Goal: Task Accomplishment & Management: Manage account settings

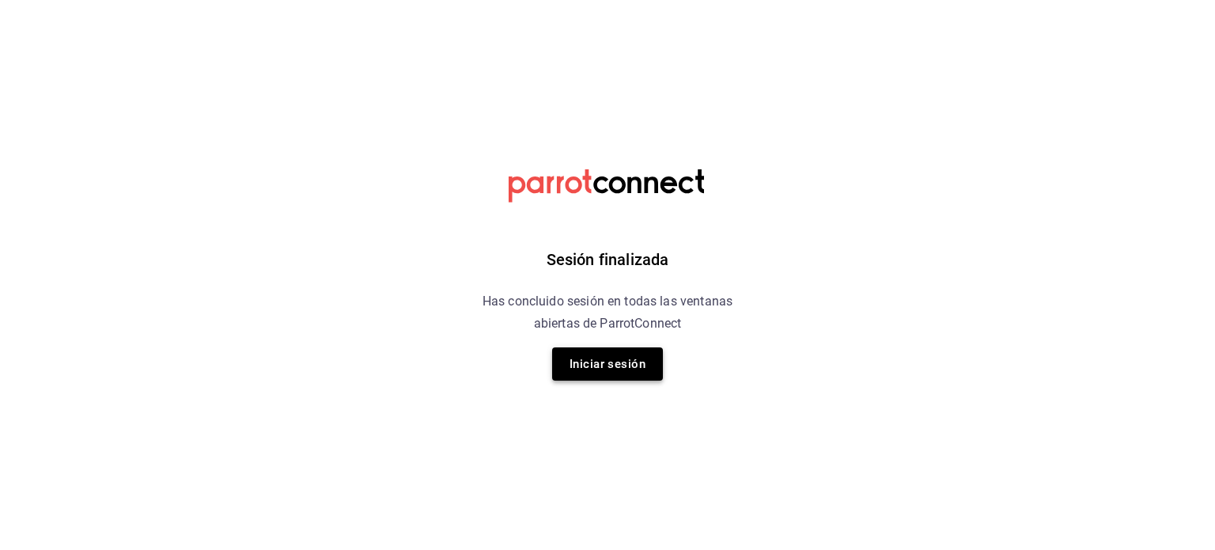
click at [590, 360] on button "Iniciar sesión" at bounding box center [607, 363] width 111 height 33
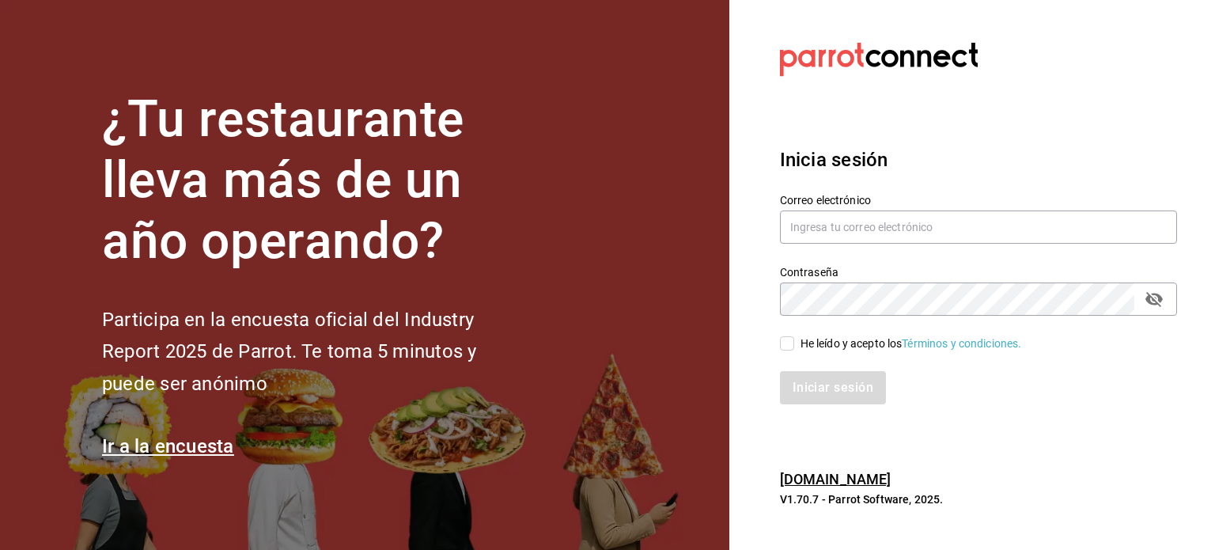
click at [662, 442] on section "¿Tu restaurante lleva más de un año operando? Participa en la encuesta oficial …" at bounding box center [364, 275] width 729 height 550
click at [852, 243] on input "text" at bounding box center [978, 226] width 397 height 33
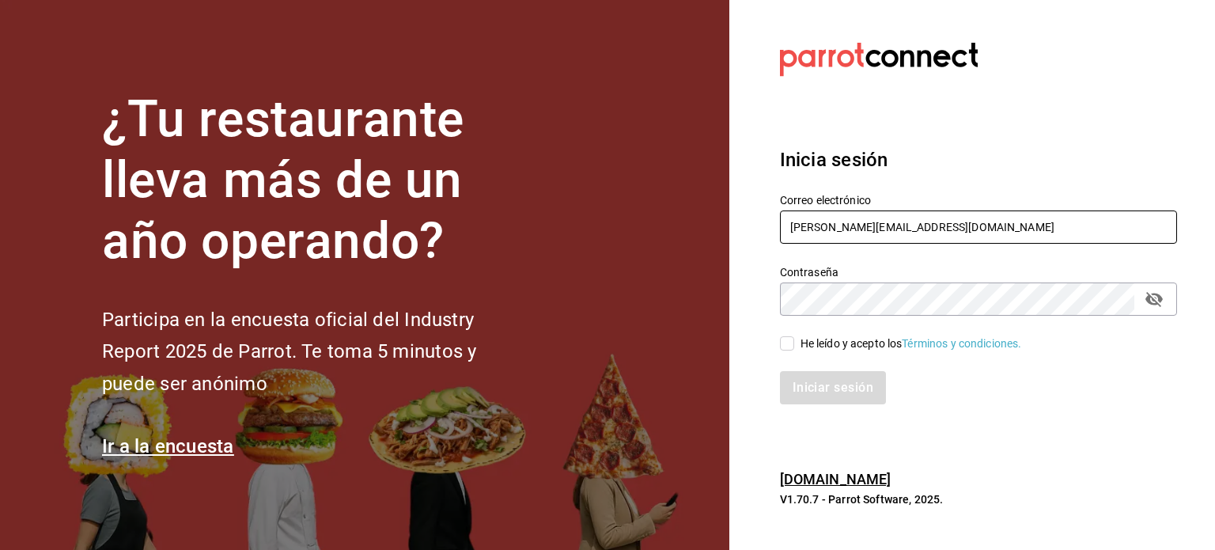
type input "jonathan.bravo@cofkicafe.com"
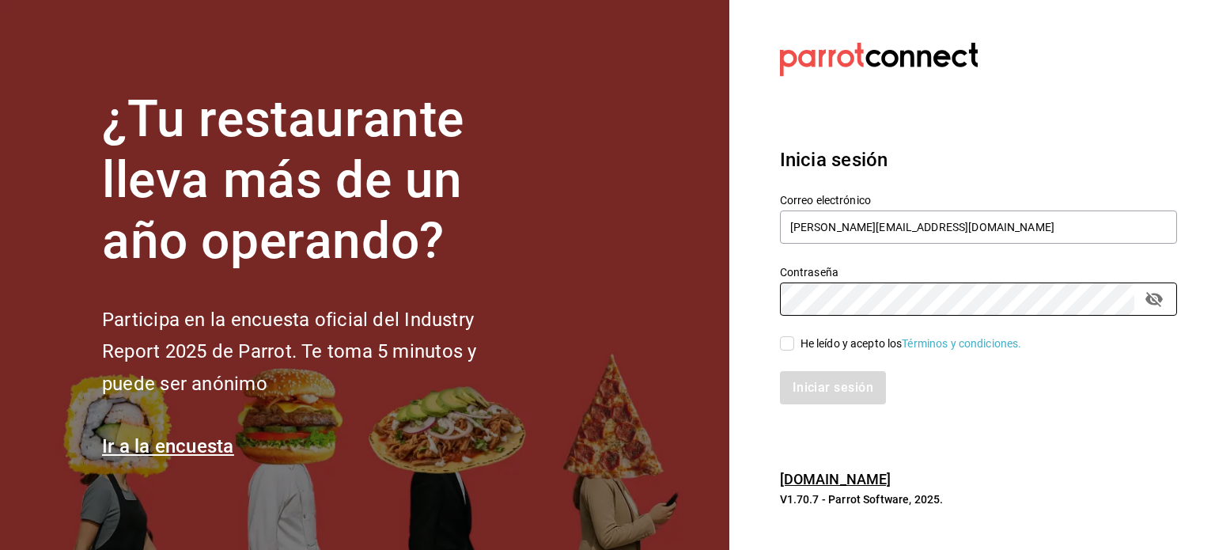
click at [833, 339] on div "He leído y acepto los Términos y condiciones." at bounding box center [912, 343] width 222 height 17
click at [794, 339] on input "He leído y acepto los Términos y condiciones." at bounding box center [787, 343] width 14 height 14
checkbox input "true"
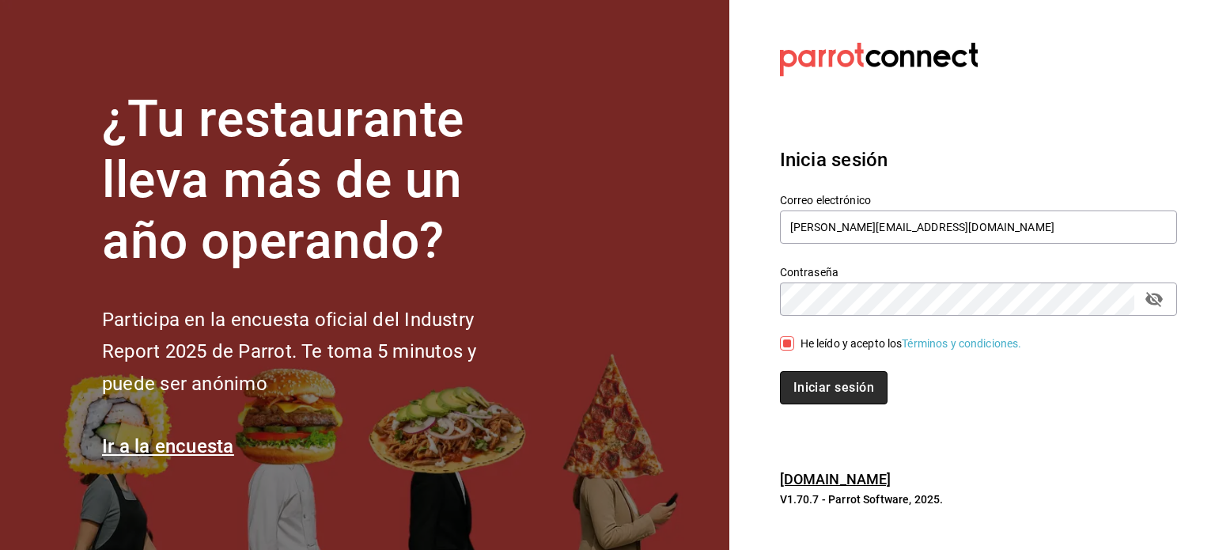
click at [834, 373] on button "Iniciar sesión" at bounding box center [834, 387] width 108 height 33
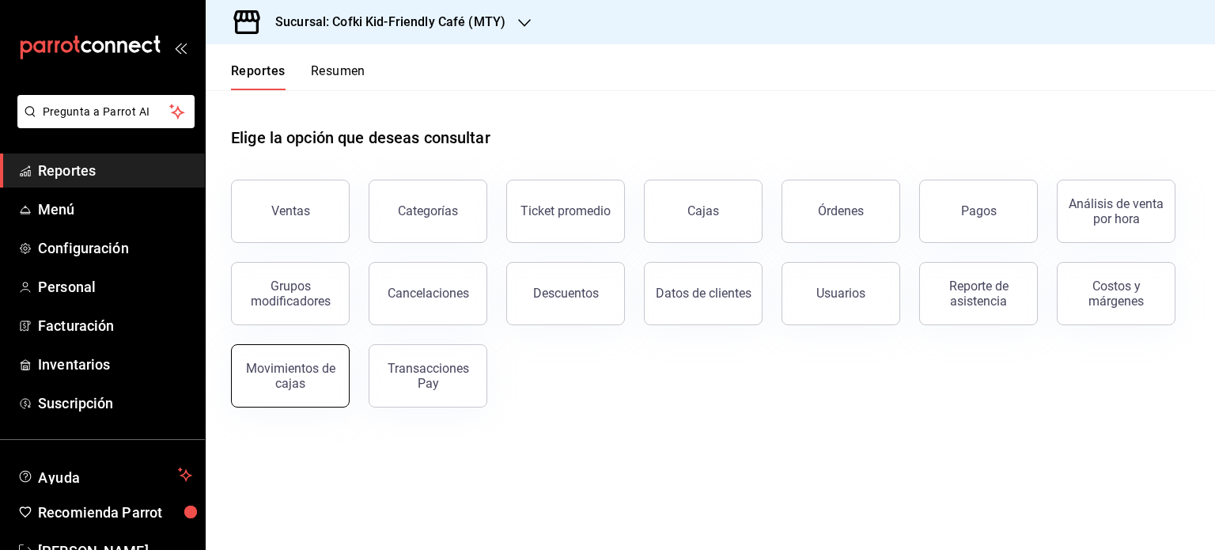
click at [283, 366] on div "Movimientos de cajas" at bounding box center [290, 376] width 98 height 30
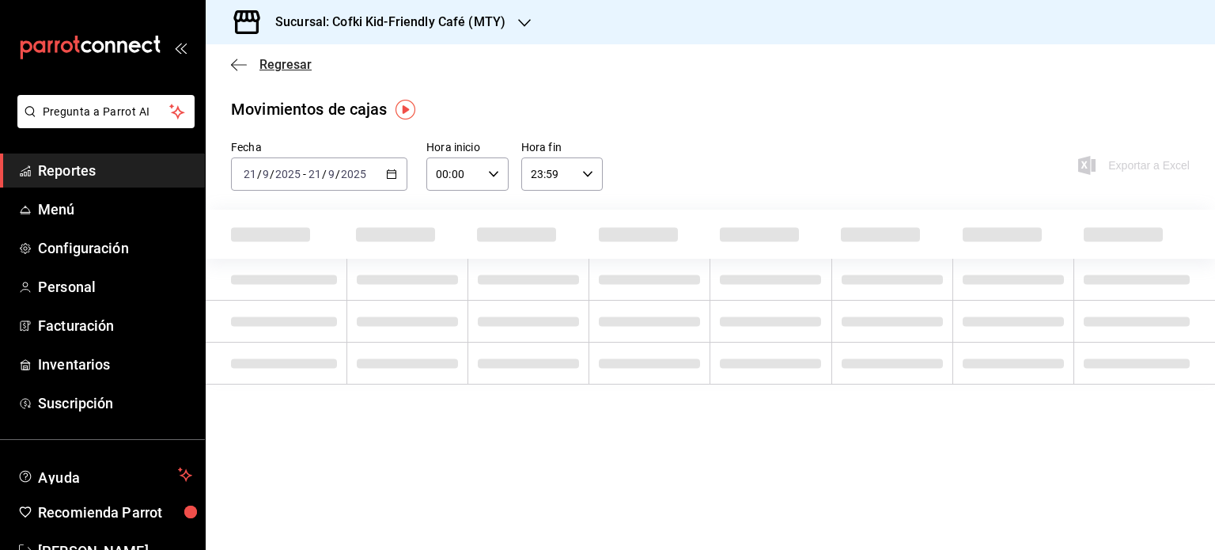
click at [237, 66] on icon "button" at bounding box center [239, 65] width 16 height 14
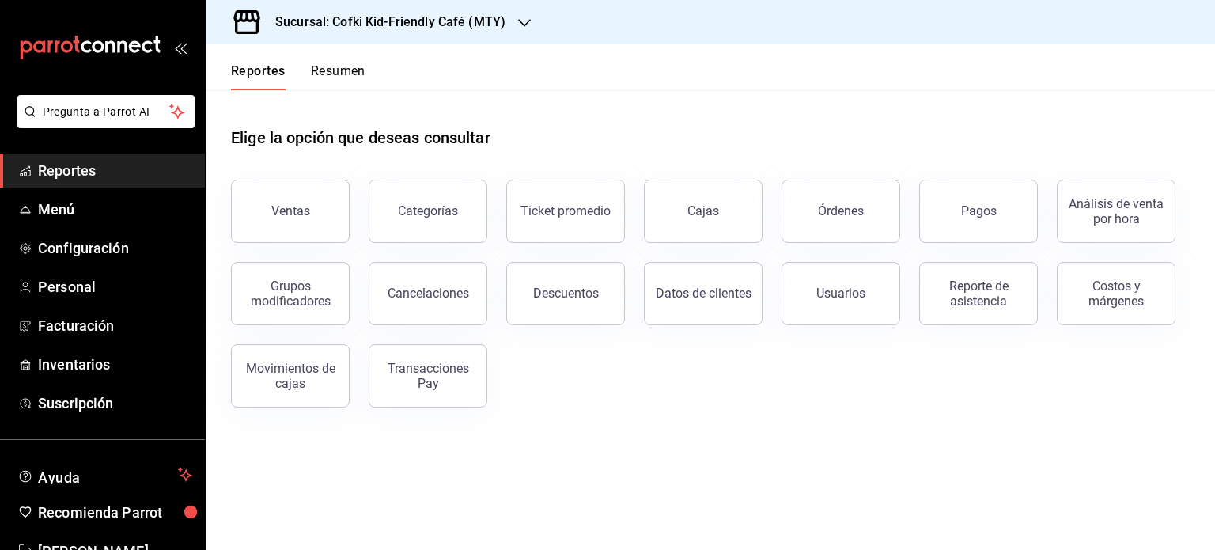
click at [344, 66] on button "Resumen" at bounding box center [338, 76] width 55 height 27
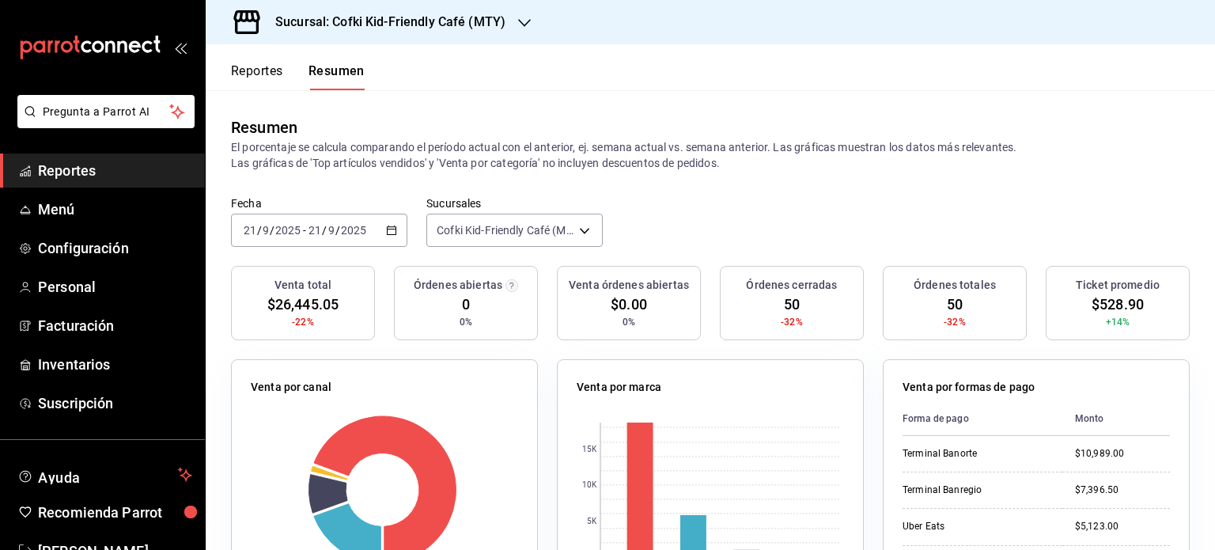
click at [388, 230] on icon "button" at bounding box center [391, 230] width 11 height 11
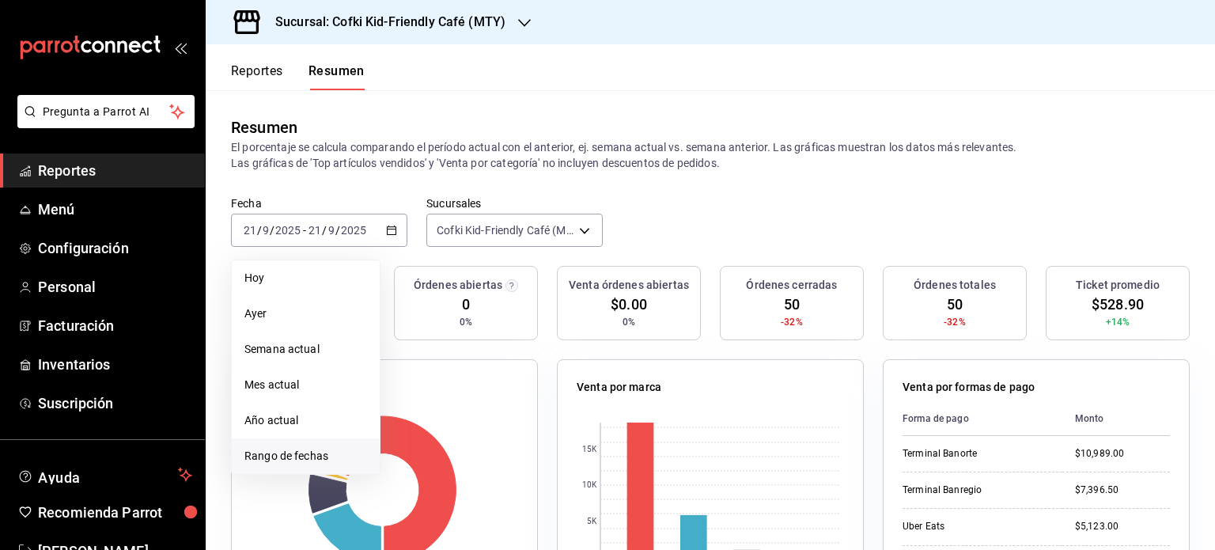
click at [354, 453] on span "Rango de fechas" at bounding box center [305, 456] width 123 height 17
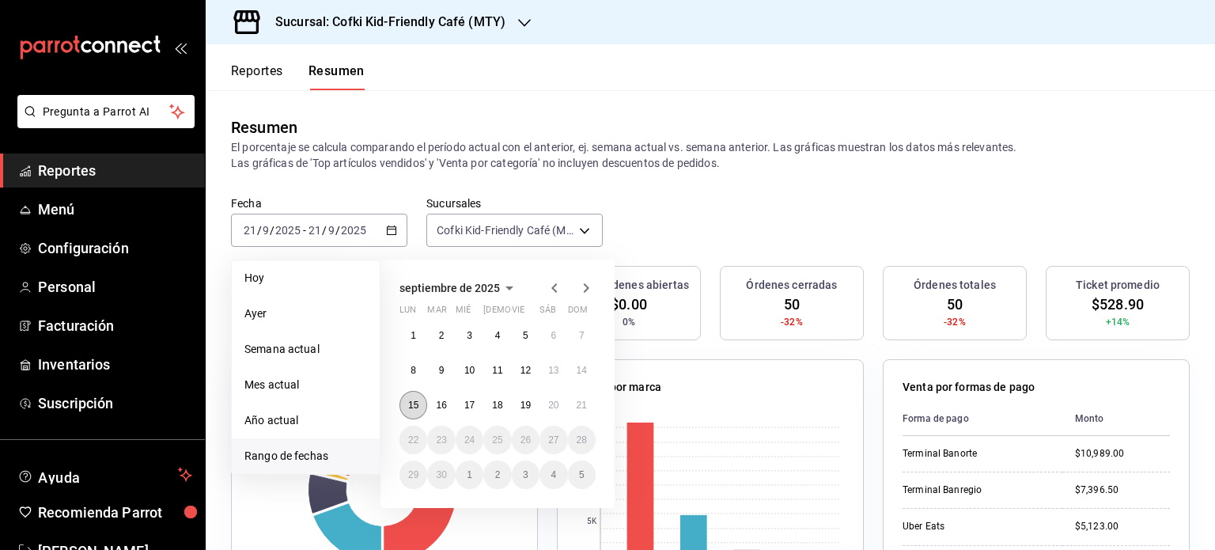
click at [415, 403] on abbr "15" at bounding box center [413, 405] width 10 height 11
click at [566, 407] on button "20" at bounding box center [554, 405] width 28 height 28
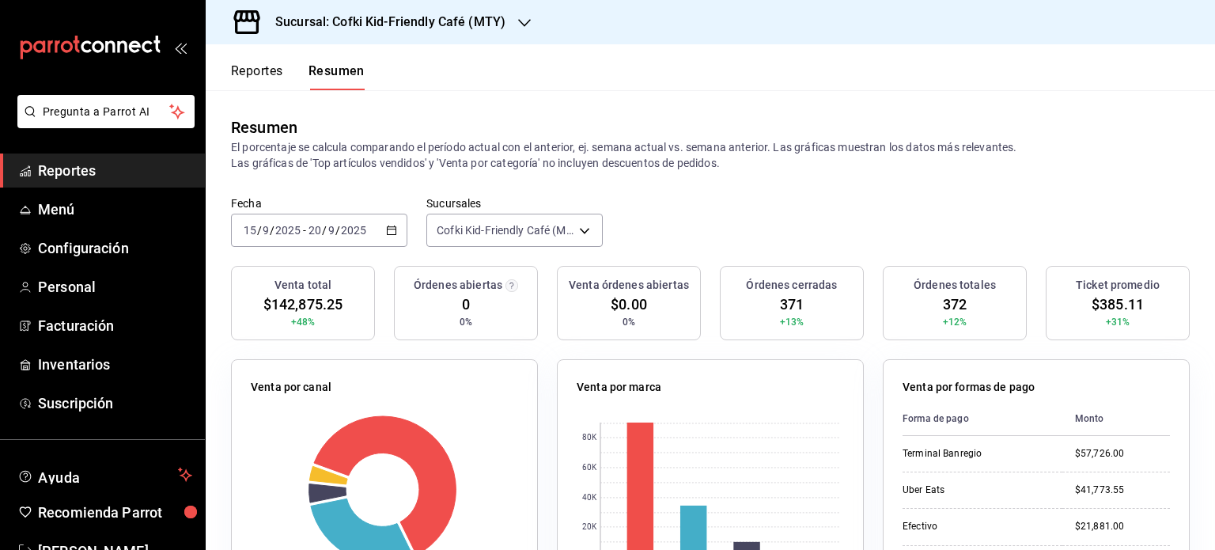
click at [386, 228] on icon "button" at bounding box center [391, 230] width 11 height 11
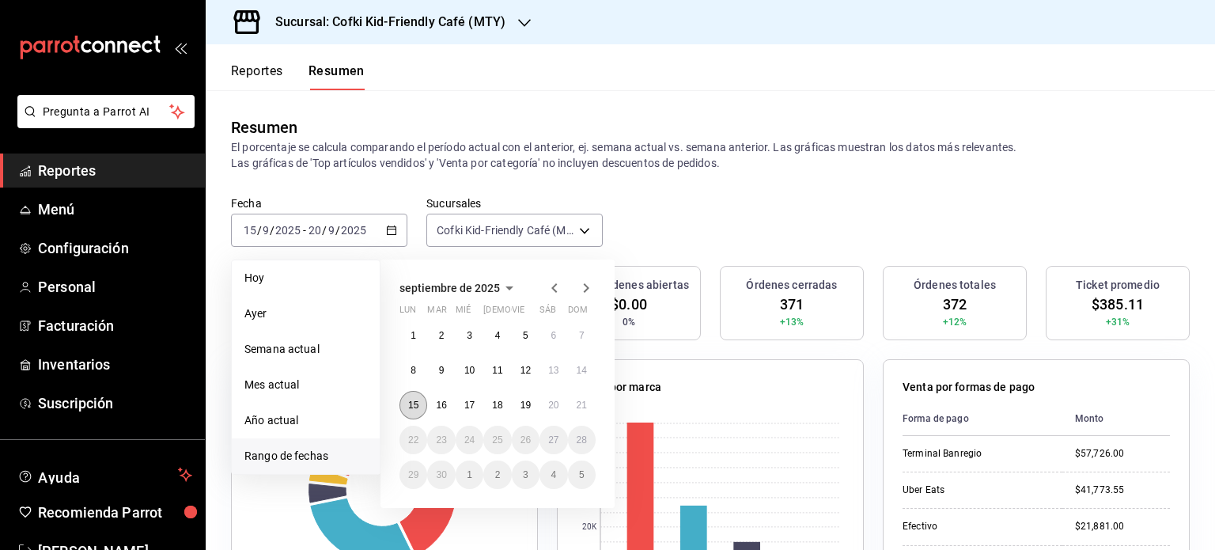
click at [415, 401] on abbr "15" at bounding box center [413, 405] width 10 height 11
click at [574, 410] on button "21" at bounding box center [582, 405] width 28 height 28
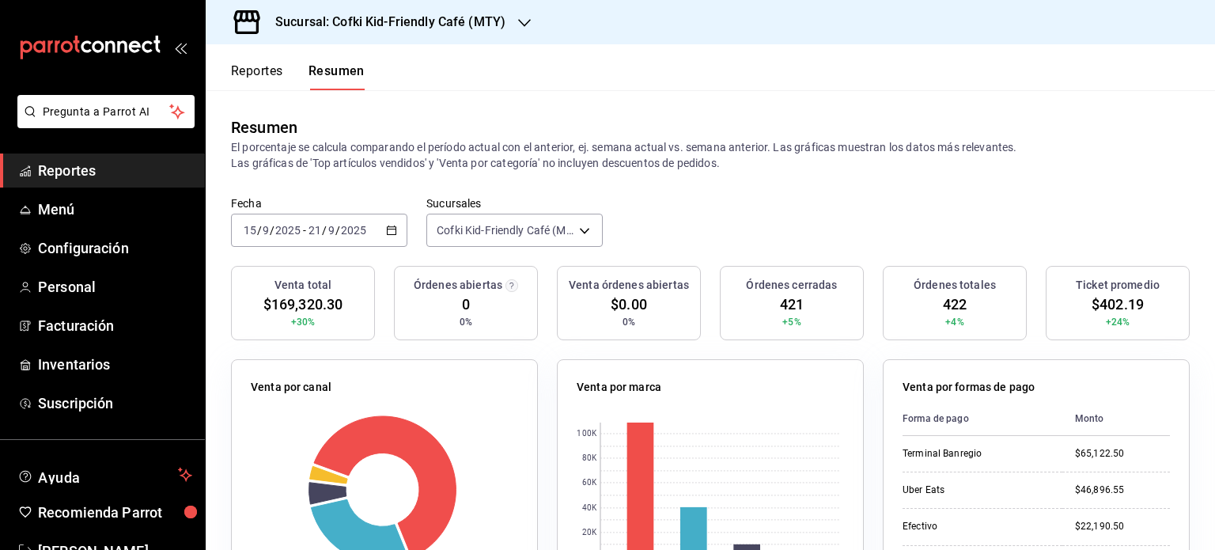
click at [388, 229] on icon "button" at bounding box center [391, 230] width 11 height 11
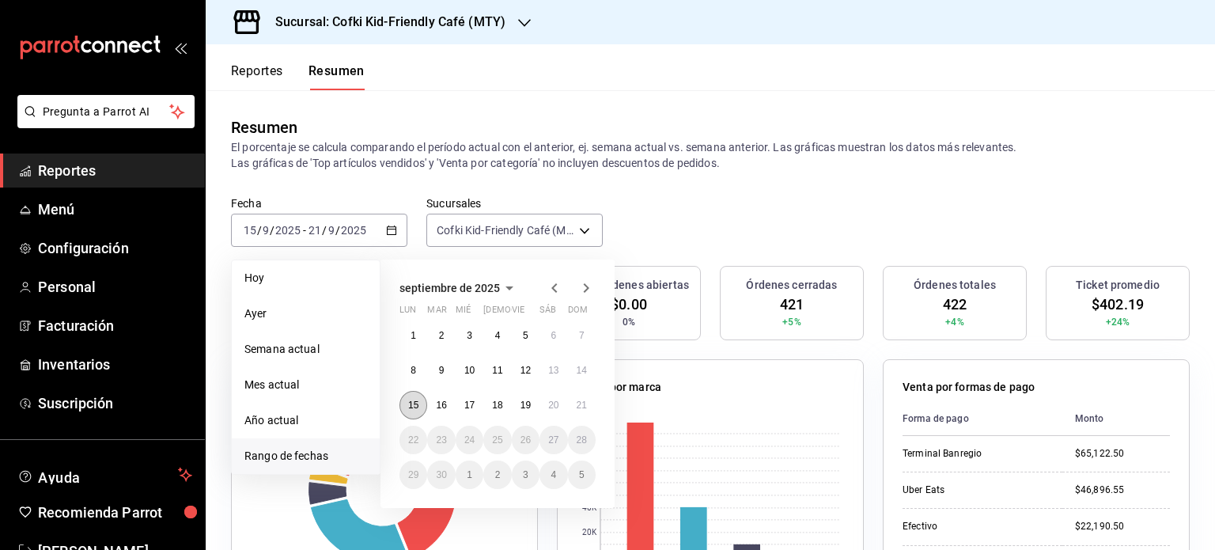
click at [418, 404] on abbr "15" at bounding box center [413, 405] width 10 height 11
click at [578, 411] on button "21" at bounding box center [582, 405] width 28 height 28
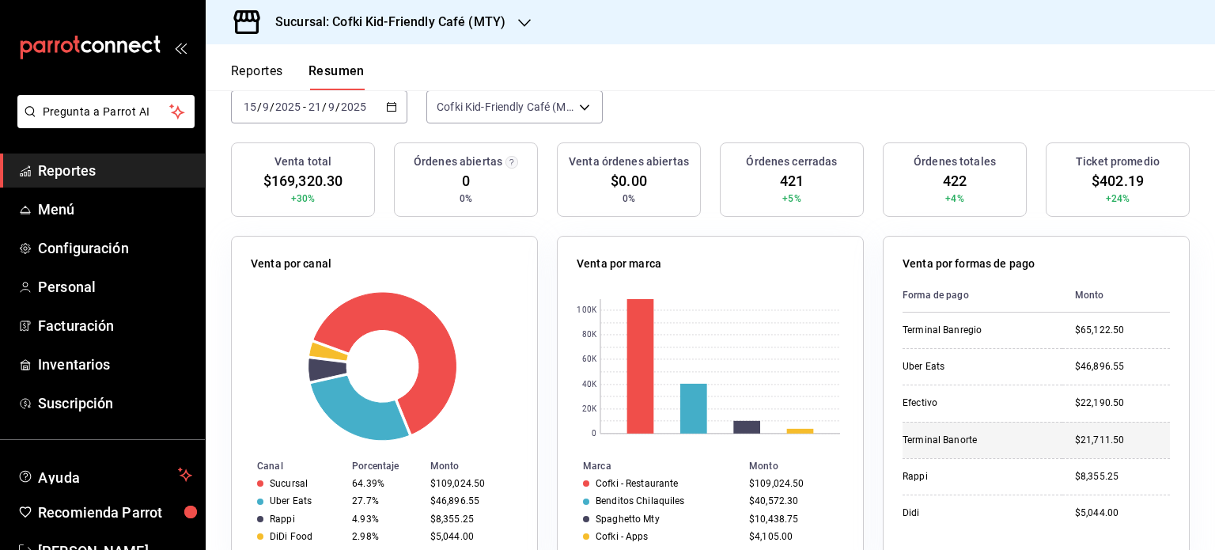
scroll to position [123, 0]
click at [399, 110] on div "[DATE] [DATE] - [DATE] [DATE]" at bounding box center [319, 107] width 176 height 33
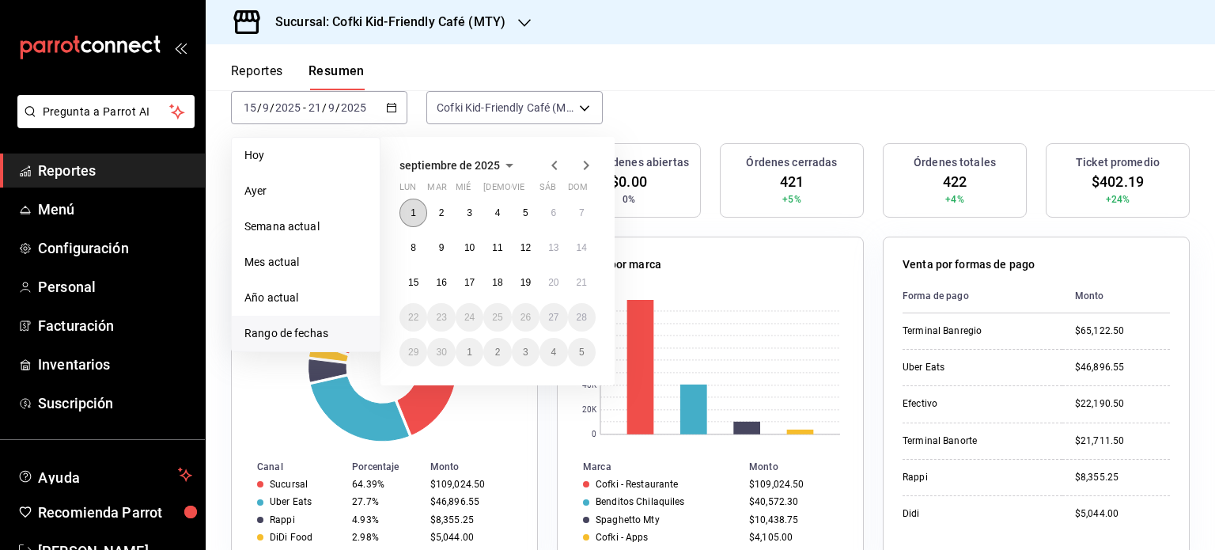
click at [411, 207] on abbr "1" at bounding box center [414, 212] width 6 height 11
click at [578, 282] on abbr "21" at bounding box center [582, 282] width 10 height 11
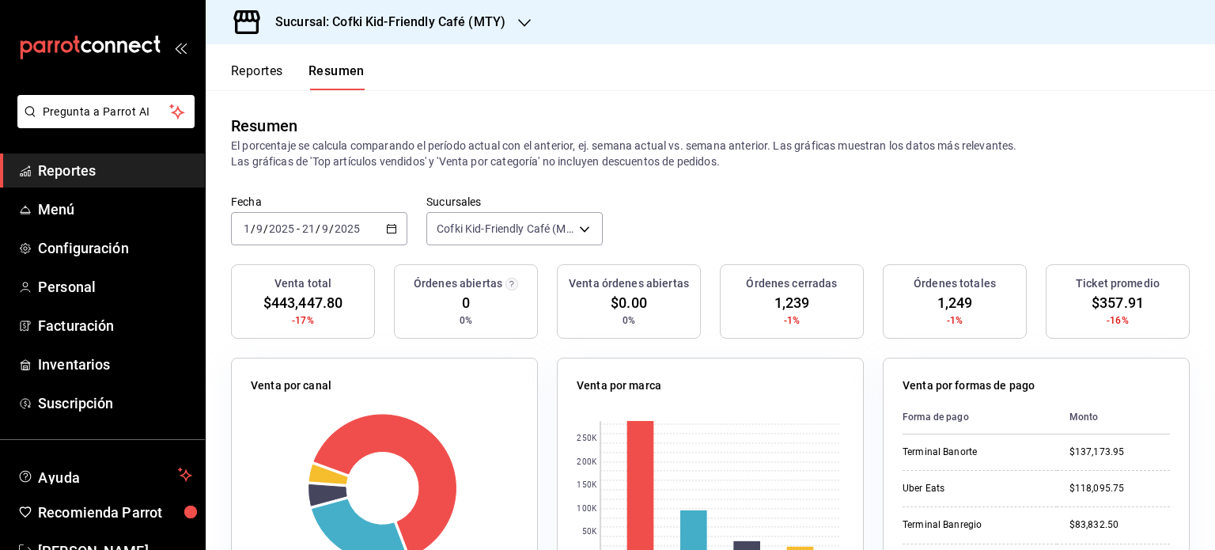
scroll to position [0, 0]
click at [406, 225] on div "Fecha [DATE] [DATE] - [DATE] [DATE] Sucursales Cofki Kid-Friendly Café (MTY) [o…" at bounding box center [711, 231] width 1010 height 70
click at [389, 233] on icon "button" at bounding box center [391, 230] width 11 height 11
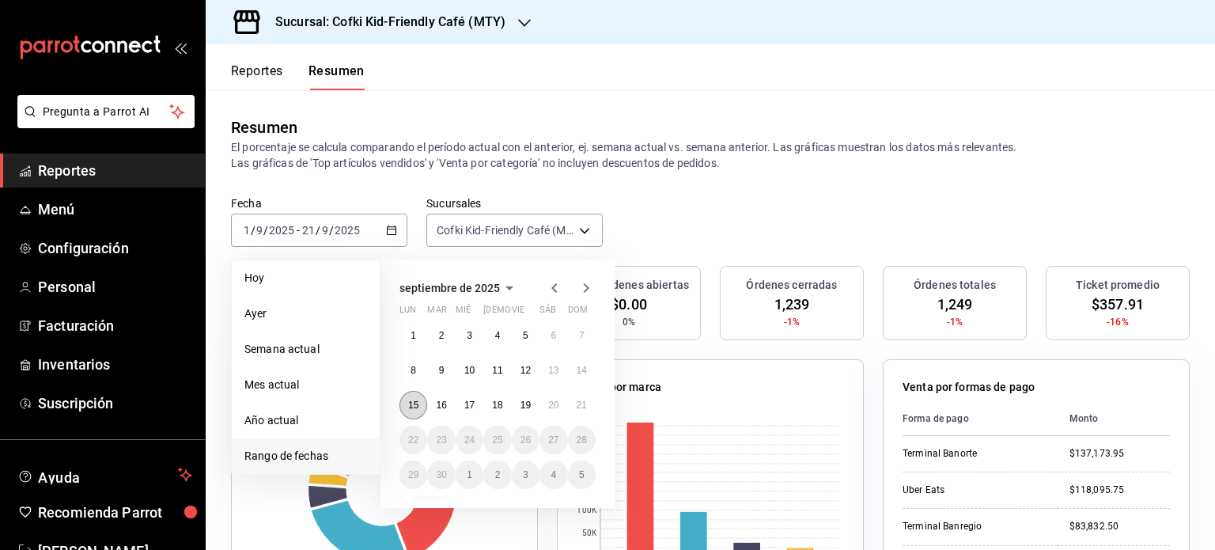
click at [413, 403] on abbr "15" at bounding box center [413, 405] width 10 height 11
click at [580, 407] on abbr "21" at bounding box center [582, 405] width 10 height 11
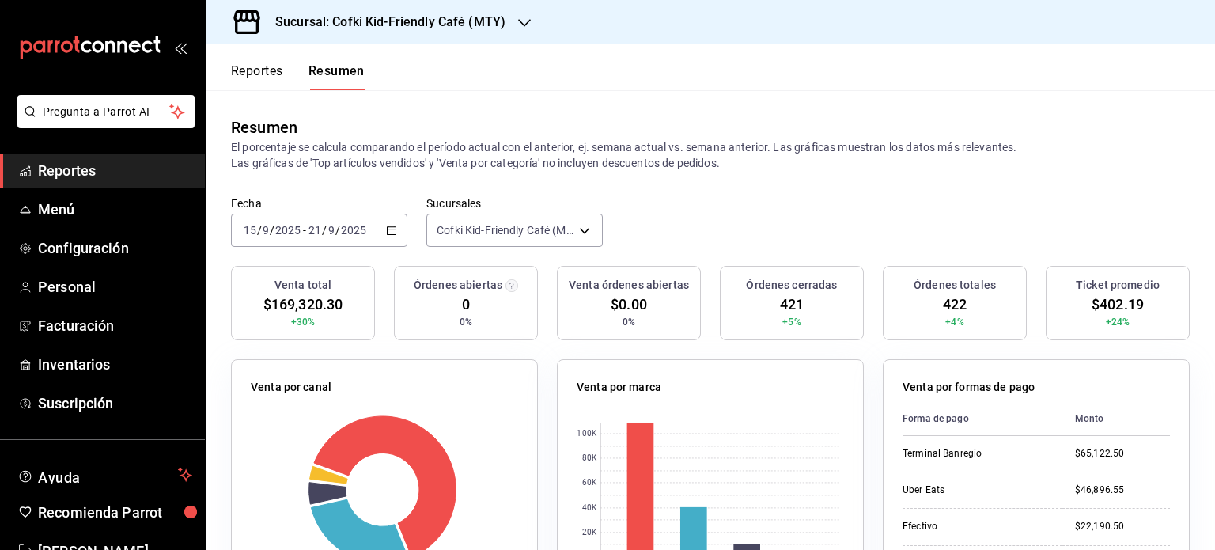
click at [389, 227] on icon "button" at bounding box center [391, 230] width 11 height 11
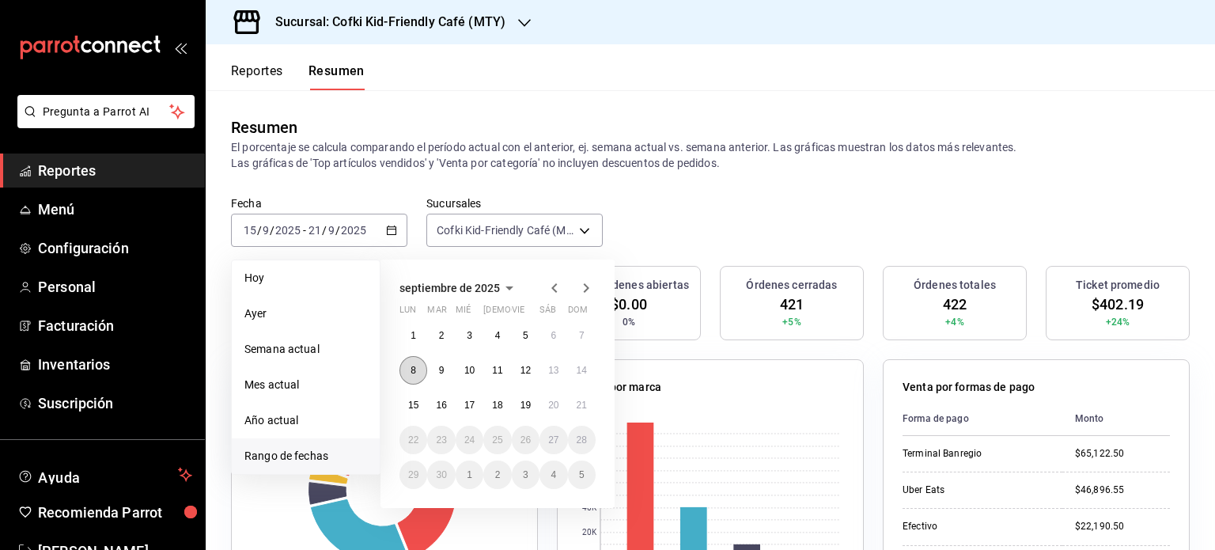
click at [413, 368] on abbr "8" at bounding box center [414, 370] width 6 height 11
click at [579, 363] on button "14" at bounding box center [582, 370] width 28 height 28
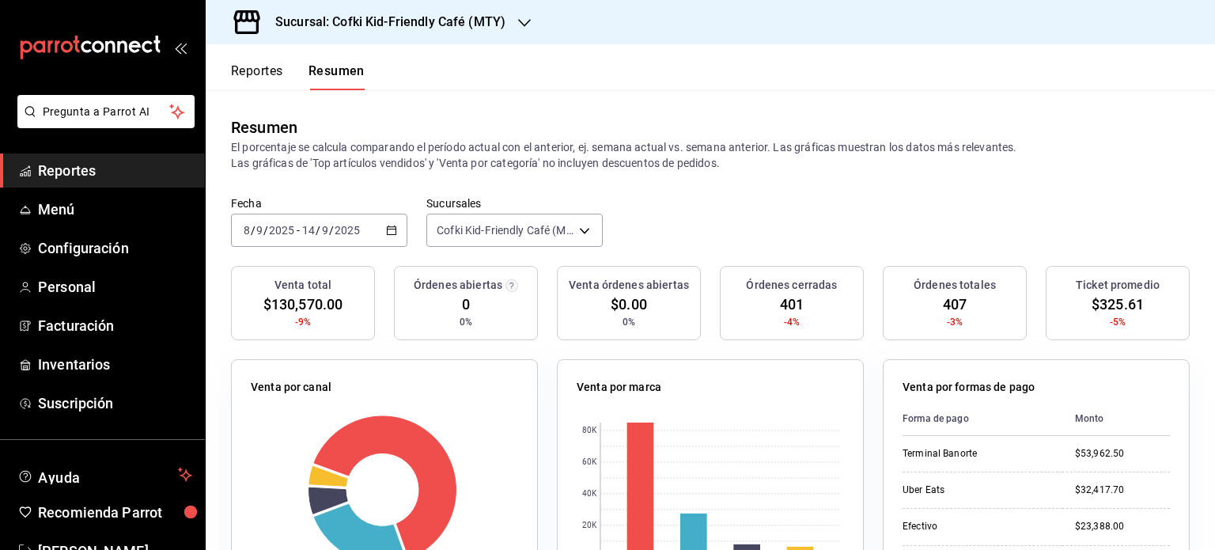
click at [386, 227] on icon "button" at bounding box center [391, 230] width 11 height 11
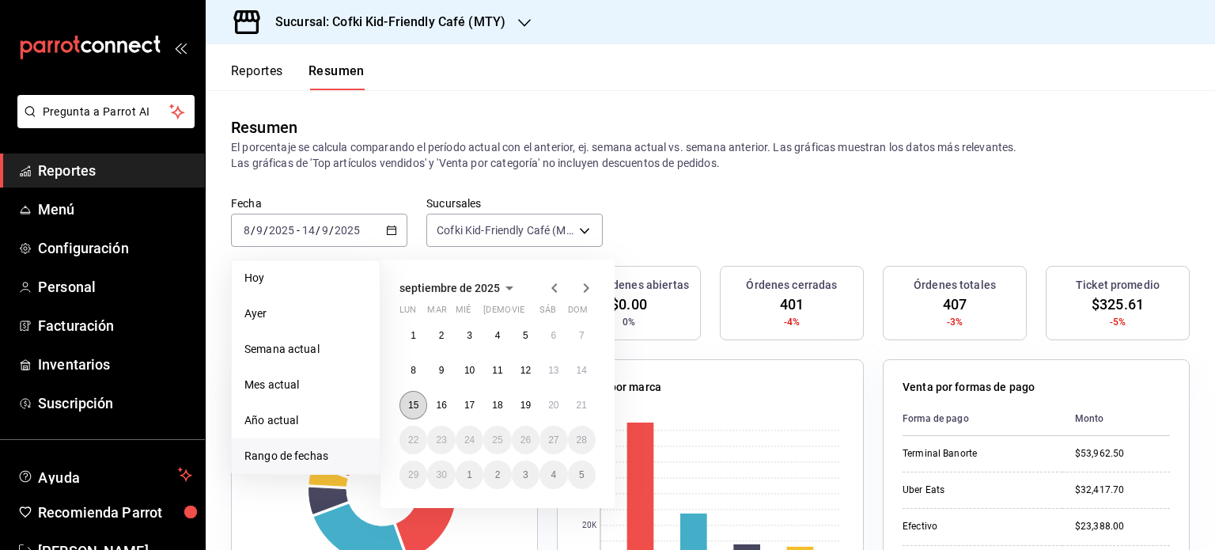
click at [414, 398] on button "15" at bounding box center [414, 405] width 28 height 28
click at [570, 402] on button "21" at bounding box center [582, 405] width 28 height 28
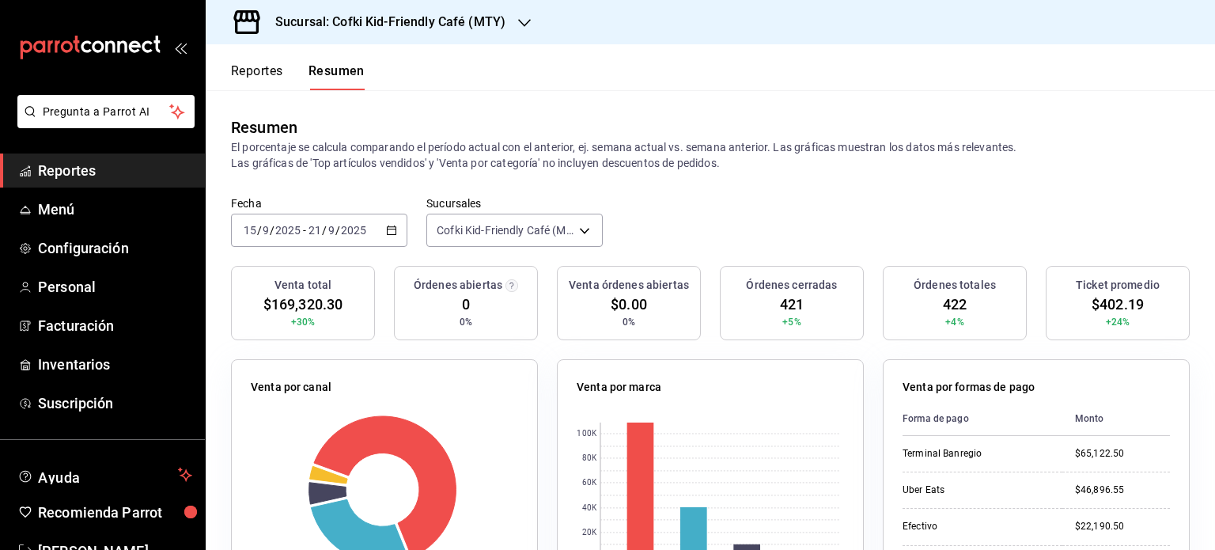
click at [261, 81] on button "Reportes" at bounding box center [257, 76] width 52 height 27
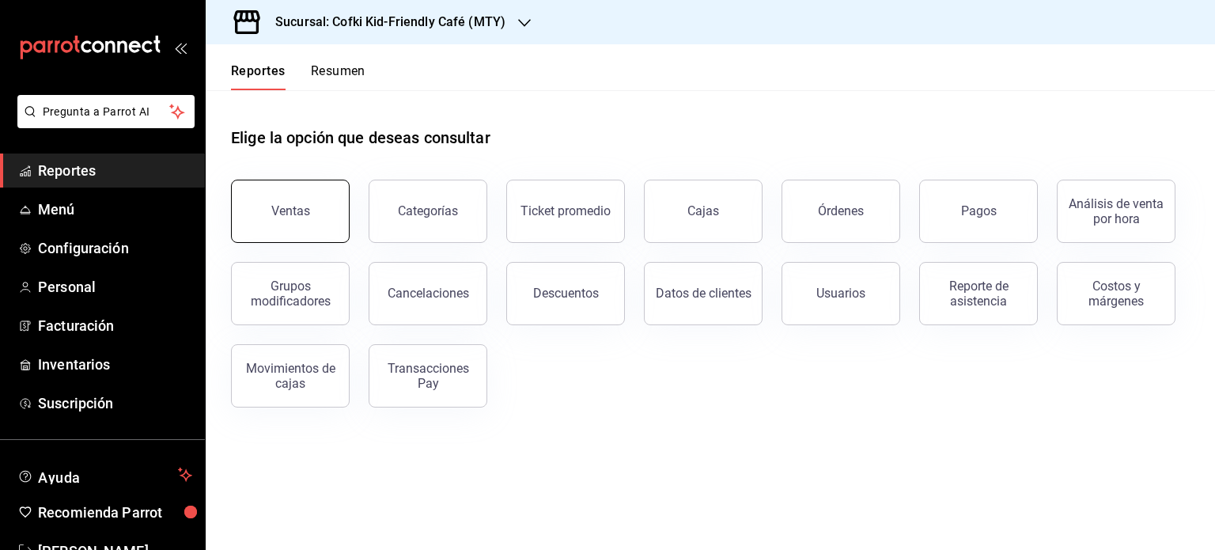
click at [301, 193] on button "Ventas" at bounding box center [290, 211] width 119 height 63
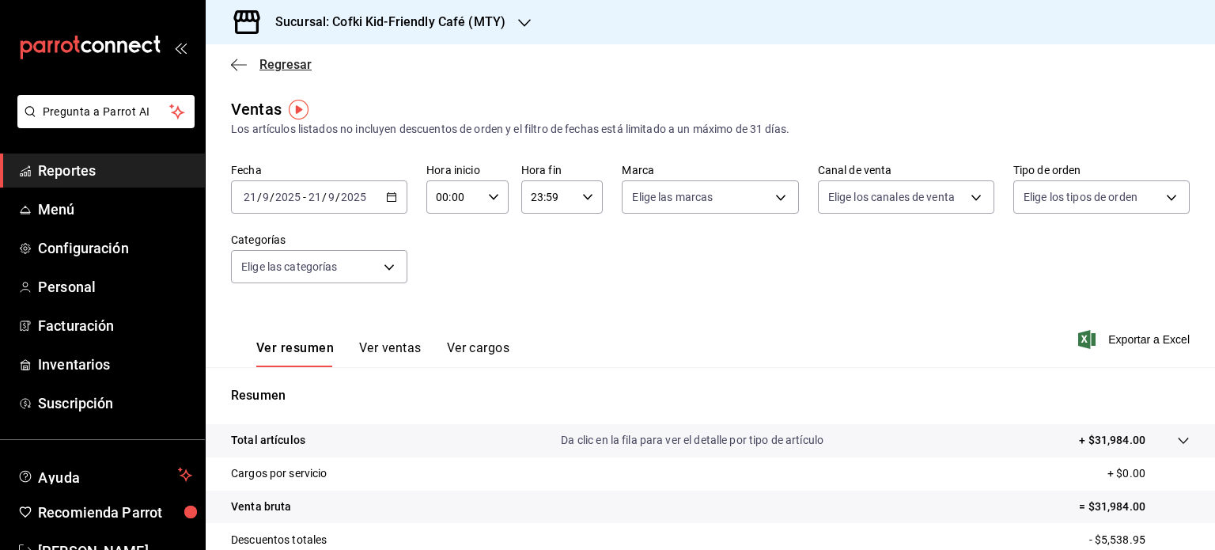
click at [244, 68] on icon "button" at bounding box center [239, 65] width 16 height 14
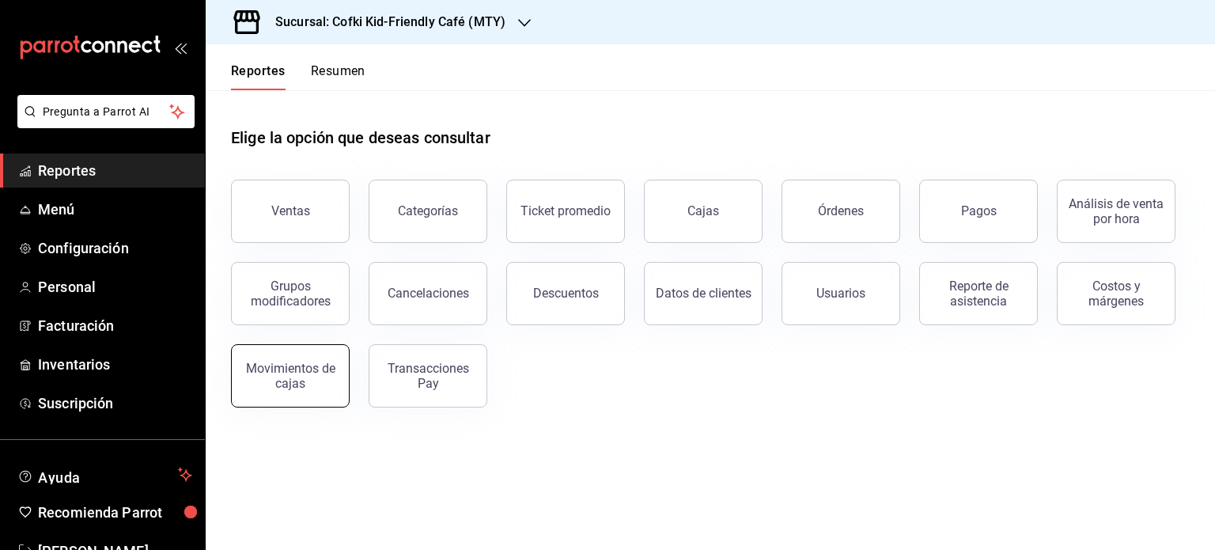
click at [297, 381] on div "Movimientos de cajas" at bounding box center [290, 376] width 98 height 30
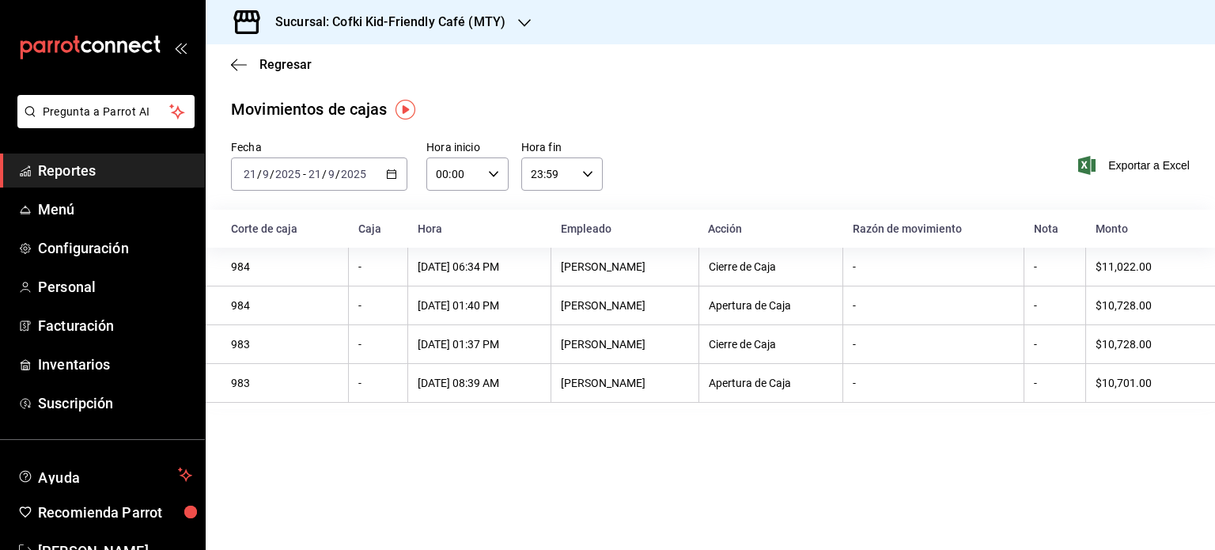
click at [393, 173] on icon "button" at bounding box center [391, 174] width 11 height 11
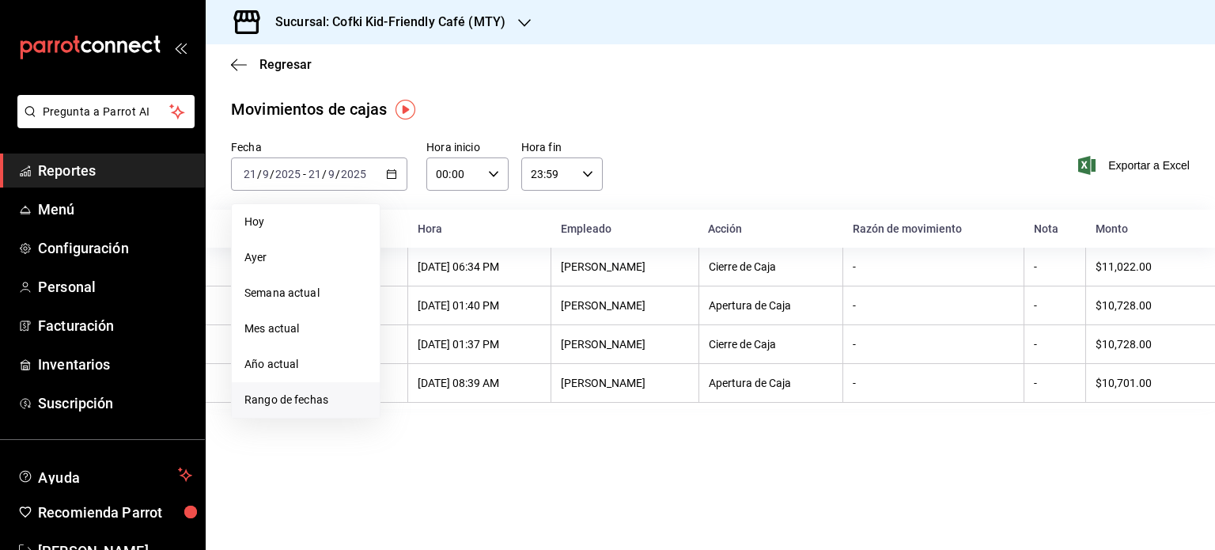
click at [350, 398] on span "Rango de fechas" at bounding box center [305, 400] width 123 height 17
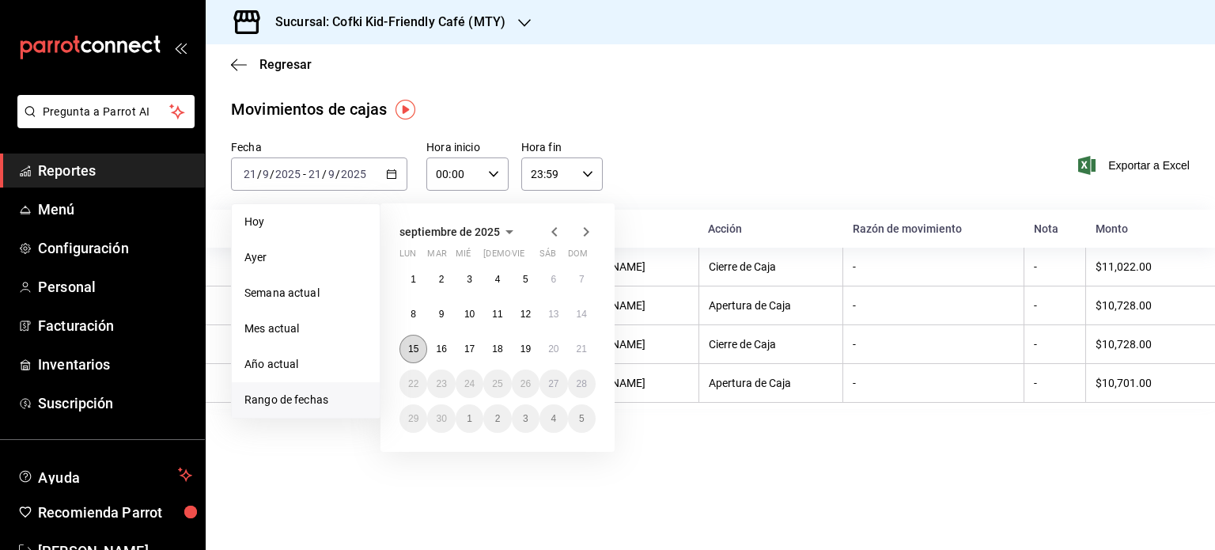
click at [418, 344] on abbr "15" at bounding box center [413, 348] width 10 height 11
click at [582, 346] on abbr "21" at bounding box center [582, 348] width 10 height 11
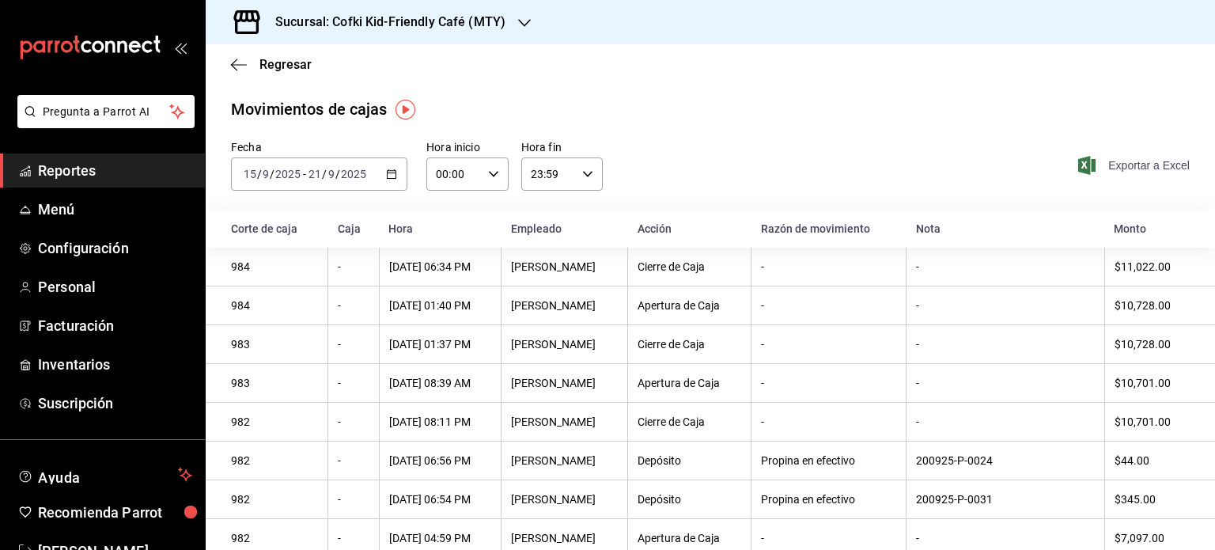
click at [1150, 163] on span "Exportar a Excel" at bounding box center [1136, 165] width 108 height 19
click at [235, 66] on icon "button" at bounding box center [239, 65] width 16 height 14
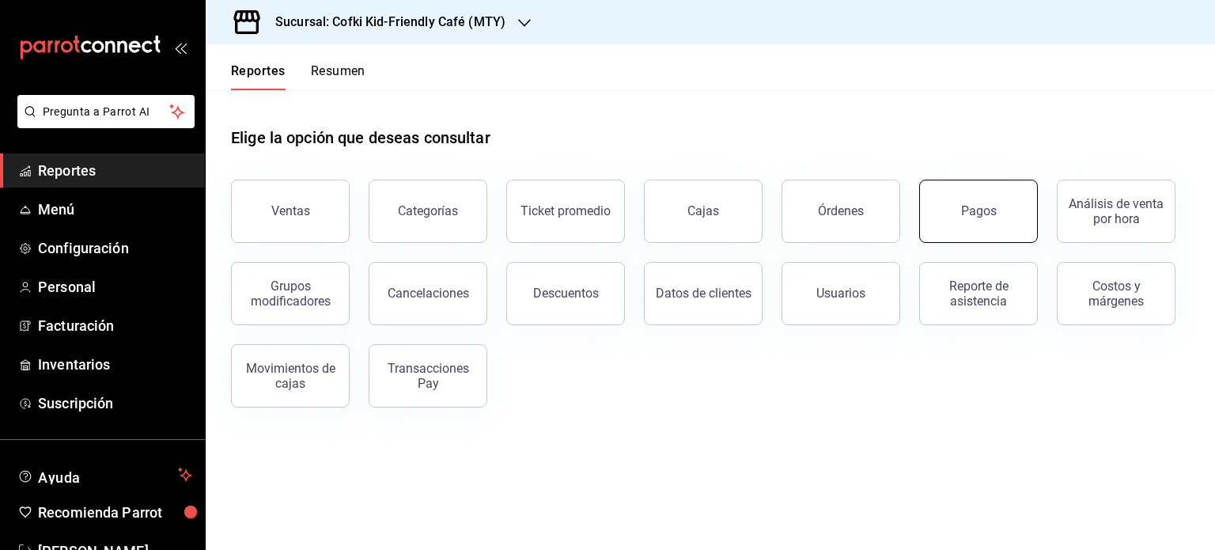
click at [956, 212] on button "Pagos" at bounding box center [978, 211] width 119 height 63
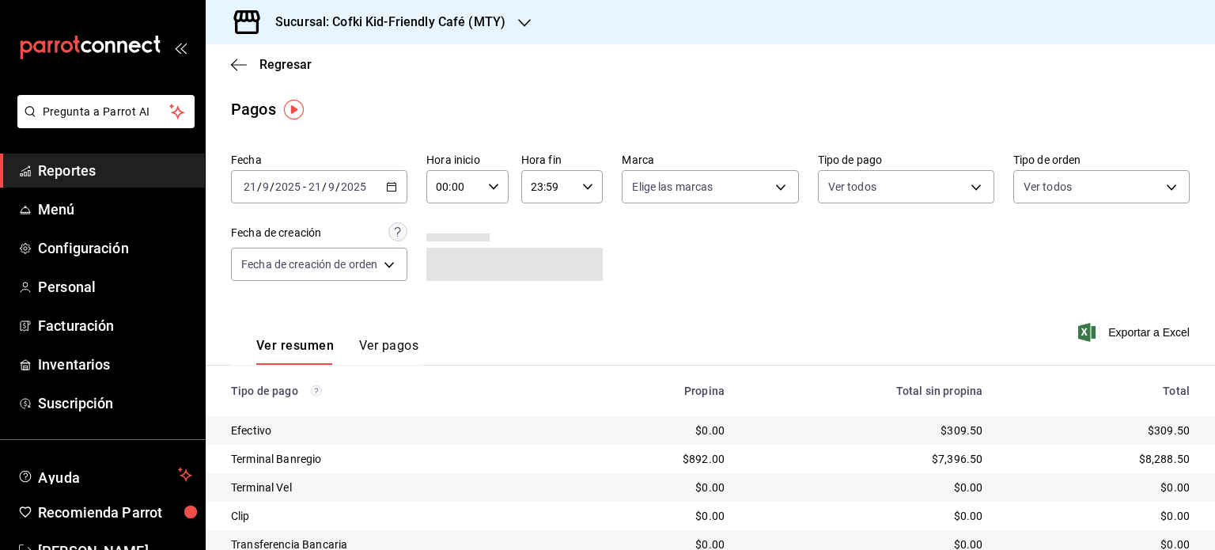
click at [395, 185] on icon "button" at bounding box center [391, 186] width 11 height 11
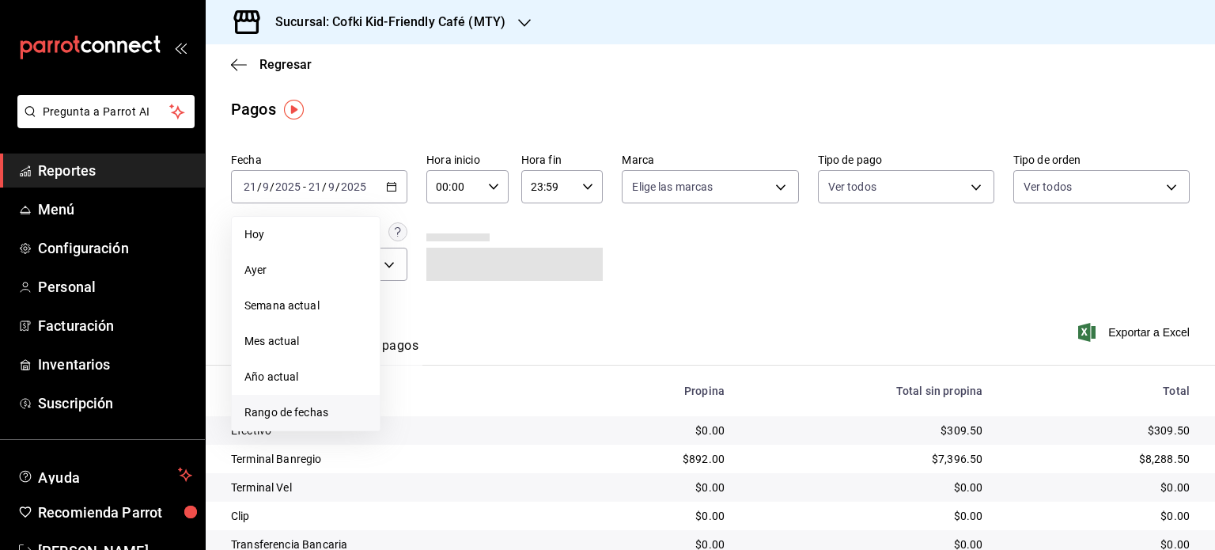
click at [354, 411] on span "Rango de fechas" at bounding box center [305, 412] width 123 height 17
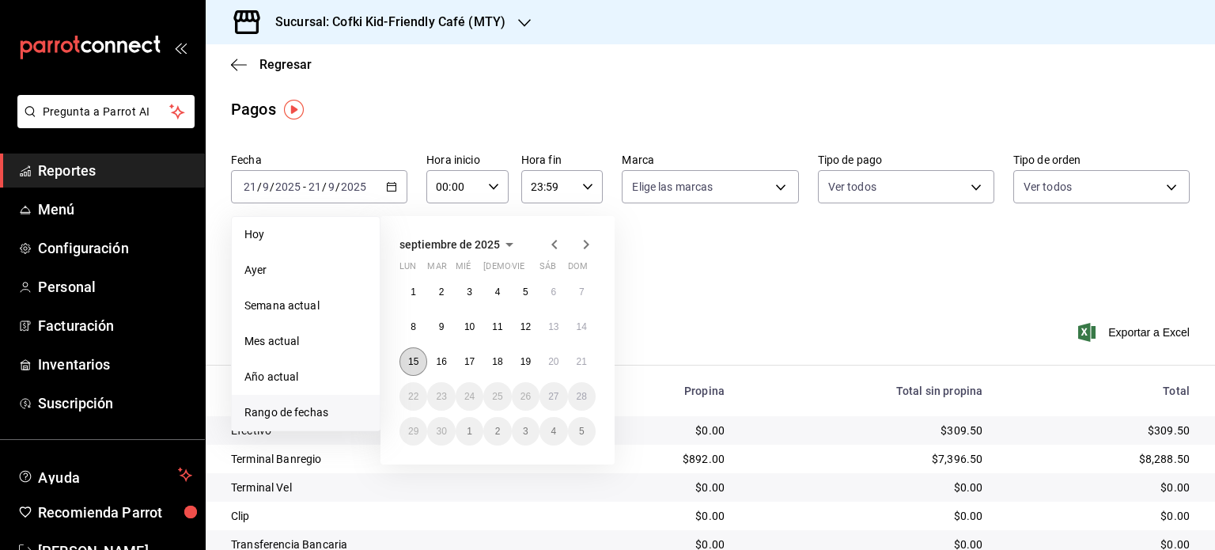
click at [414, 359] on abbr "15" at bounding box center [413, 361] width 10 height 11
click at [579, 364] on abbr "21" at bounding box center [582, 361] width 10 height 11
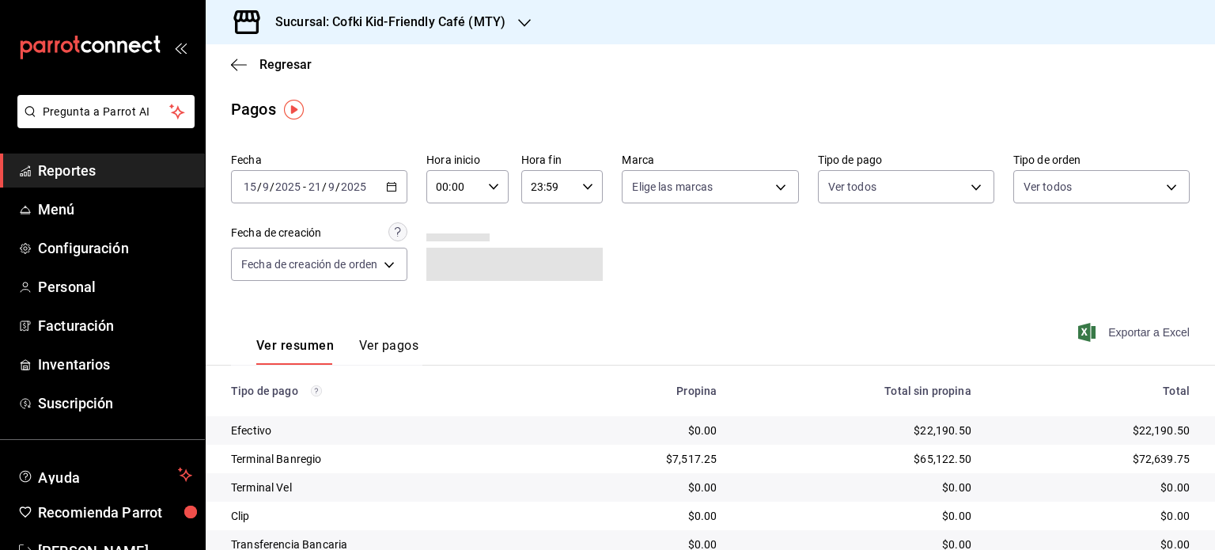
click at [1122, 329] on span "Exportar a Excel" at bounding box center [1136, 332] width 108 height 19
click at [241, 66] on icon "button" at bounding box center [239, 65] width 16 height 14
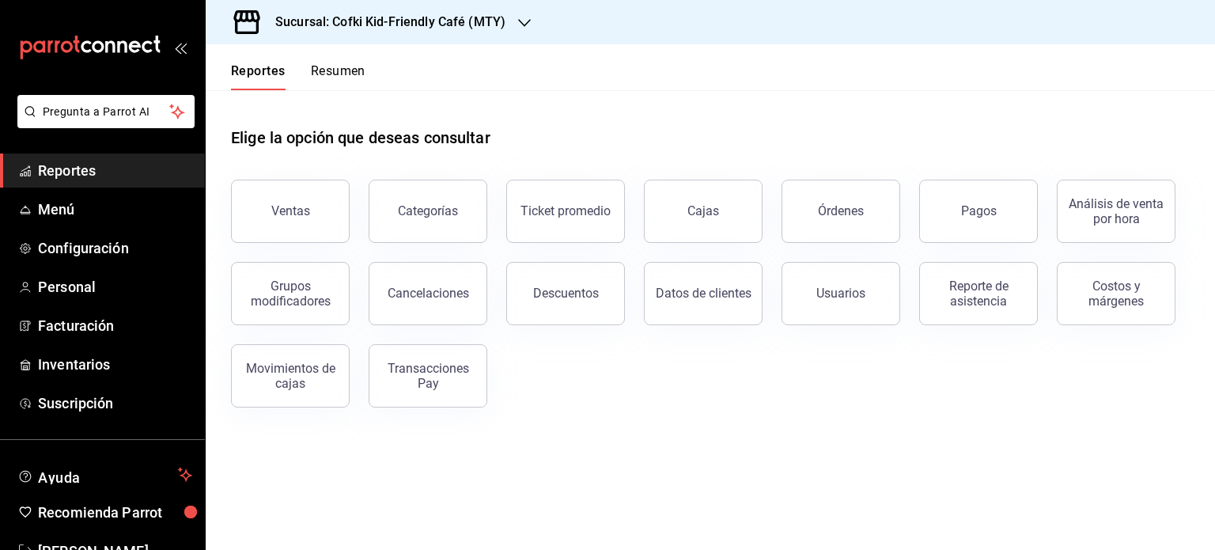
click at [366, 66] on button "Resumen" at bounding box center [338, 76] width 55 height 27
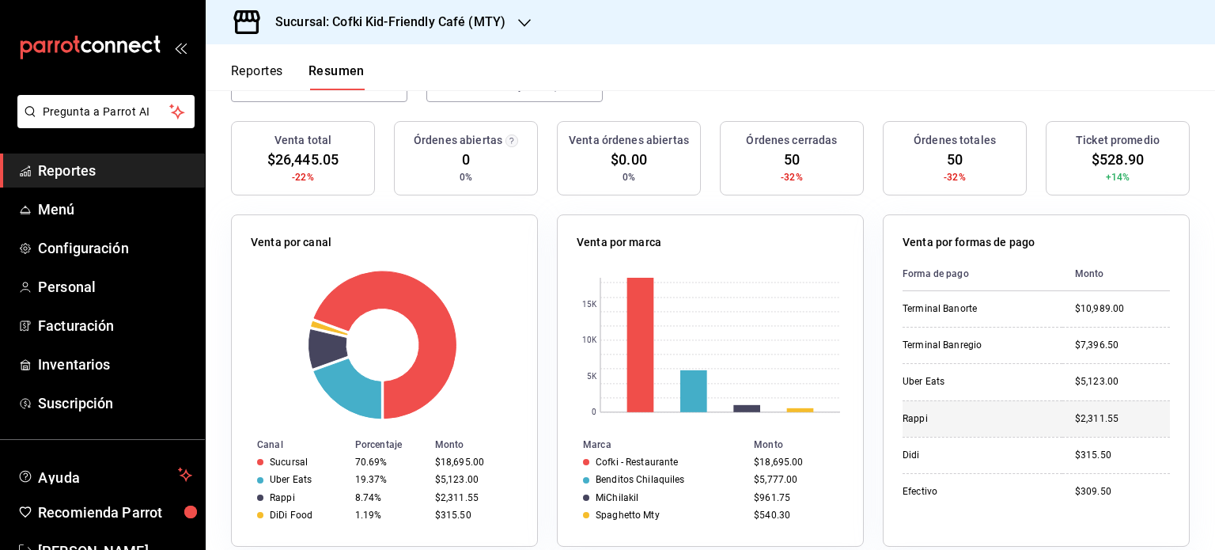
scroll to position [146, 0]
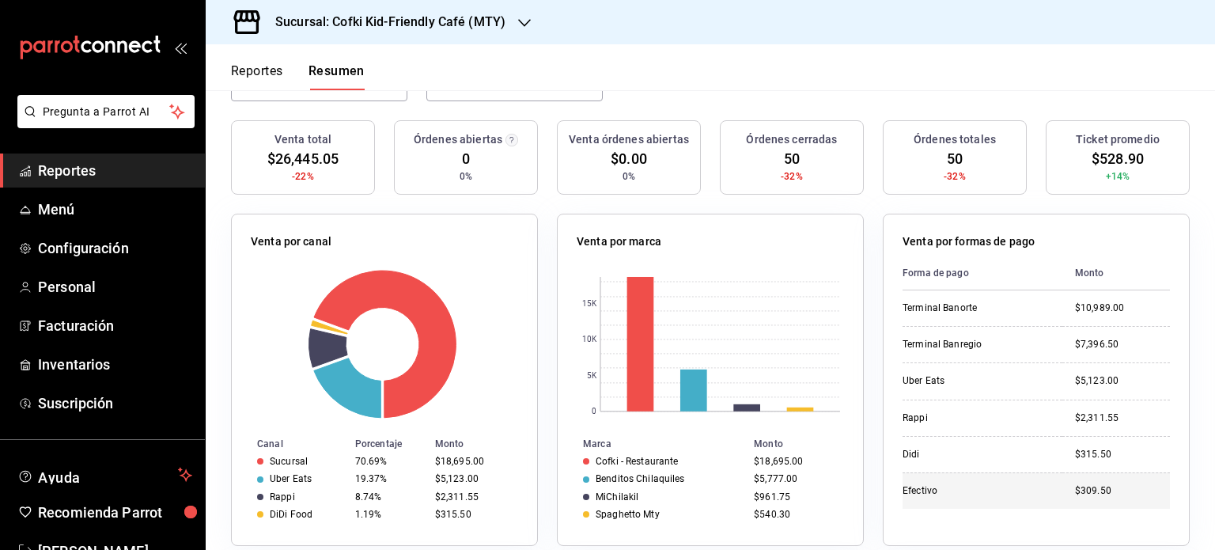
click at [1063, 488] on td "$309.50" at bounding box center [1117, 490] width 108 height 36
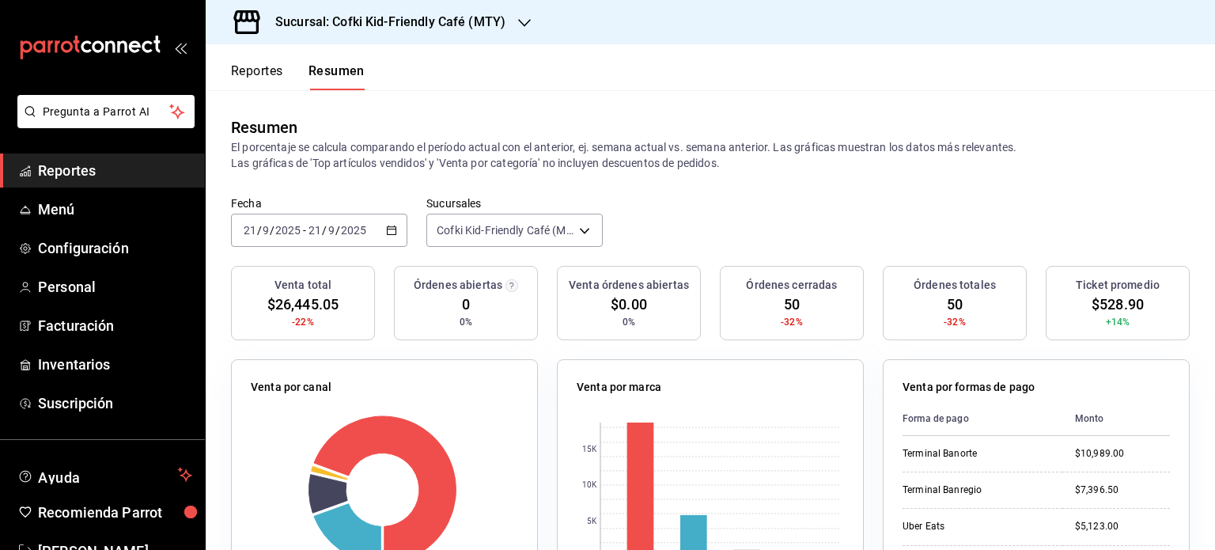
click at [274, 49] on div "Reportes Resumen" at bounding box center [285, 67] width 159 height 46
click at [271, 70] on button "Reportes" at bounding box center [257, 76] width 52 height 27
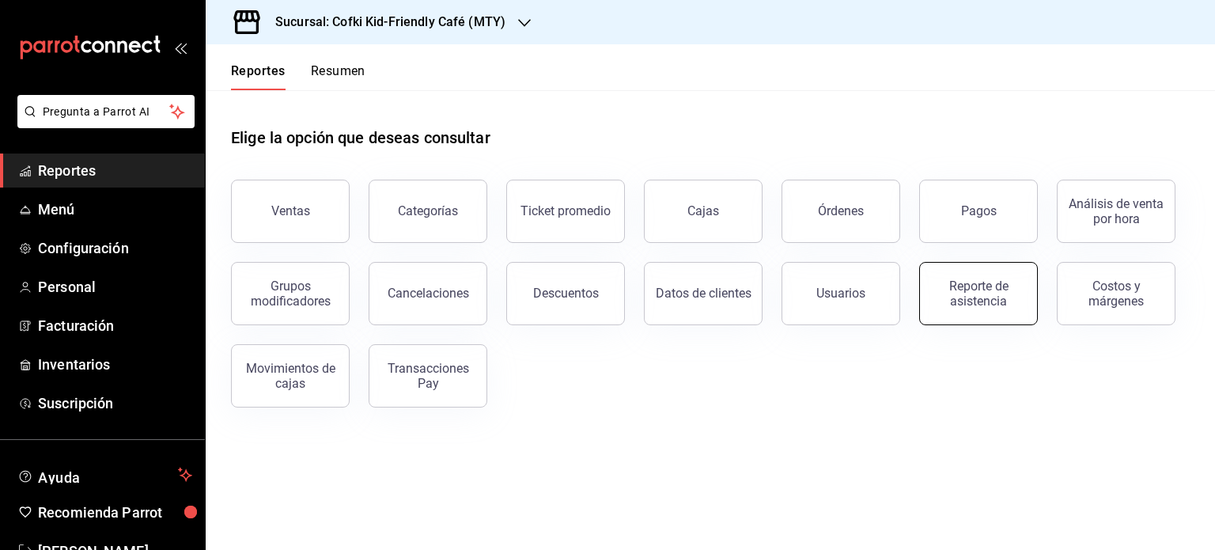
click at [957, 298] on div "Reporte de asistencia" at bounding box center [979, 293] width 98 height 30
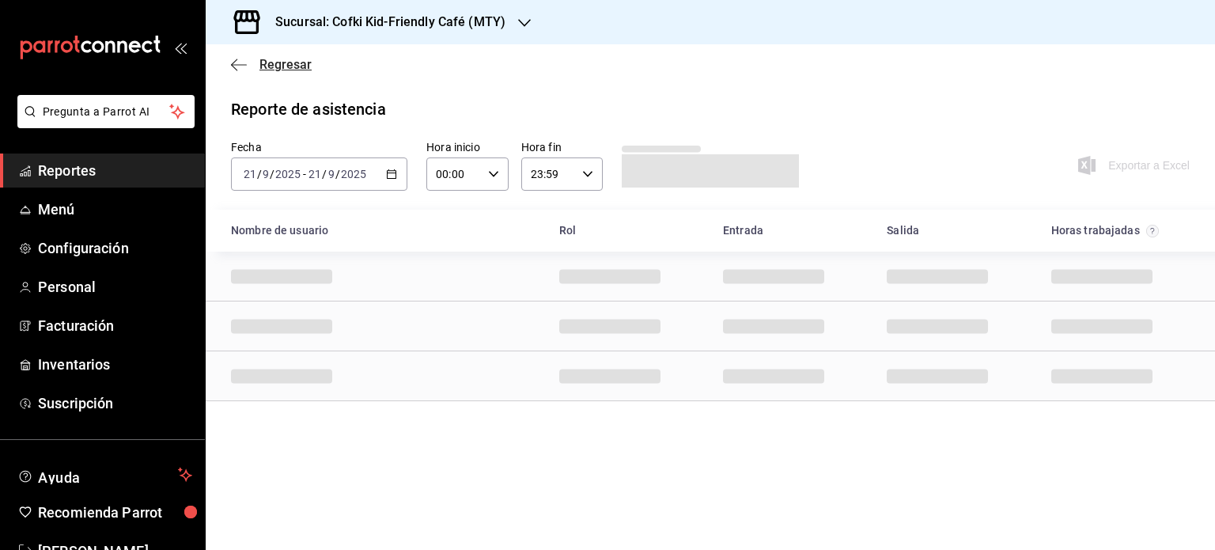
click at [234, 59] on icon "button" at bounding box center [239, 65] width 16 height 14
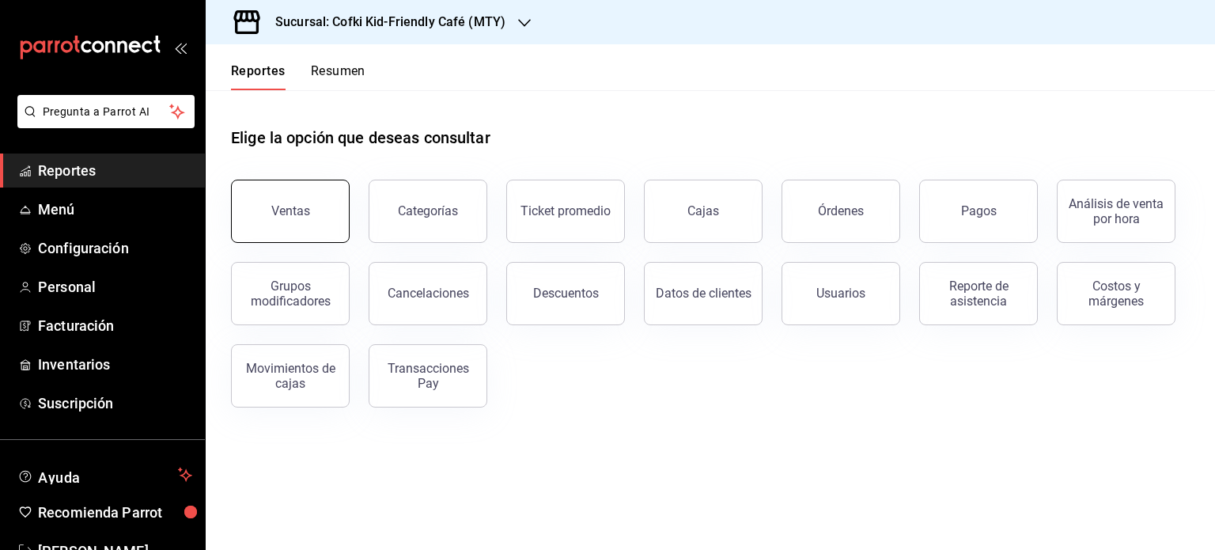
click at [305, 227] on button "Ventas" at bounding box center [290, 211] width 119 height 63
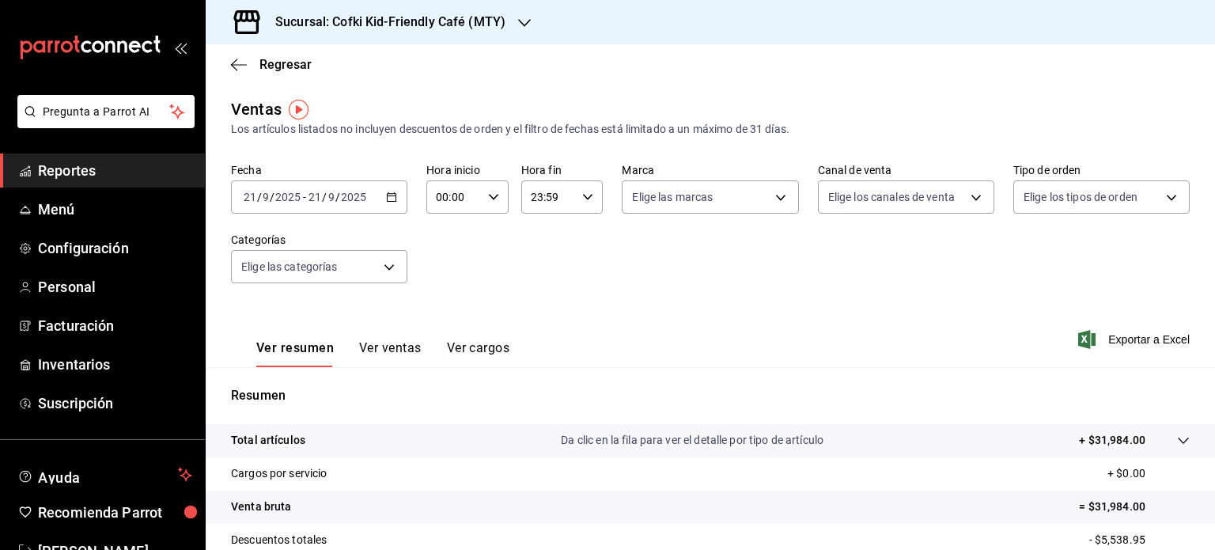
click at [408, 350] on button "Ver ventas" at bounding box center [390, 353] width 63 height 27
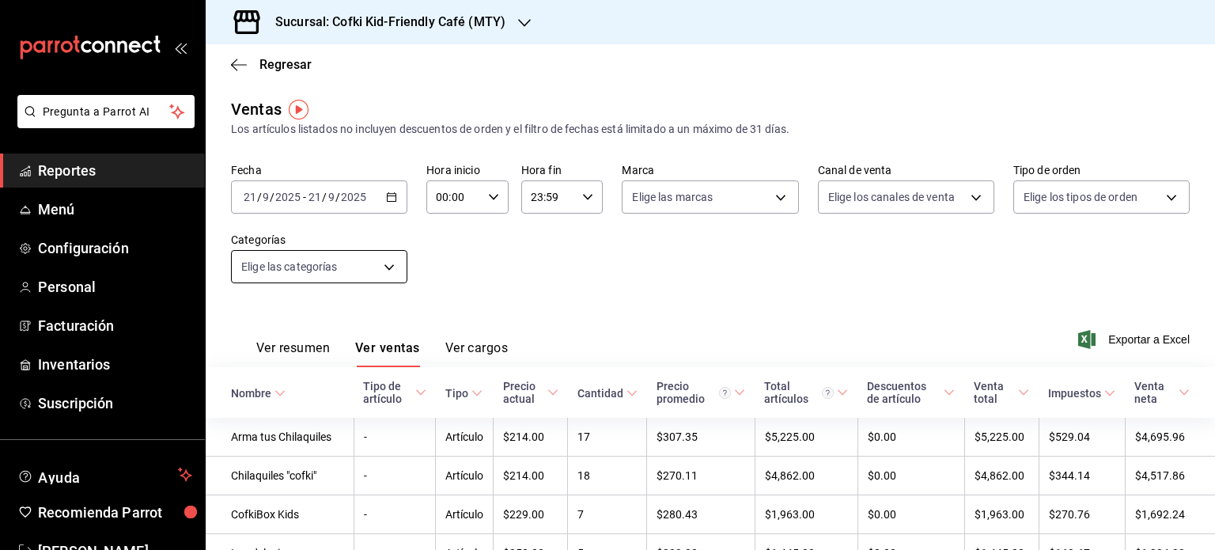
click at [387, 265] on body "Pregunta a Parrot AI Reportes Menú Configuración Personal Facturación Inventari…" at bounding box center [607, 275] width 1215 height 550
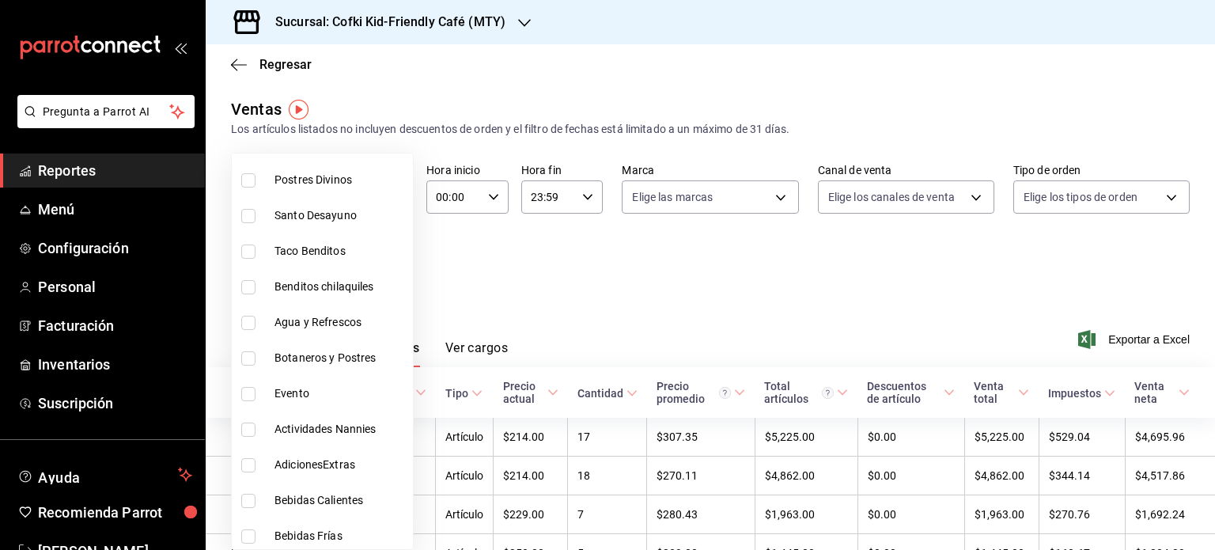
scroll to position [926, 0]
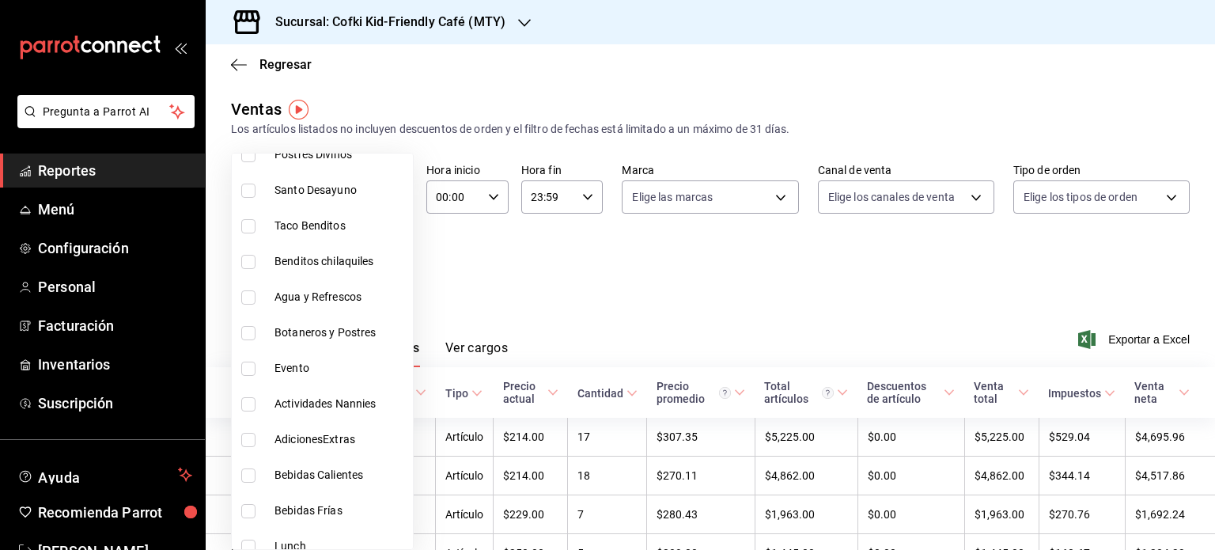
click at [328, 403] on span "Actividades Nannies" at bounding box center [341, 404] width 132 height 17
type input "36f74945-30bd-4674-b419-b3ab8703e977"
checkbox input "true"
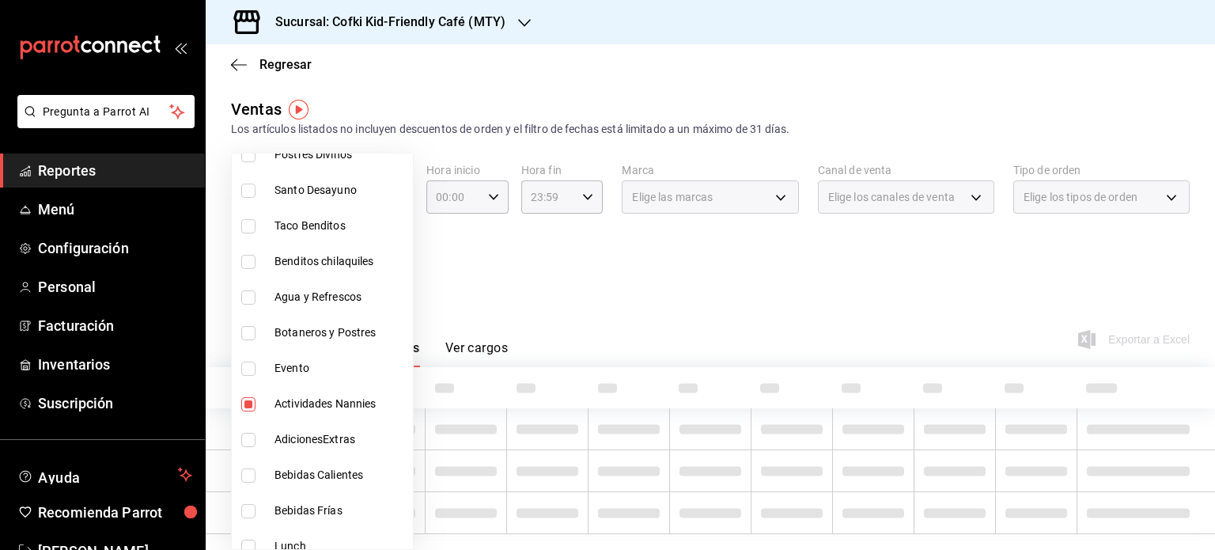
click at [610, 310] on div at bounding box center [607, 275] width 1215 height 550
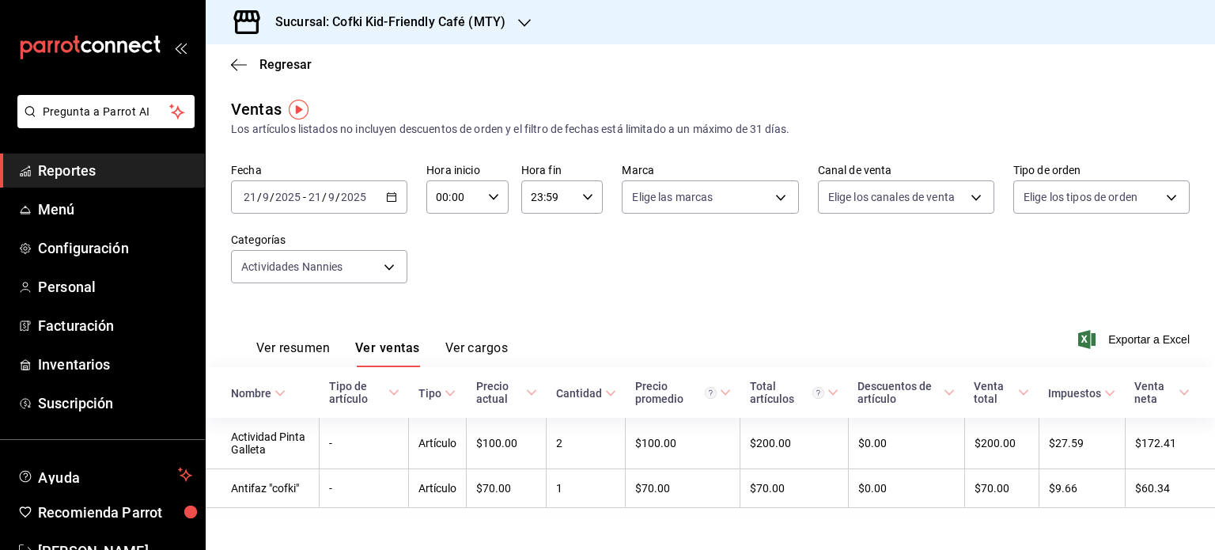
click at [391, 195] on \(Stroke\) "button" at bounding box center [392, 195] width 9 height 1
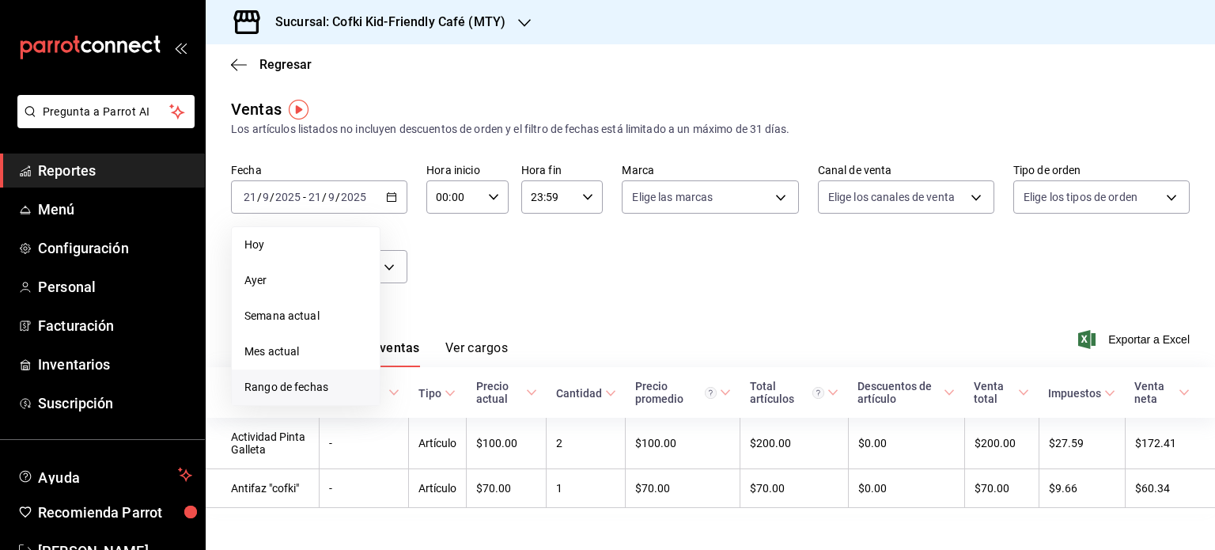
click at [327, 386] on span "Rango de fechas" at bounding box center [305, 387] width 123 height 17
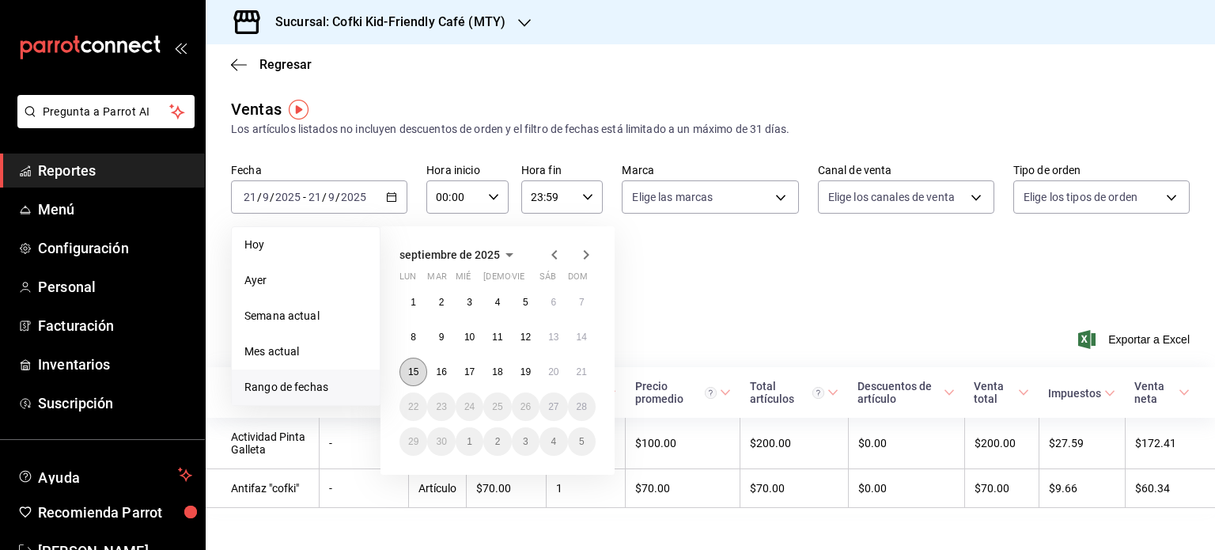
click at [411, 366] on abbr "15" at bounding box center [413, 371] width 10 height 11
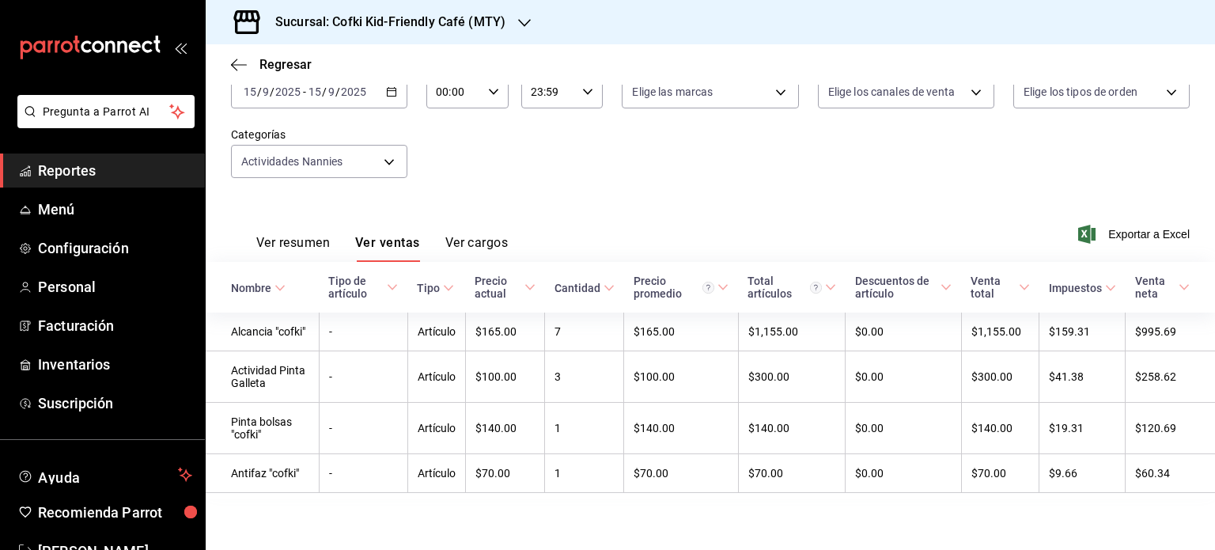
scroll to position [57, 0]
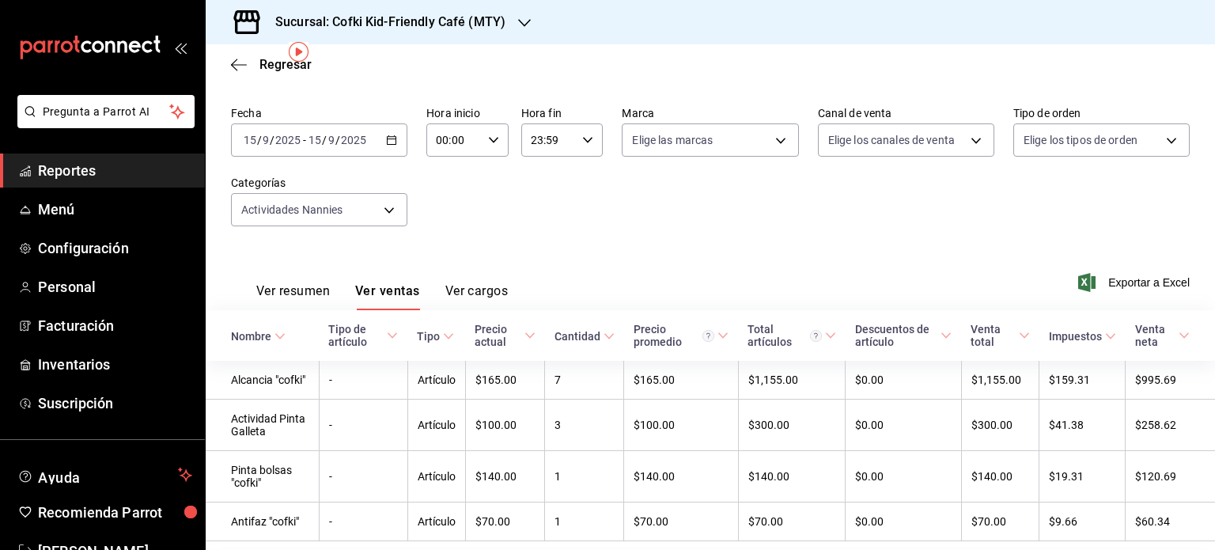
click at [498, 133] on div "00:00 Hora inicio" at bounding box center [467, 139] width 82 height 33
click at [443, 262] on span "09" at bounding box center [444, 263] width 15 height 13
type input "09:00"
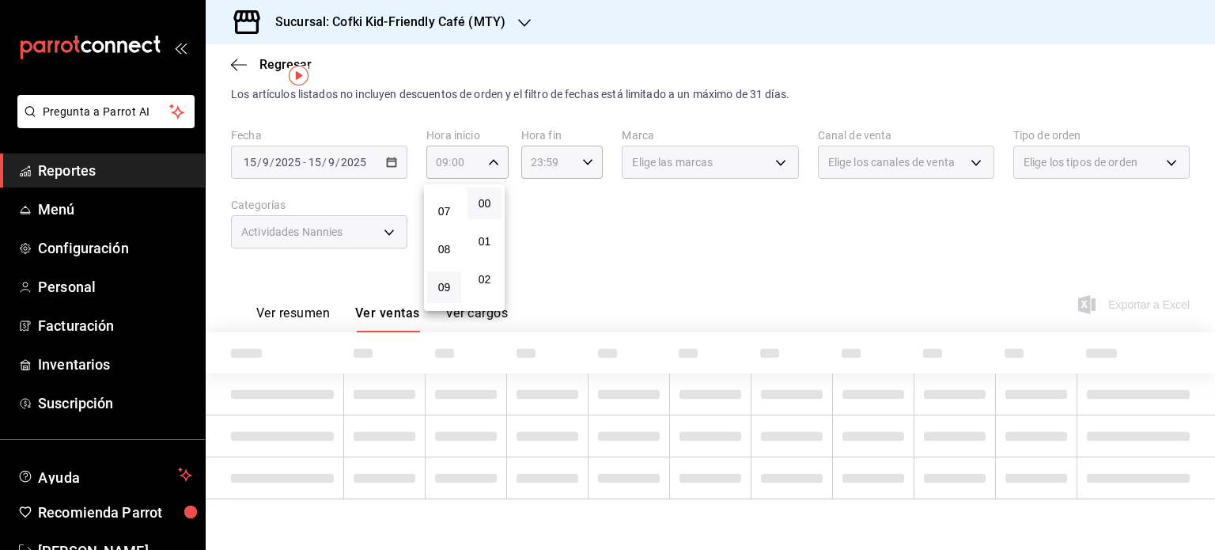
scroll to position [34, 0]
click at [578, 159] on div at bounding box center [607, 275] width 1215 height 550
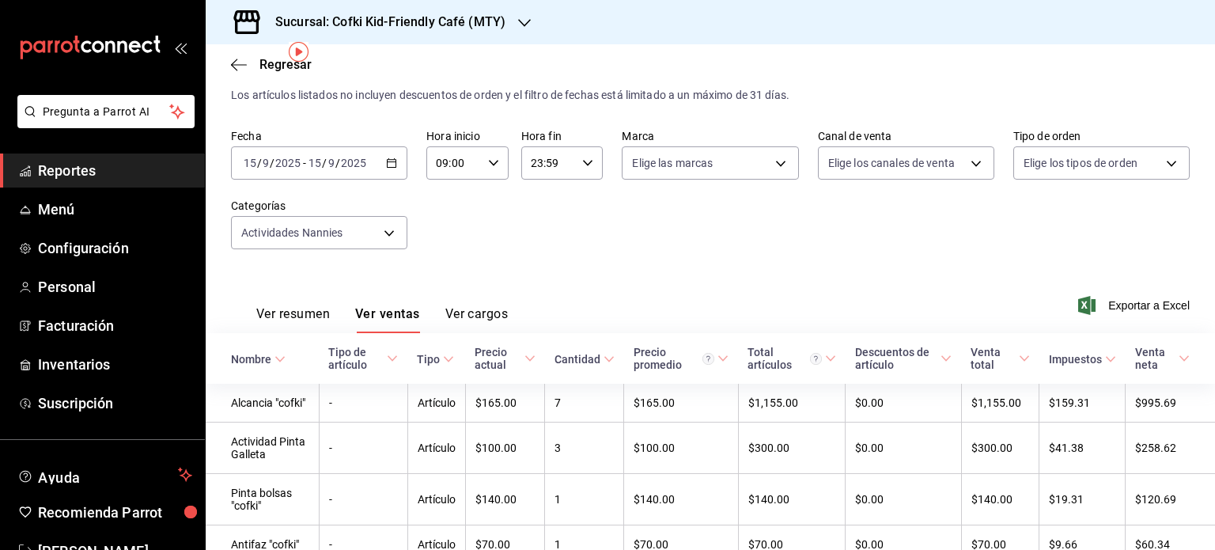
scroll to position [57, 0]
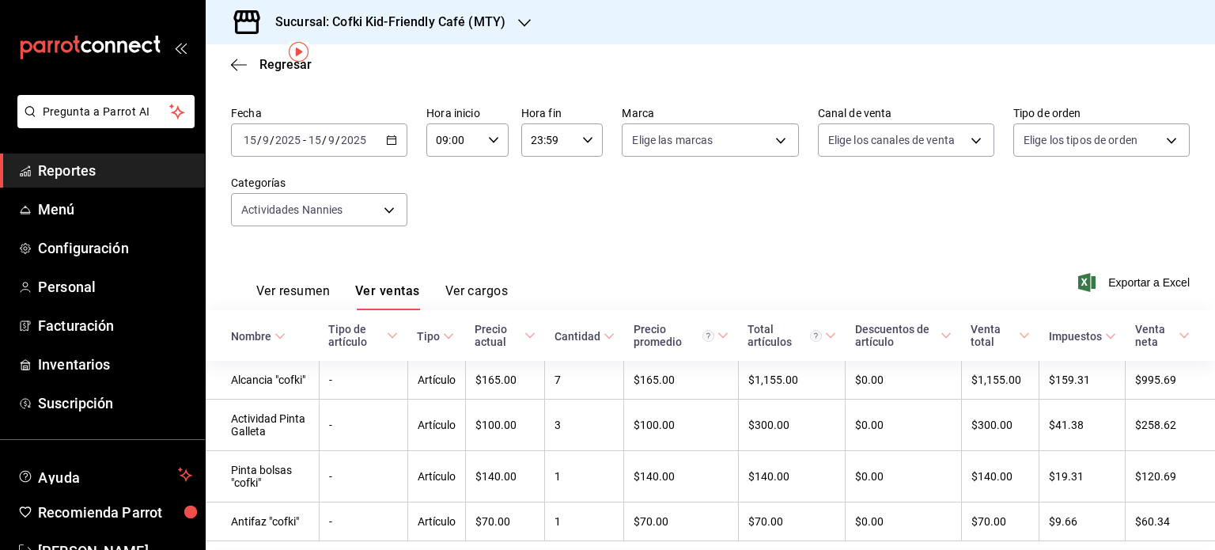
click at [580, 161] on div "Fecha [DATE] [DATE] - [DATE] [DATE] Hora inicio 09:00 Hora inicio Hora fin 23:5…" at bounding box center [710, 175] width 959 height 139
click at [582, 132] on div "23:59 Hora fin" at bounding box center [562, 139] width 82 height 33
click at [535, 224] on button "15" at bounding box center [538, 227] width 34 height 32
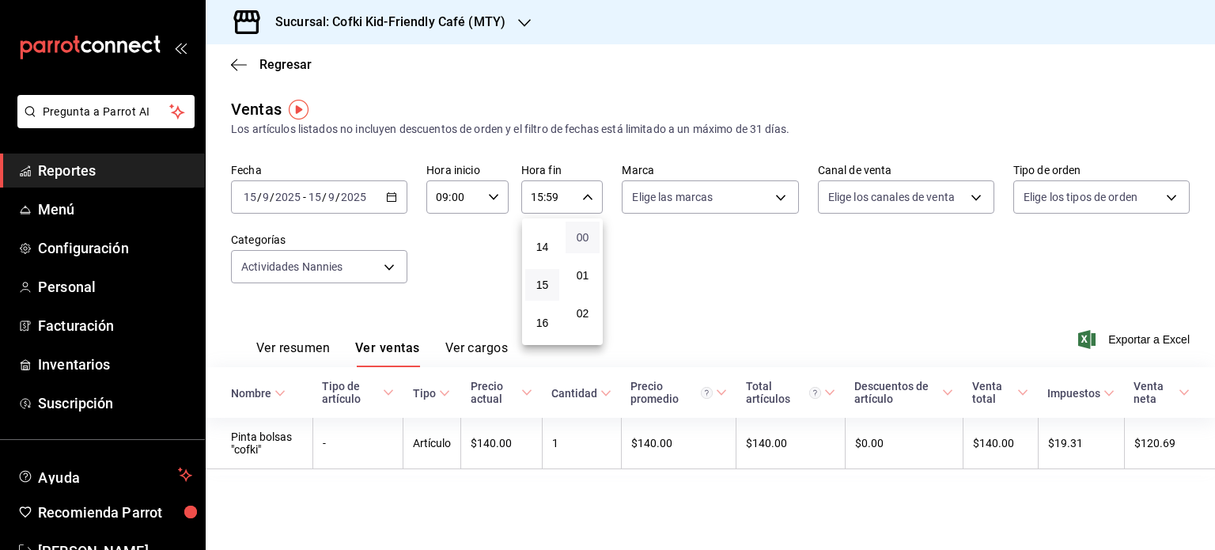
click at [588, 240] on span "00" at bounding box center [582, 237] width 15 height 13
type input "15:00"
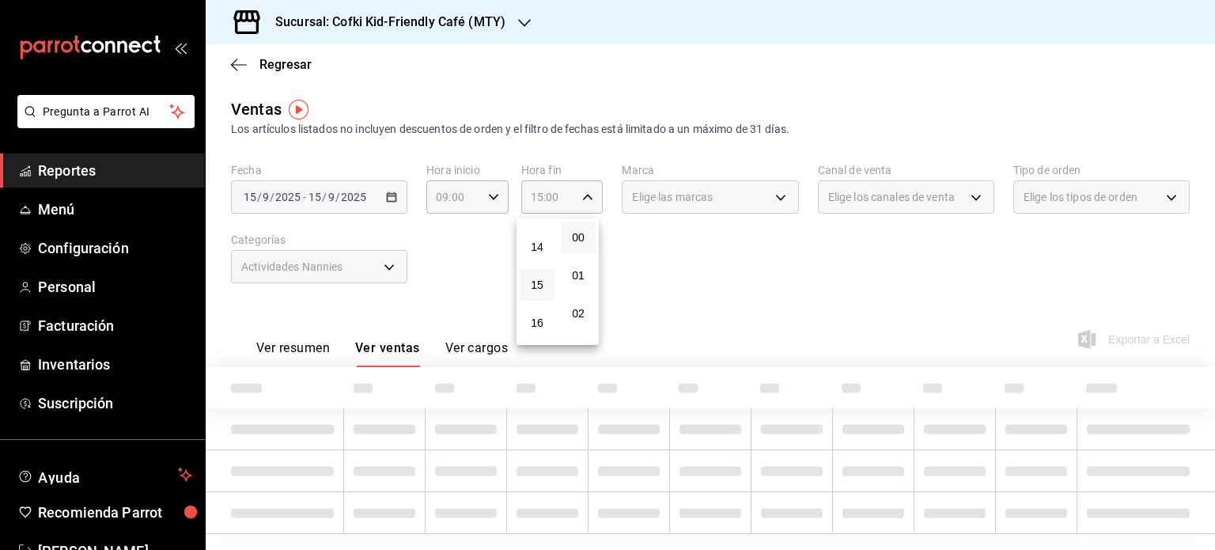
click at [715, 276] on div at bounding box center [607, 275] width 1215 height 550
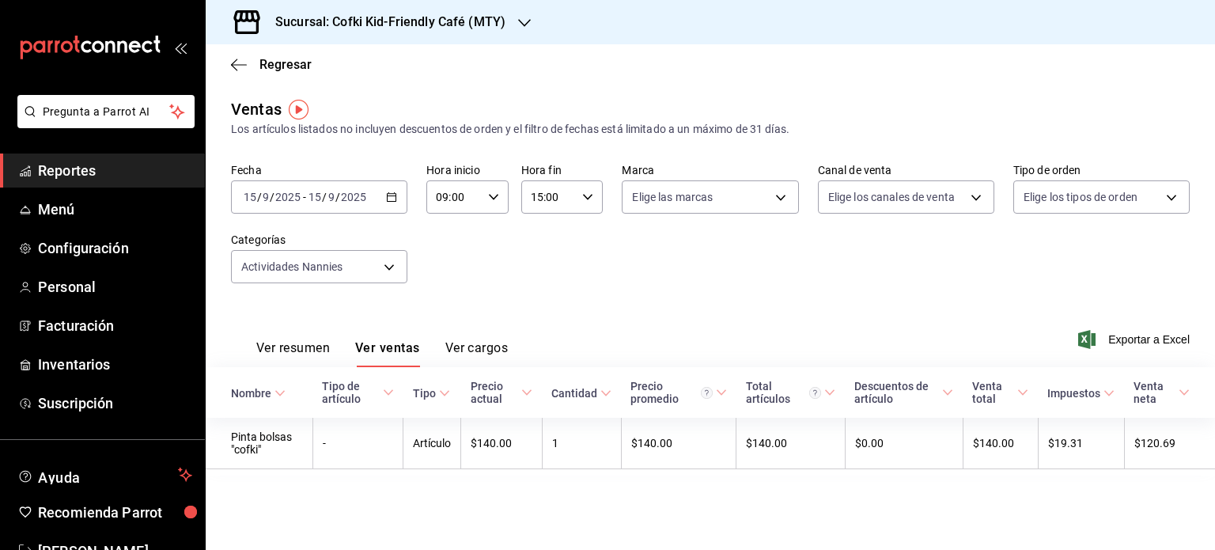
click at [392, 206] on div "[DATE] [DATE] - [DATE] [DATE]" at bounding box center [319, 196] width 176 height 33
click at [394, 197] on icon "button" at bounding box center [391, 196] width 11 height 11
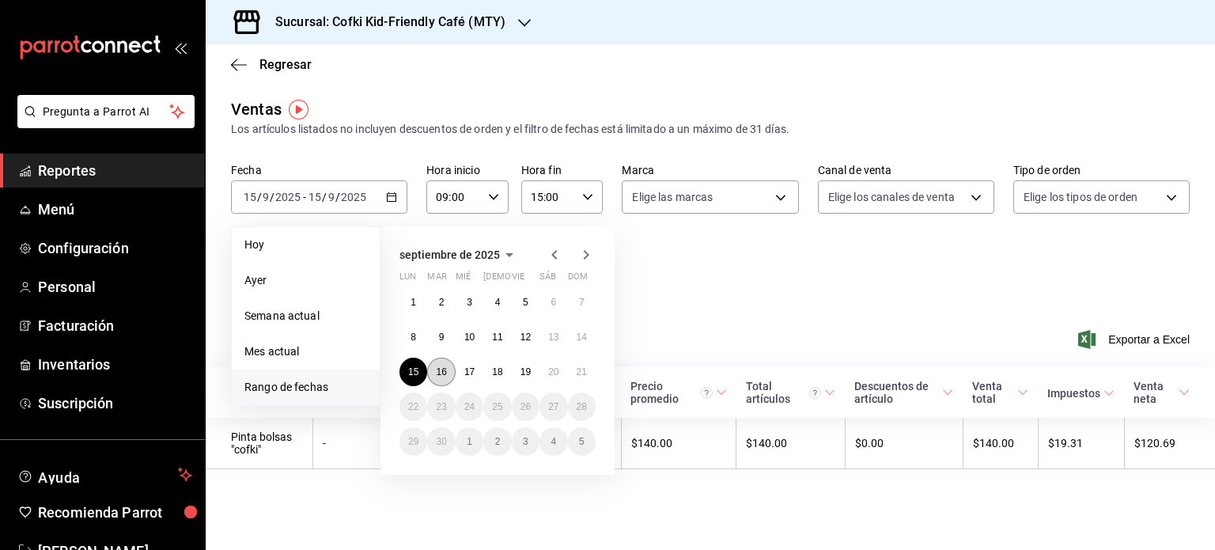
click at [437, 368] on abbr "16" at bounding box center [441, 371] width 10 height 11
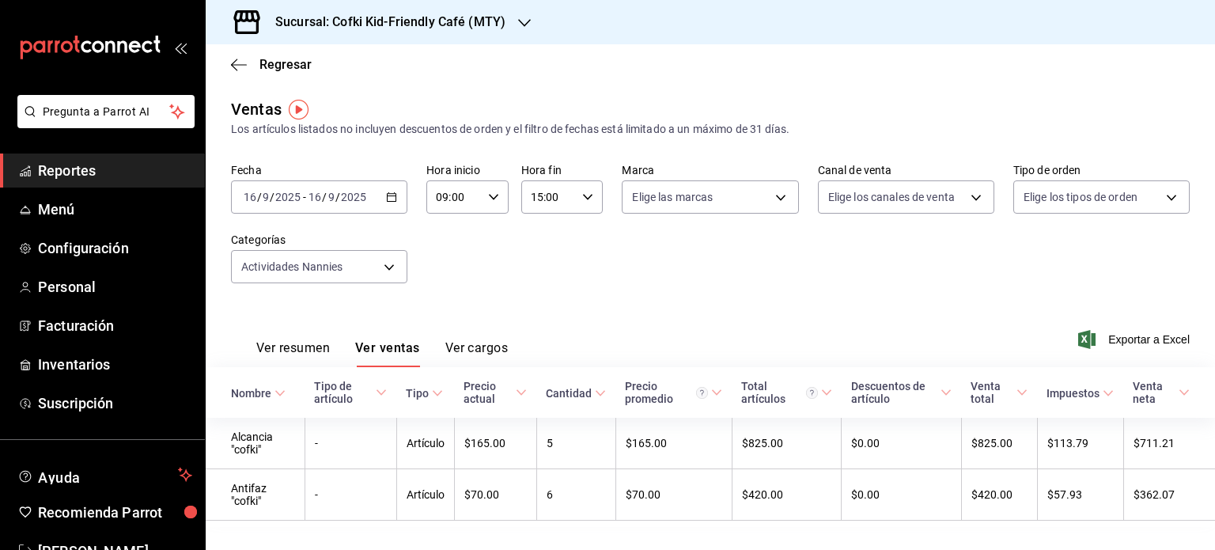
scroll to position [31, 0]
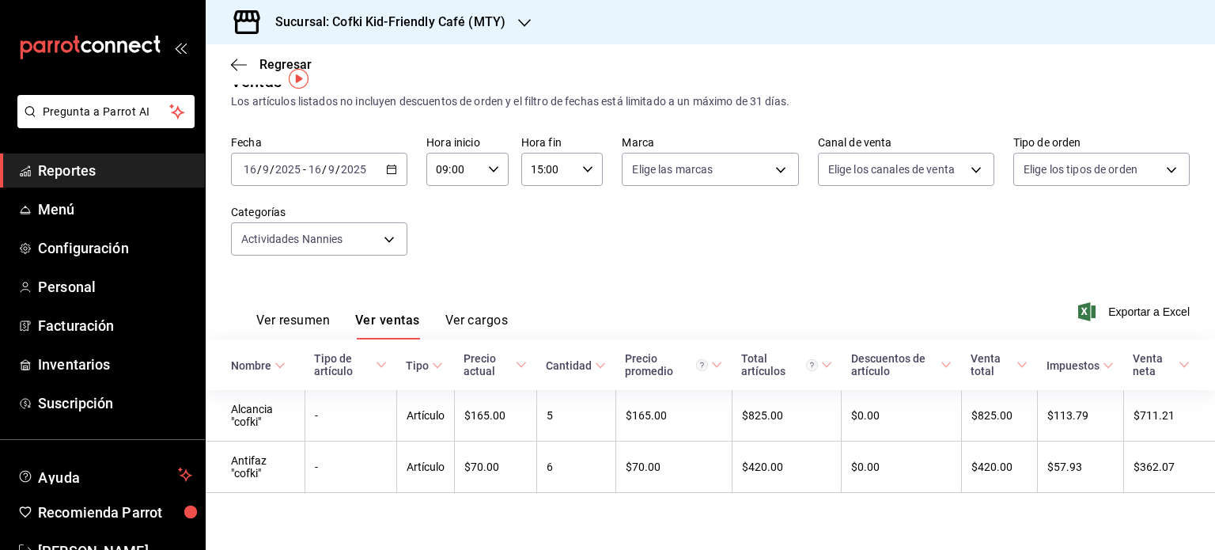
click at [392, 164] on icon "button" at bounding box center [391, 169] width 11 height 11
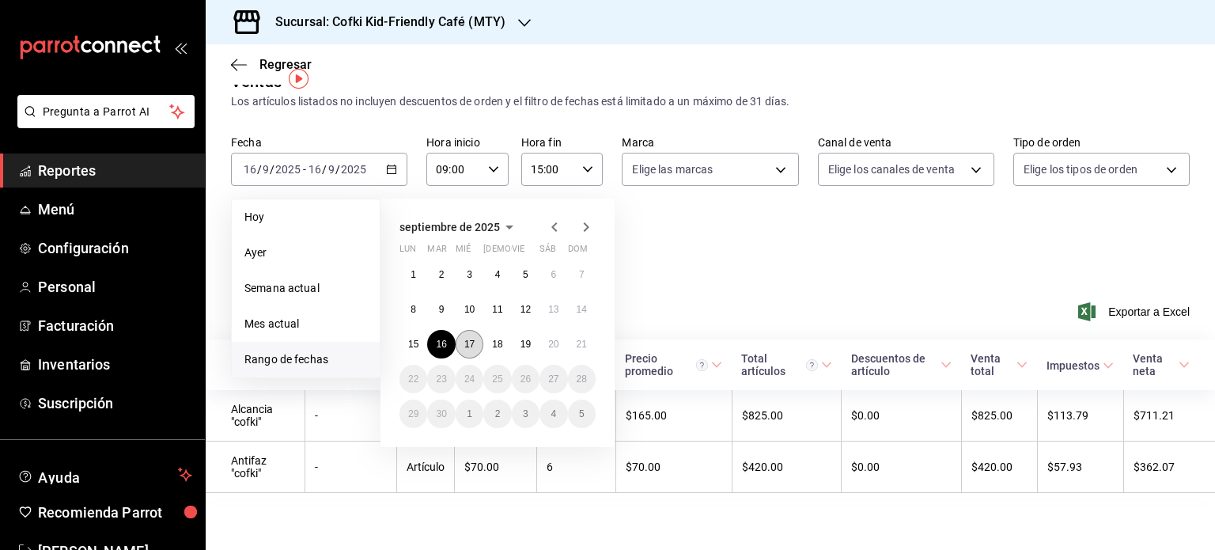
click at [472, 339] on abbr "17" at bounding box center [469, 344] width 10 height 11
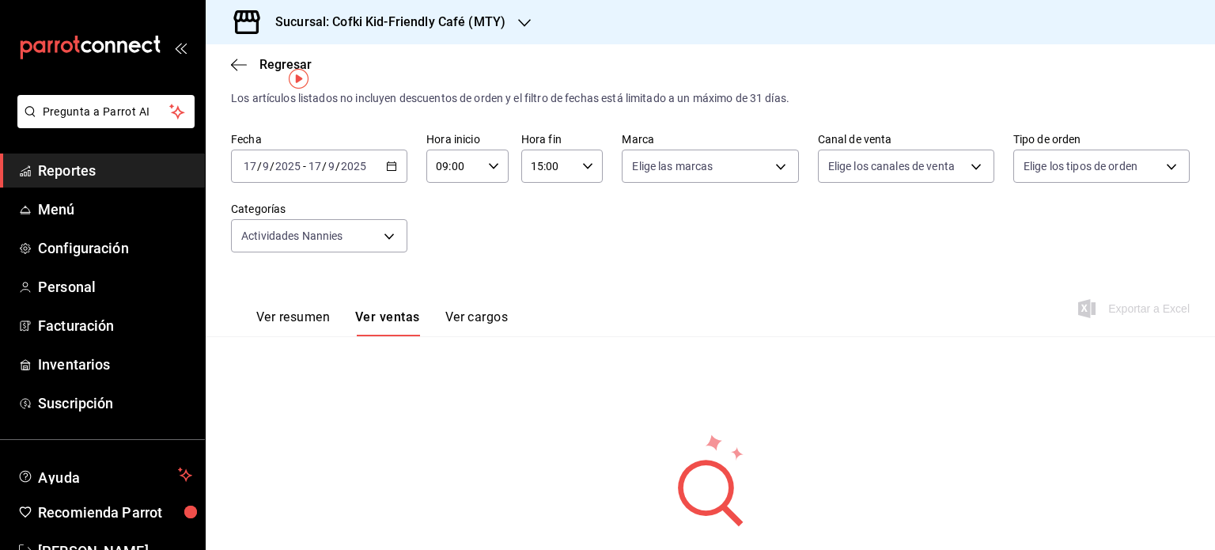
click at [382, 154] on div "[DATE] [DATE] - [DATE] [DATE]" at bounding box center [319, 166] width 176 height 33
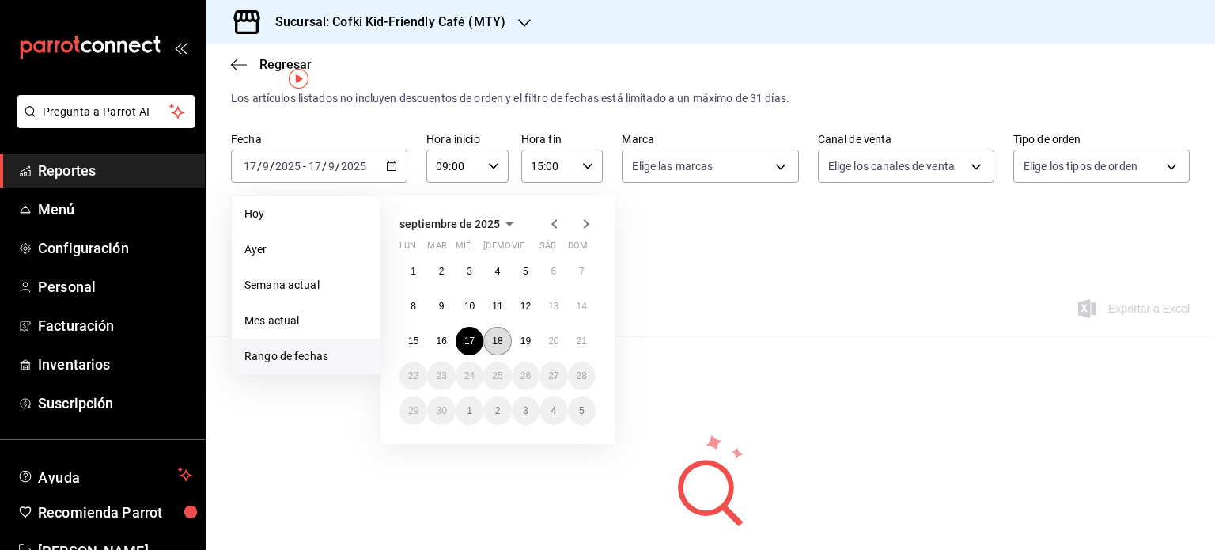
click at [494, 330] on button "18" at bounding box center [497, 341] width 28 height 28
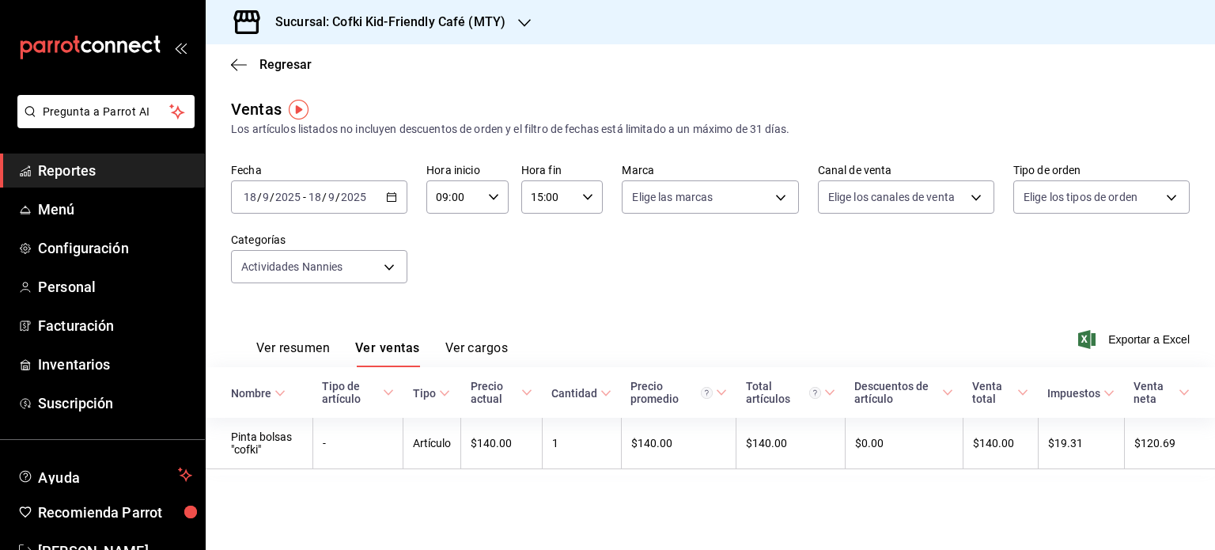
click at [383, 193] on div "[DATE] [DATE] - [DATE] [DATE]" at bounding box center [319, 196] width 176 height 33
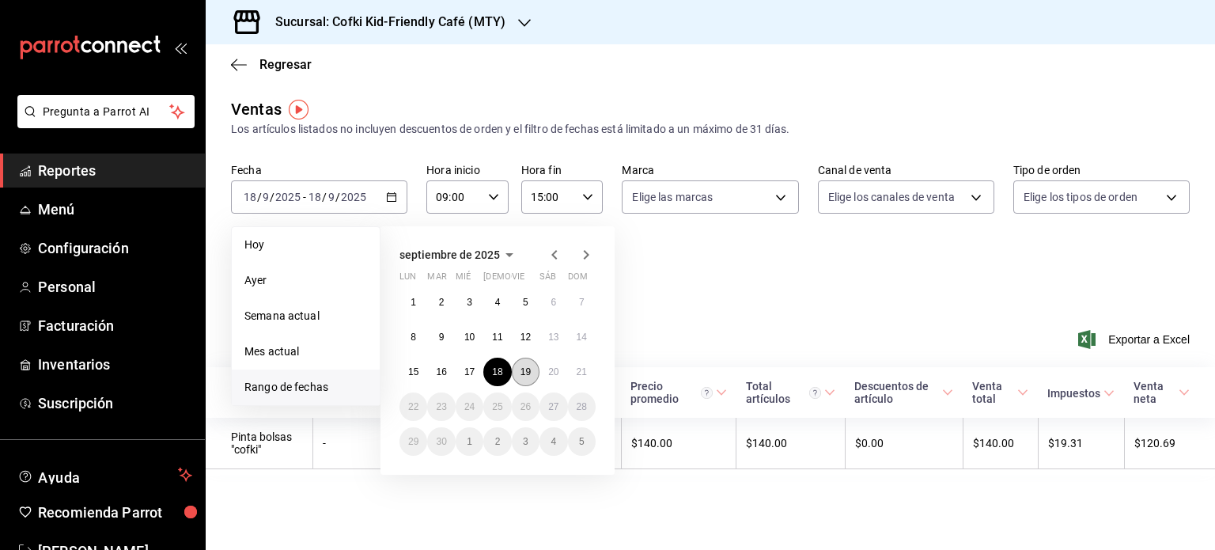
click at [525, 369] on abbr "19" at bounding box center [526, 371] width 10 height 11
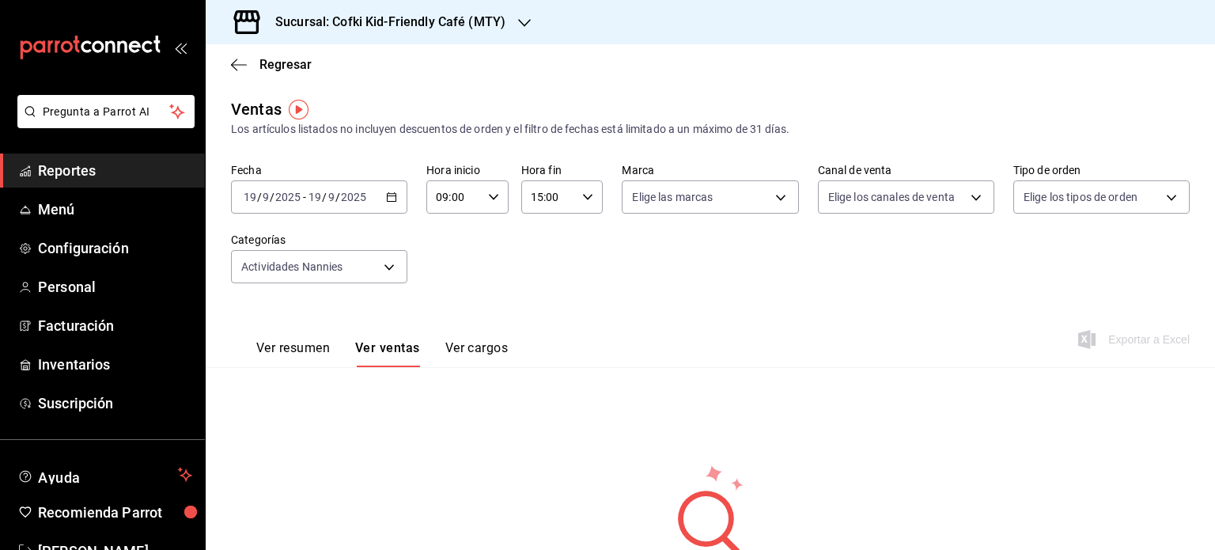
click at [370, 195] on div "[DATE] [DATE] - [DATE] [DATE]" at bounding box center [319, 196] width 176 height 33
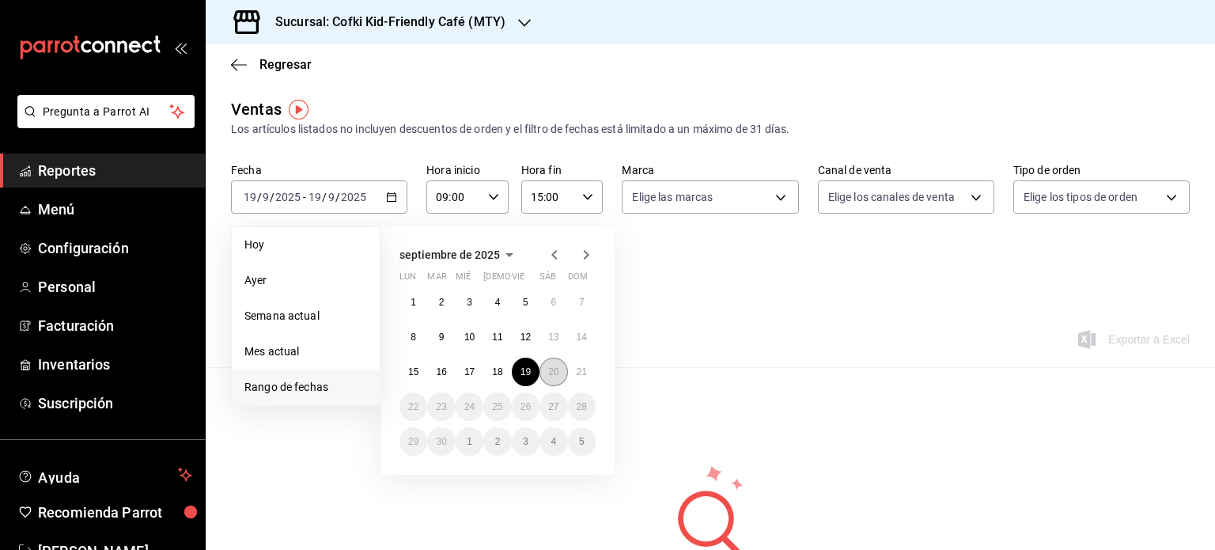
click at [555, 377] on button "20" at bounding box center [554, 372] width 28 height 28
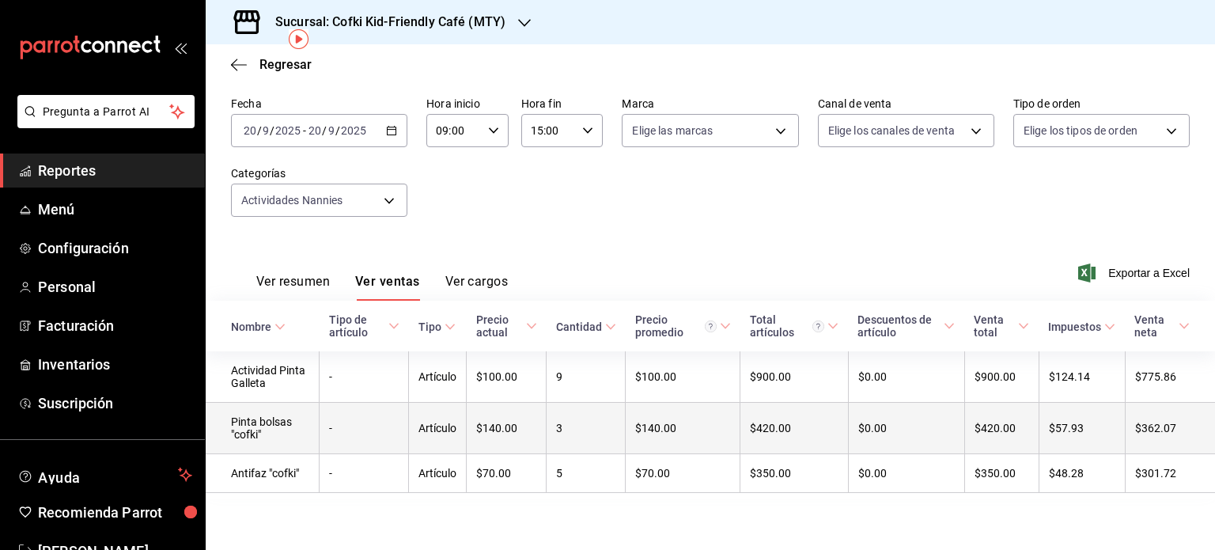
scroll to position [70, 0]
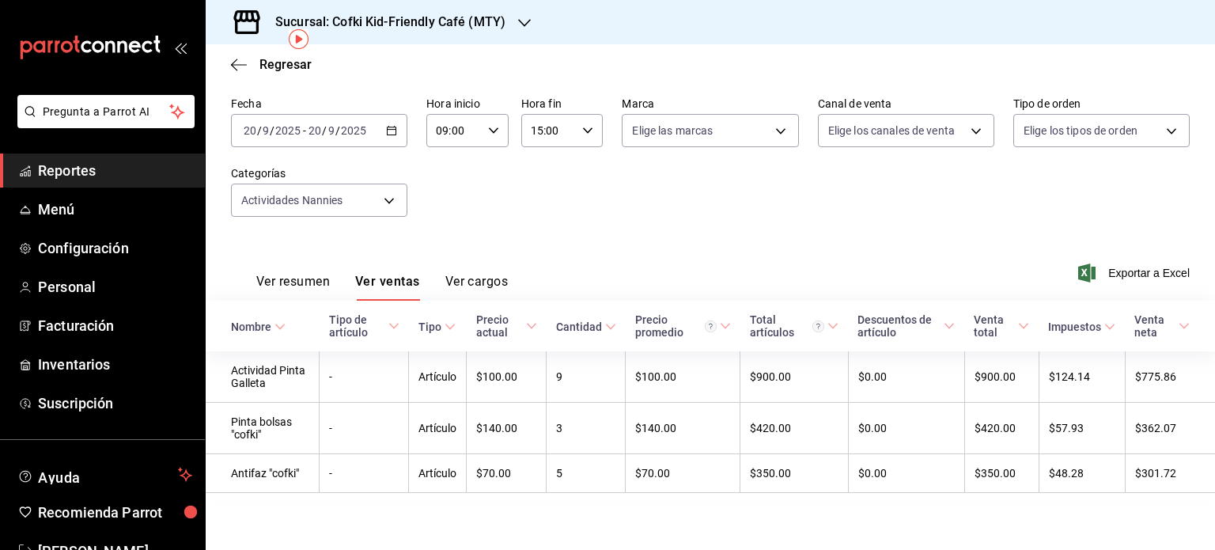
click at [390, 126] on icon "button" at bounding box center [391, 130] width 11 height 11
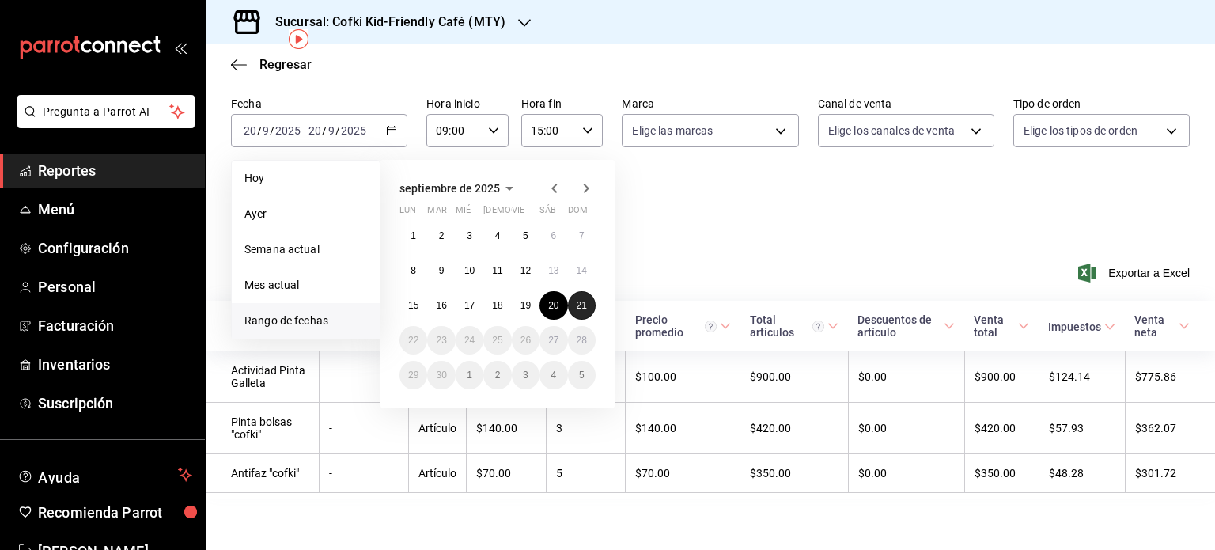
click at [577, 304] on abbr "21" at bounding box center [582, 305] width 10 height 11
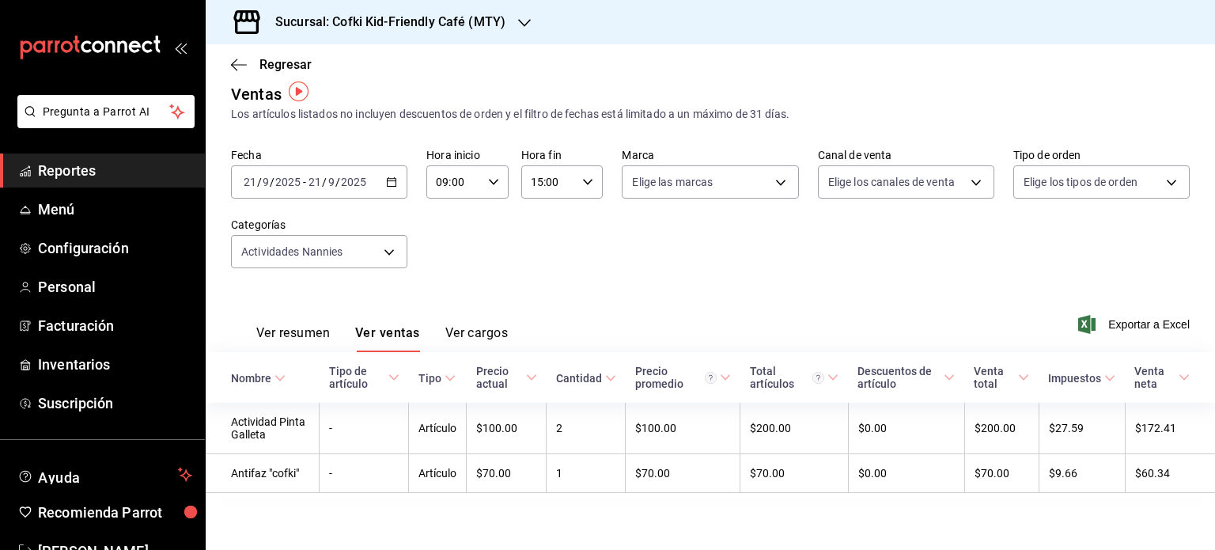
scroll to position [17, 0]
click at [494, 171] on div "09:00 Hora inicio" at bounding box center [467, 181] width 82 height 33
click at [446, 229] on span "15" at bounding box center [444, 222] width 15 height 13
type input "15:00"
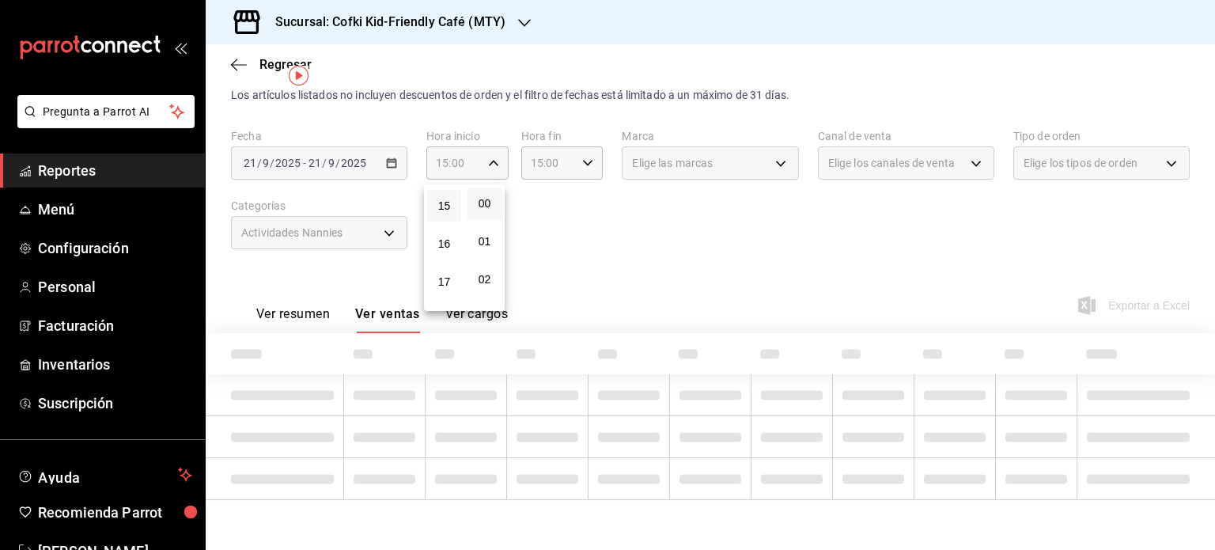
click at [570, 157] on div at bounding box center [607, 275] width 1215 height 550
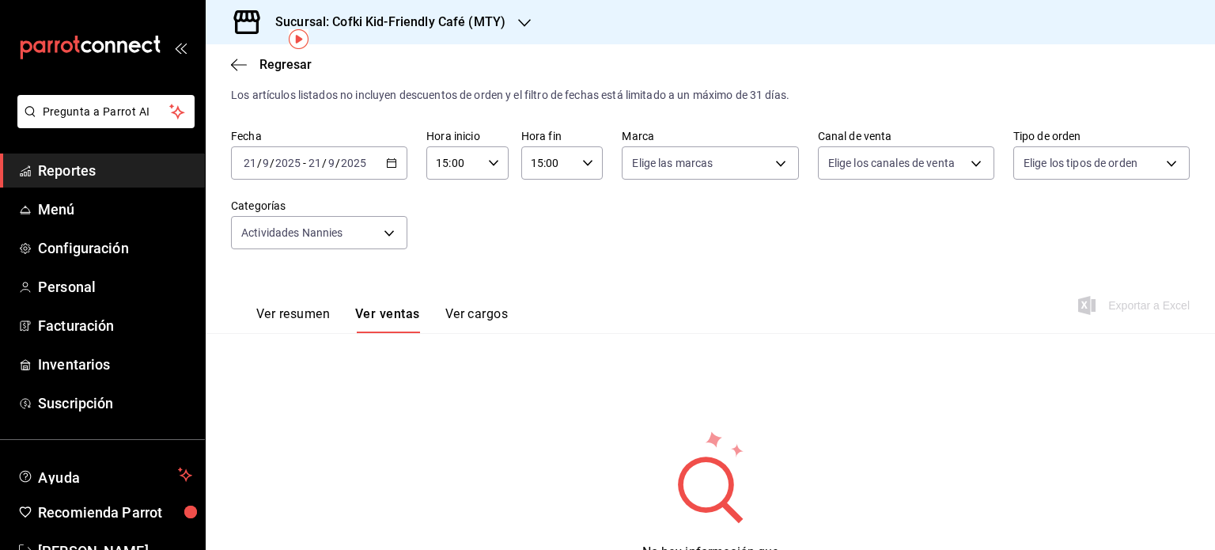
scroll to position [70, 0]
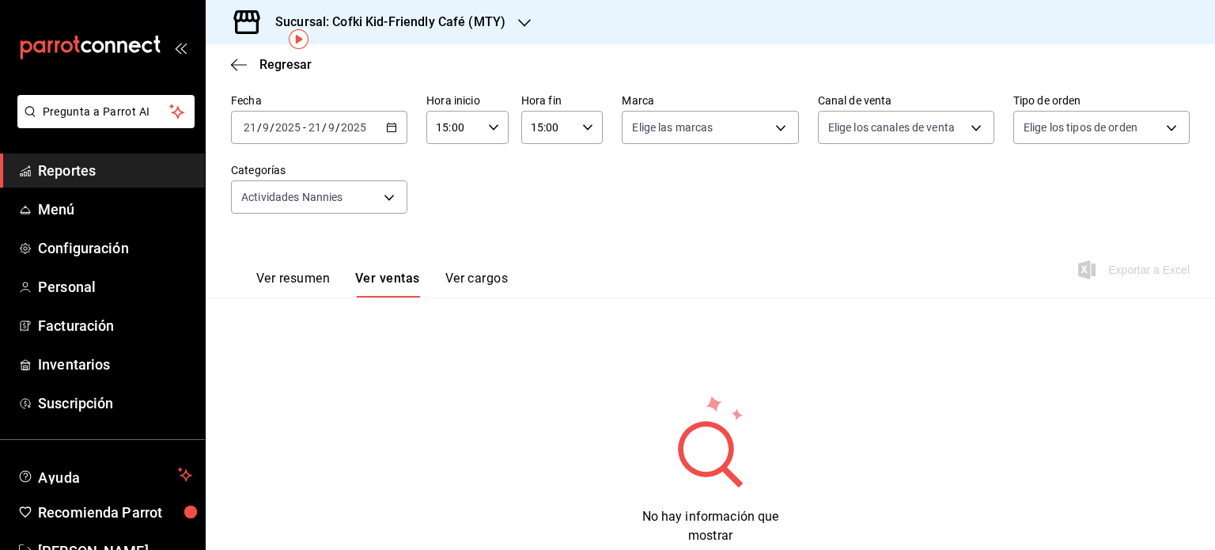
click at [585, 170] on div "Fecha [DATE] [DATE] - [DATE] [DATE] Hora inicio 15:00 Hora inicio Hora fin 15:0…" at bounding box center [710, 162] width 959 height 139
click at [582, 124] on icon "button" at bounding box center [587, 127] width 11 height 11
click at [544, 227] on span "22" at bounding box center [537, 220] width 15 height 13
type input "22:00"
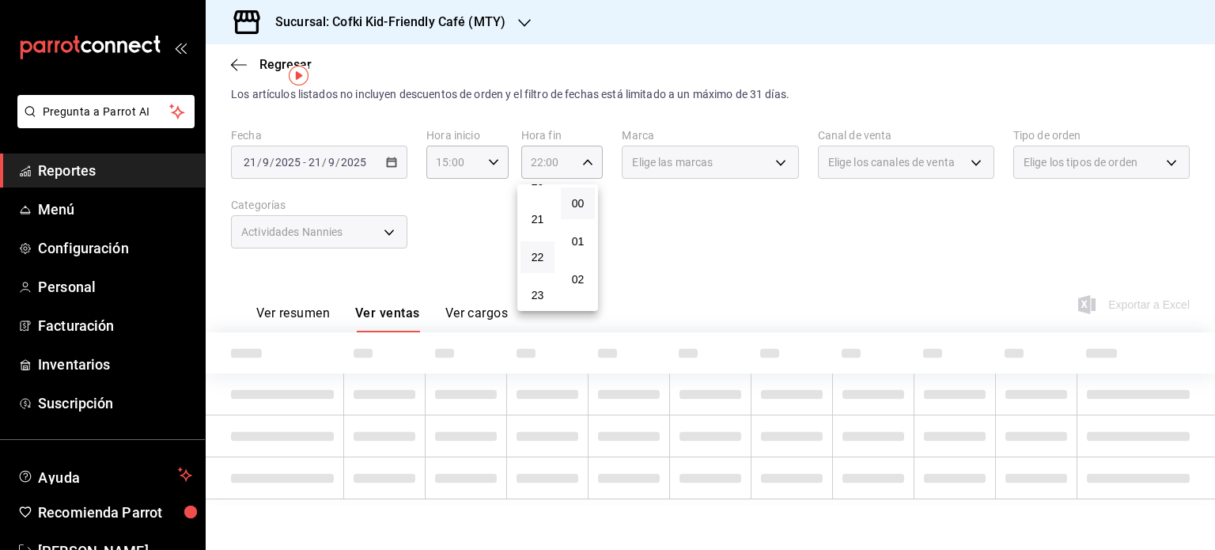
scroll to position [34, 0]
click at [442, 191] on div at bounding box center [607, 275] width 1215 height 550
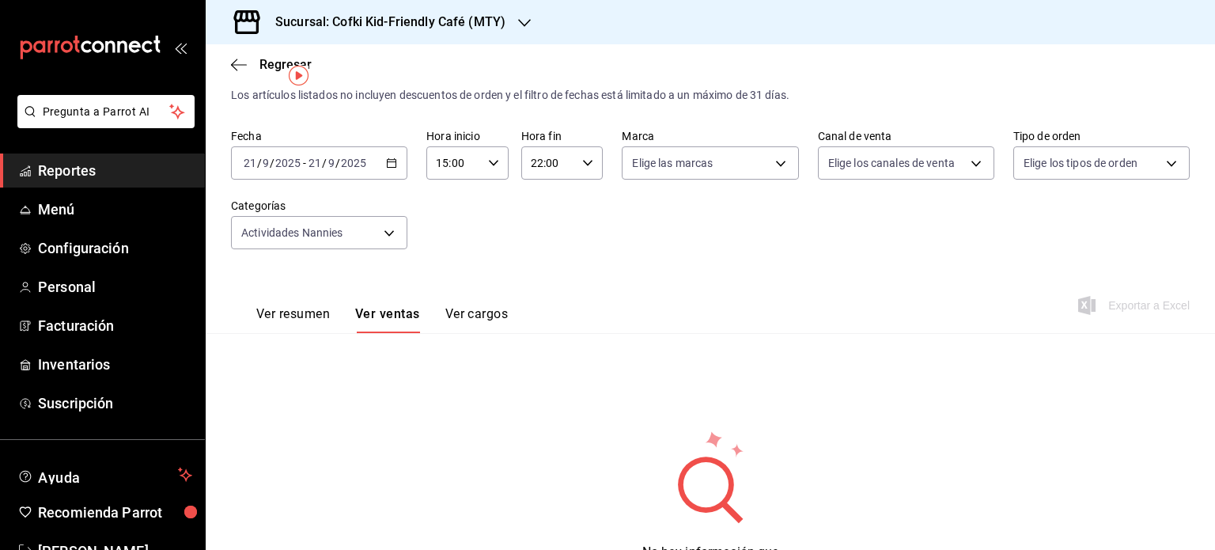
click at [389, 166] on icon "button" at bounding box center [391, 162] width 11 height 11
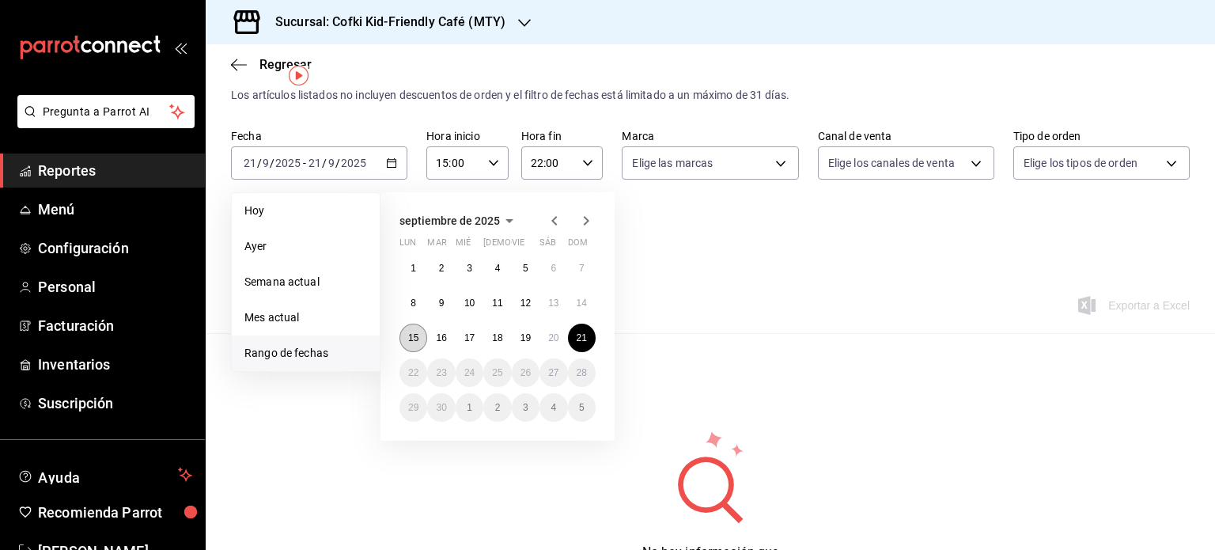
click at [415, 341] on abbr "15" at bounding box center [413, 337] width 10 height 11
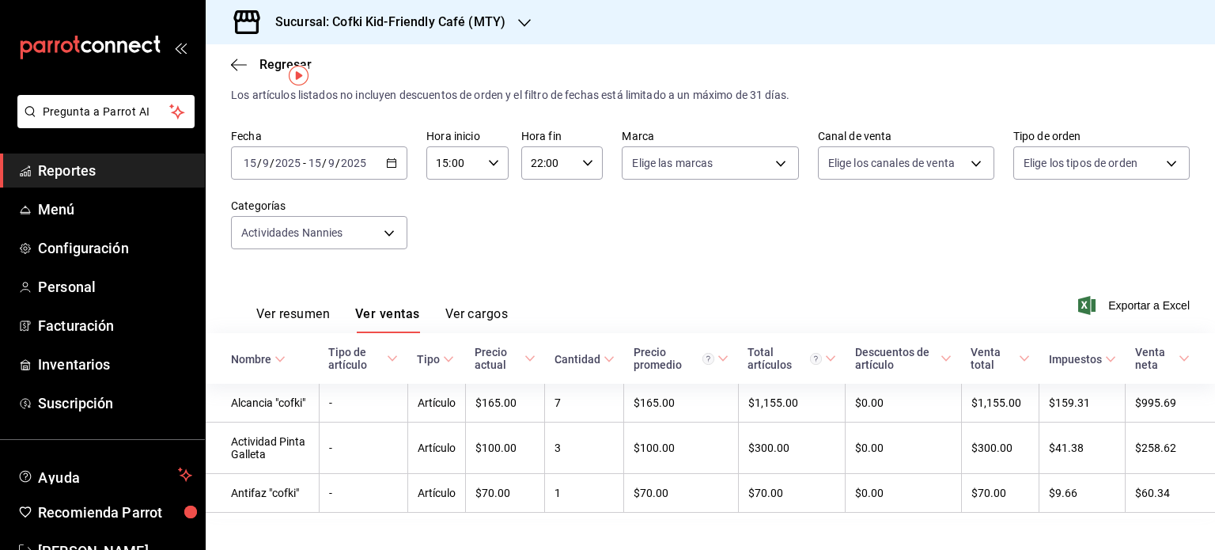
click at [392, 161] on \(Stroke\) "button" at bounding box center [392, 161] width 9 height 1
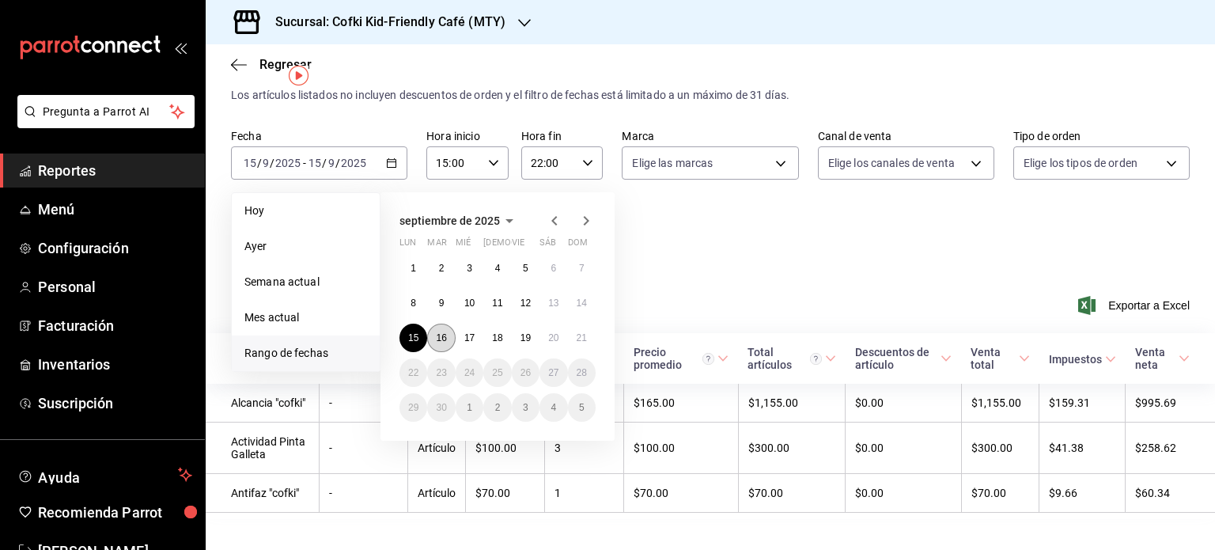
click at [443, 332] on abbr "16" at bounding box center [441, 337] width 10 height 11
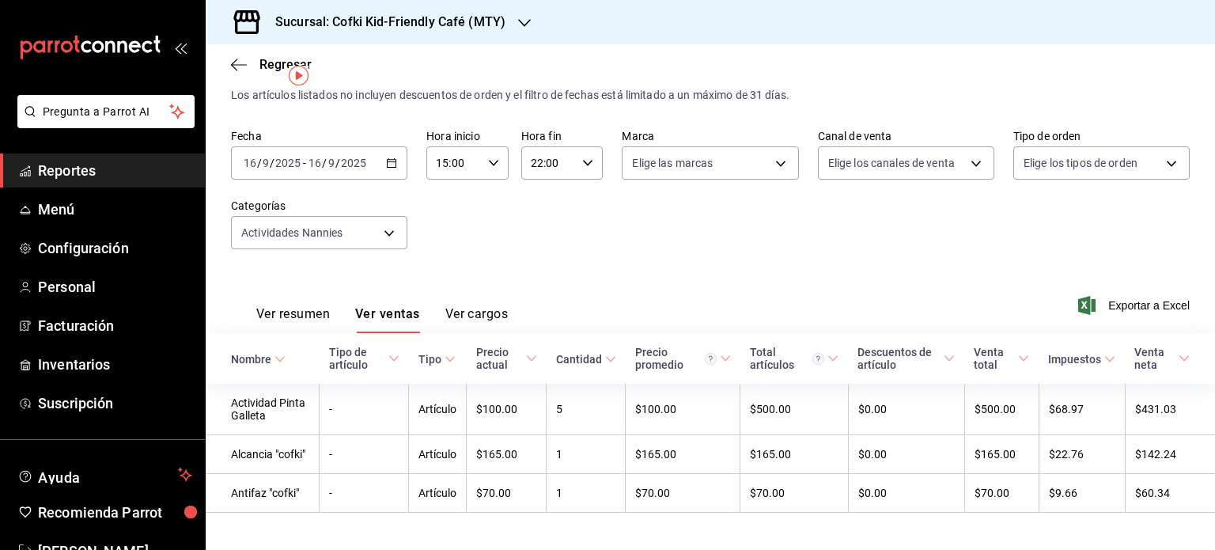
click at [399, 151] on div "[DATE] [DATE] - [DATE] [DATE]" at bounding box center [319, 162] width 176 height 33
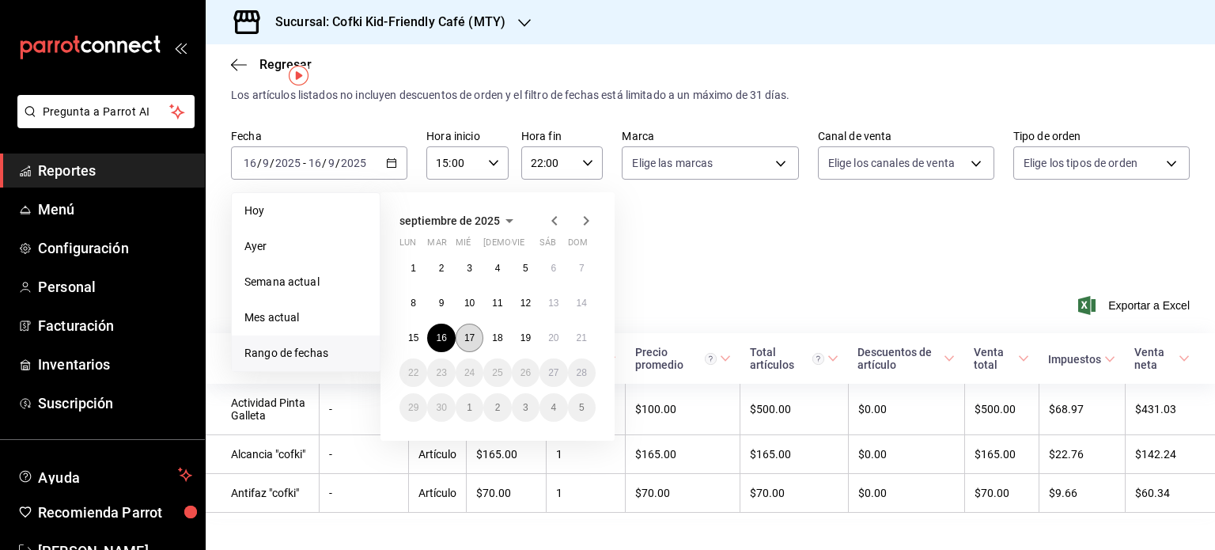
click at [472, 339] on abbr "17" at bounding box center [469, 337] width 10 height 11
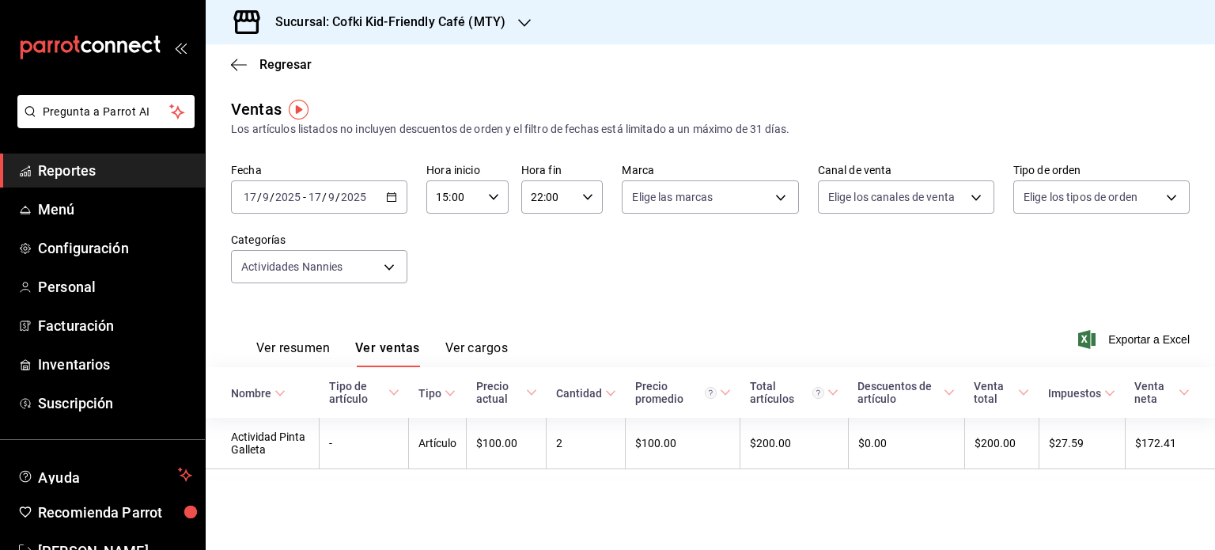
click at [394, 199] on icon "button" at bounding box center [391, 196] width 11 height 11
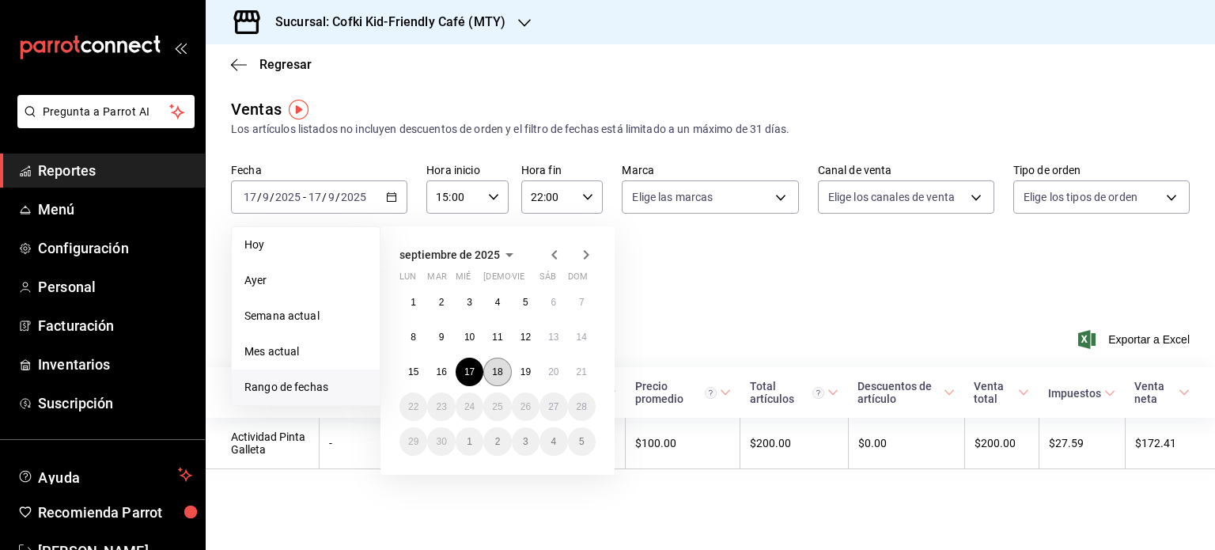
click at [497, 367] on abbr "18" at bounding box center [497, 371] width 10 height 11
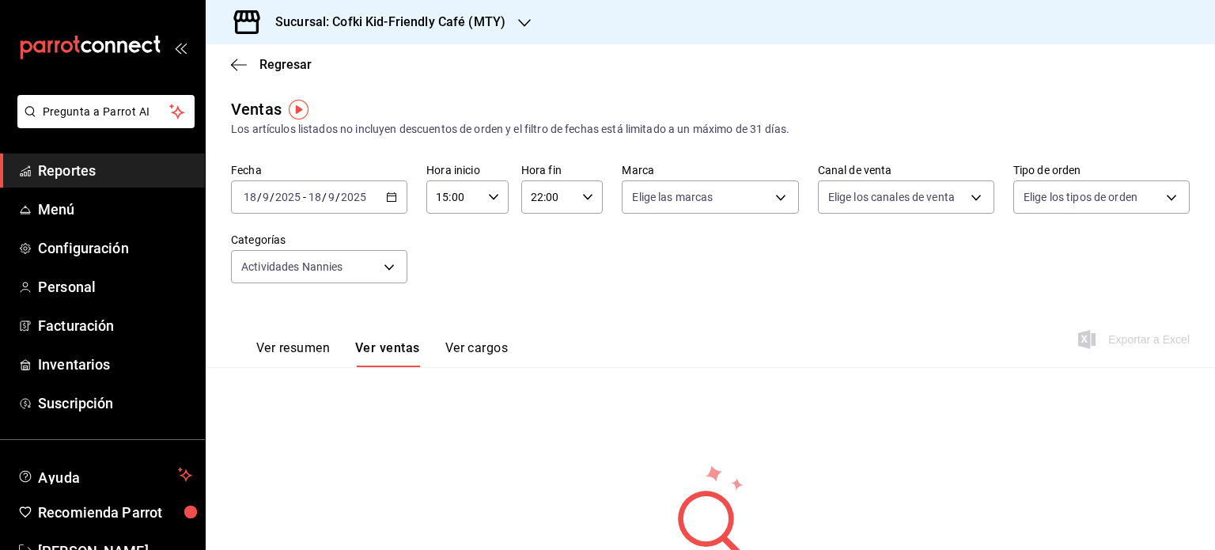
click at [387, 202] on \(Stroke\) "button" at bounding box center [391, 197] width 9 height 9
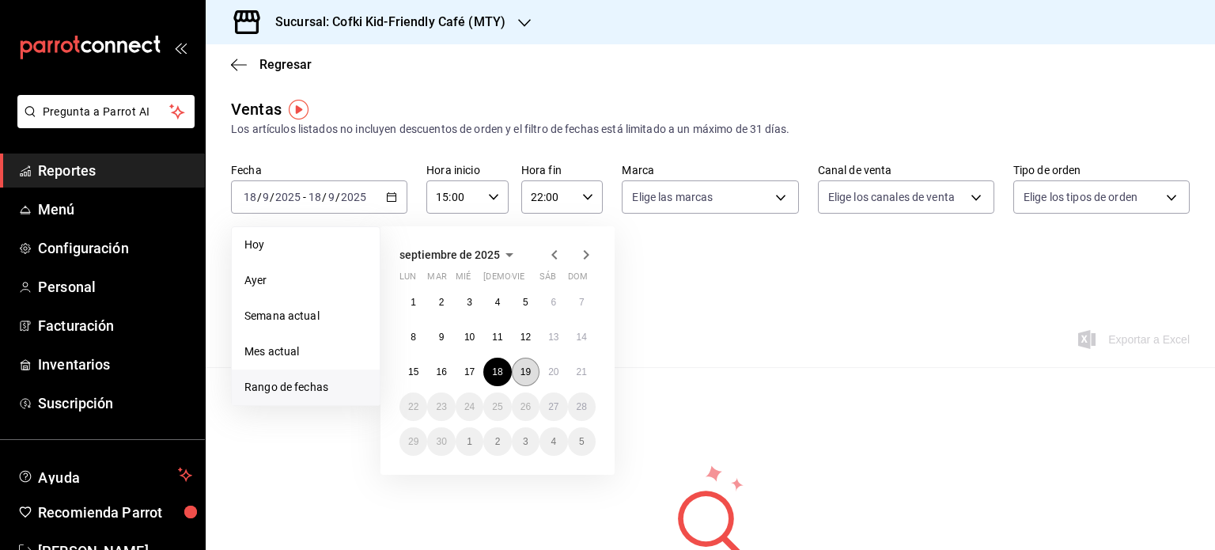
click at [525, 362] on button "19" at bounding box center [526, 372] width 28 height 28
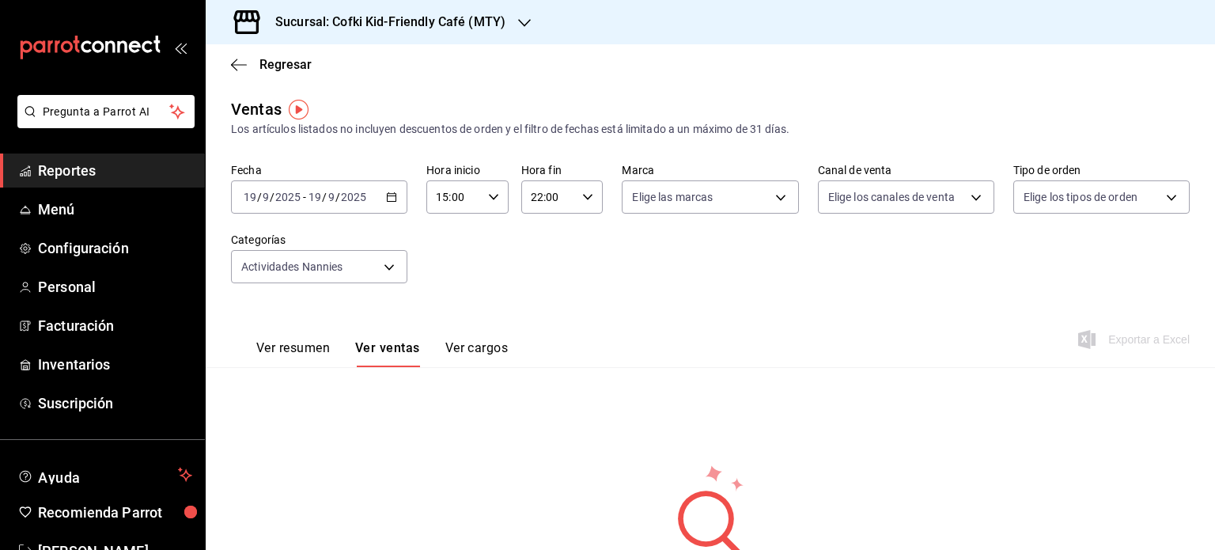
click at [389, 201] on \(Stroke\) "button" at bounding box center [391, 197] width 9 height 9
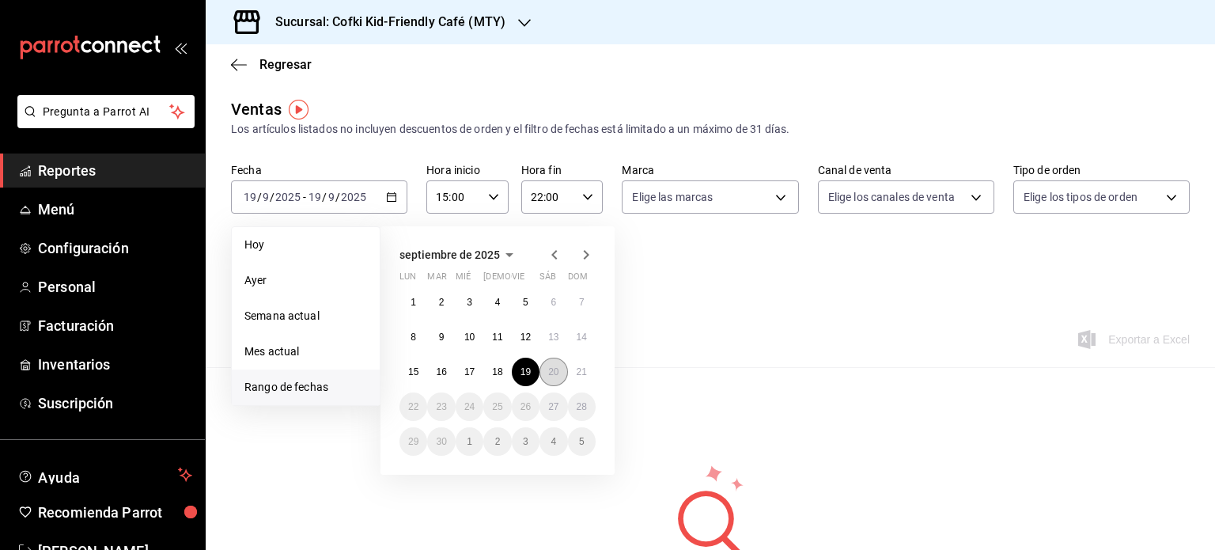
click at [547, 359] on button "20" at bounding box center [554, 372] width 28 height 28
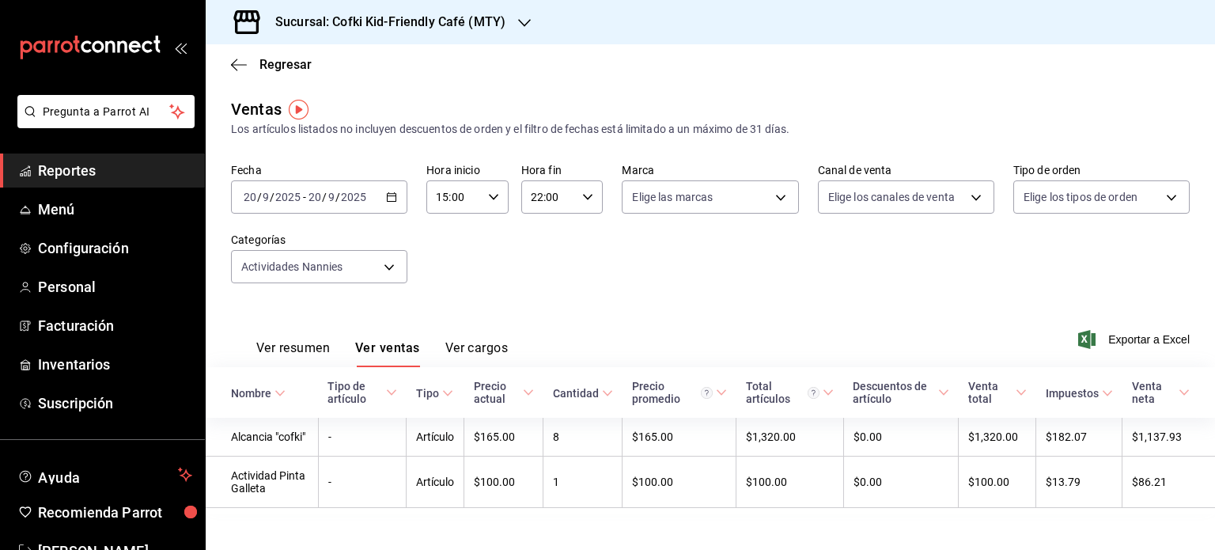
click at [386, 187] on div "[DATE] [DATE] - [DATE] [DATE]" at bounding box center [319, 196] width 176 height 33
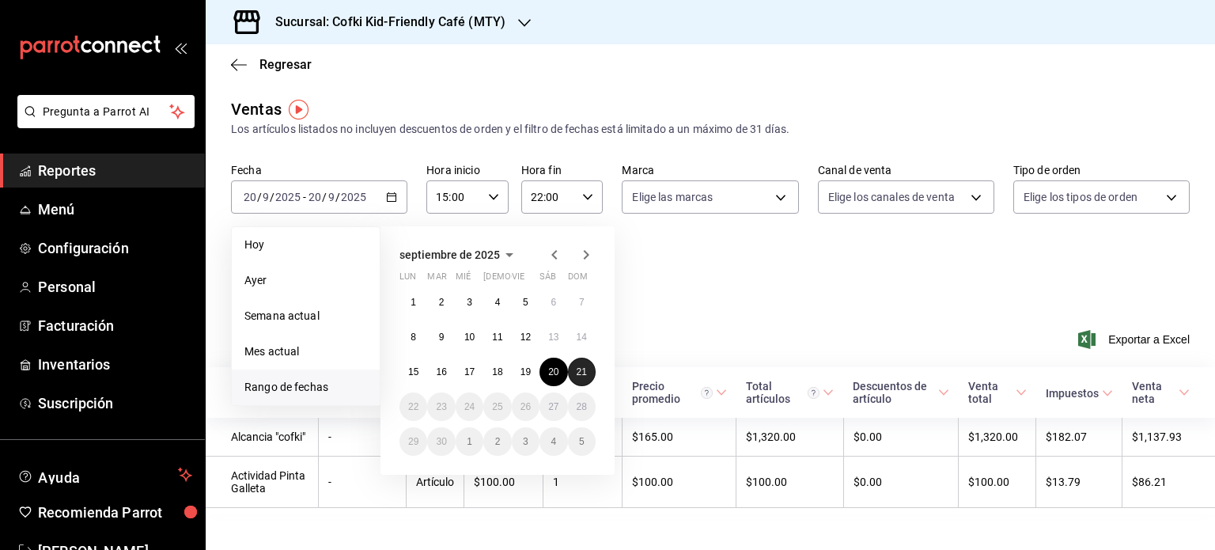
click at [588, 366] on button "21" at bounding box center [582, 372] width 28 height 28
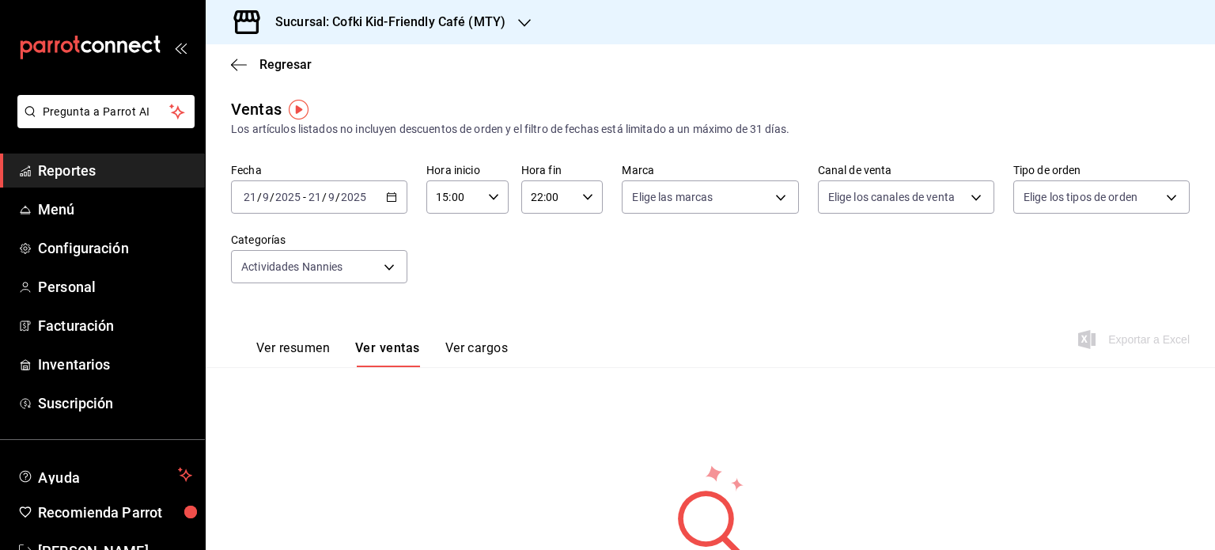
click at [391, 189] on div "[DATE] [DATE] - [DATE] [DATE]" at bounding box center [319, 196] width 176 height 33
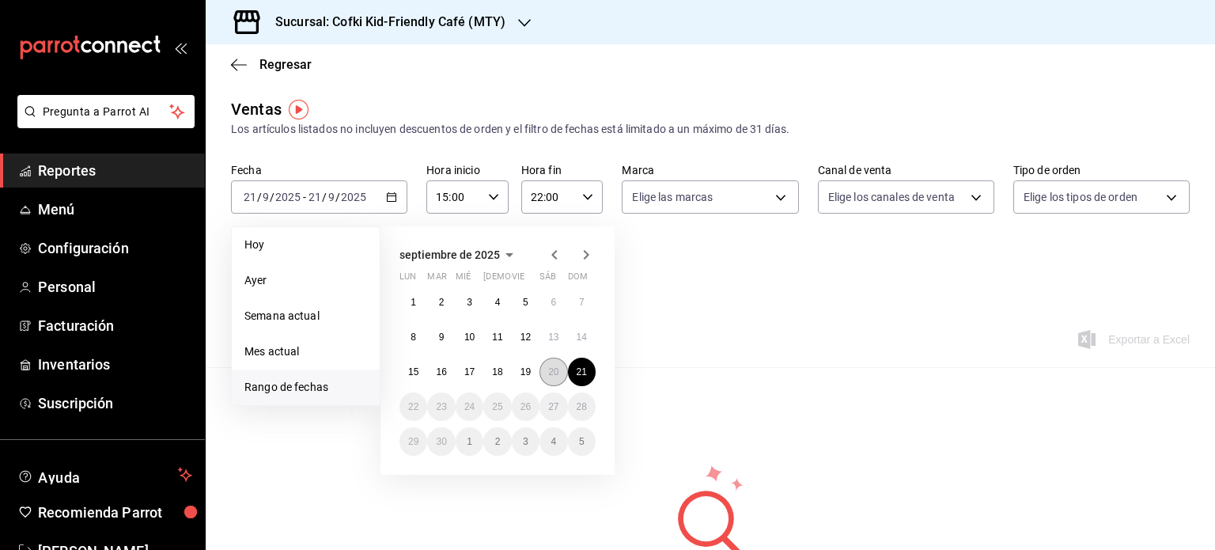
click at [542, 365] on button "20" at bounding box center [554, 372] width 28 height 28
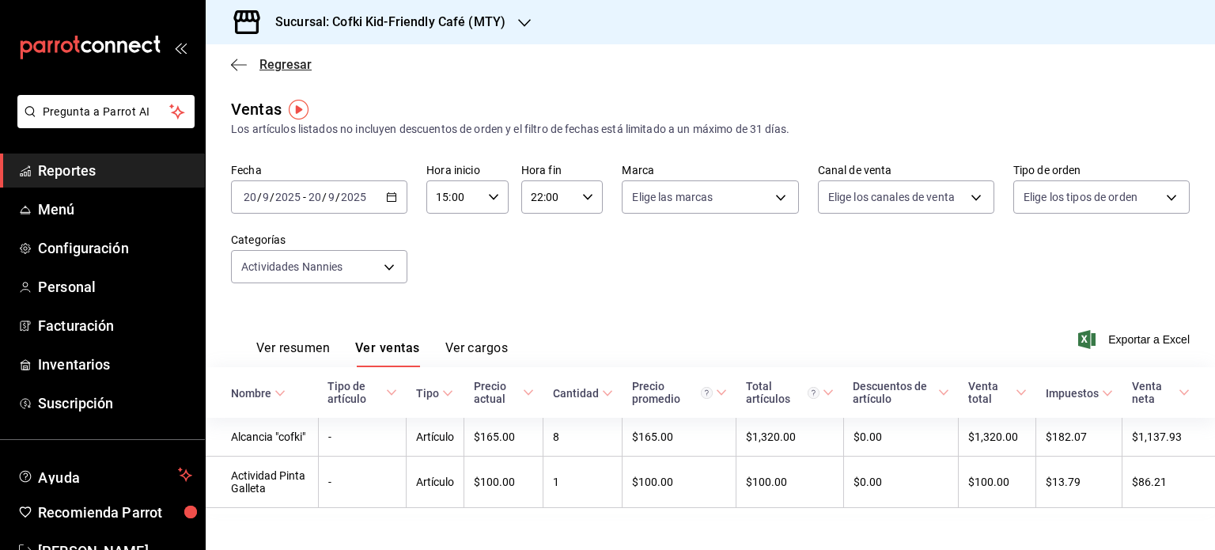
click at [240, 63] on icon "button" at bounding box center [239, 65] width 16 height 14
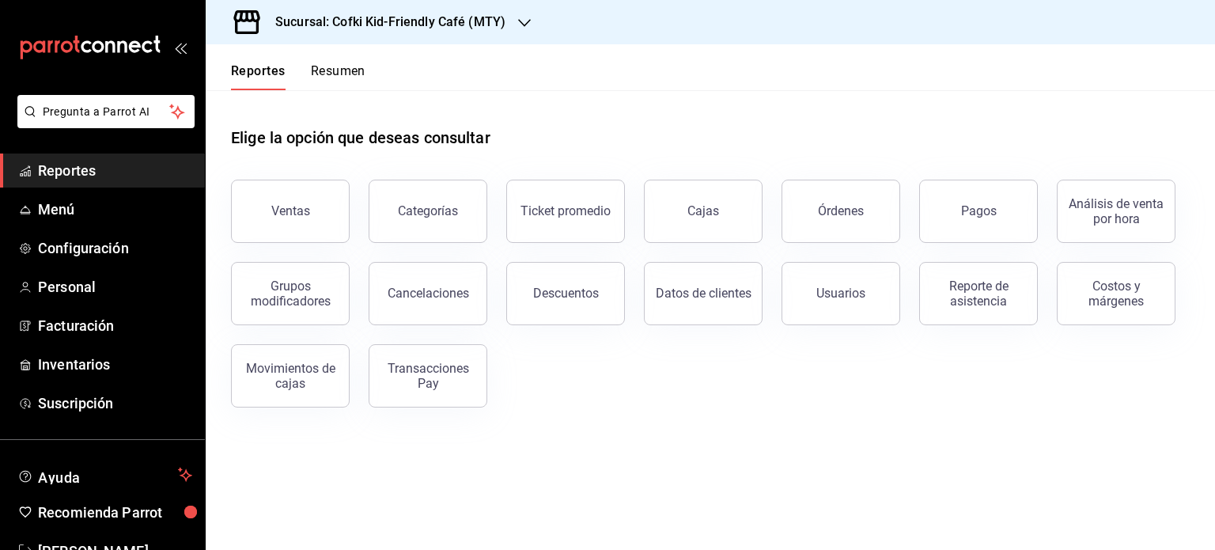
click at [244, 67] on button "Reportes" at bounding box center [258, 76] width 55 height 27
click at [991, 305] on div "Reporte de asistencia" at bounding box center [979, 293] width 98 height 30
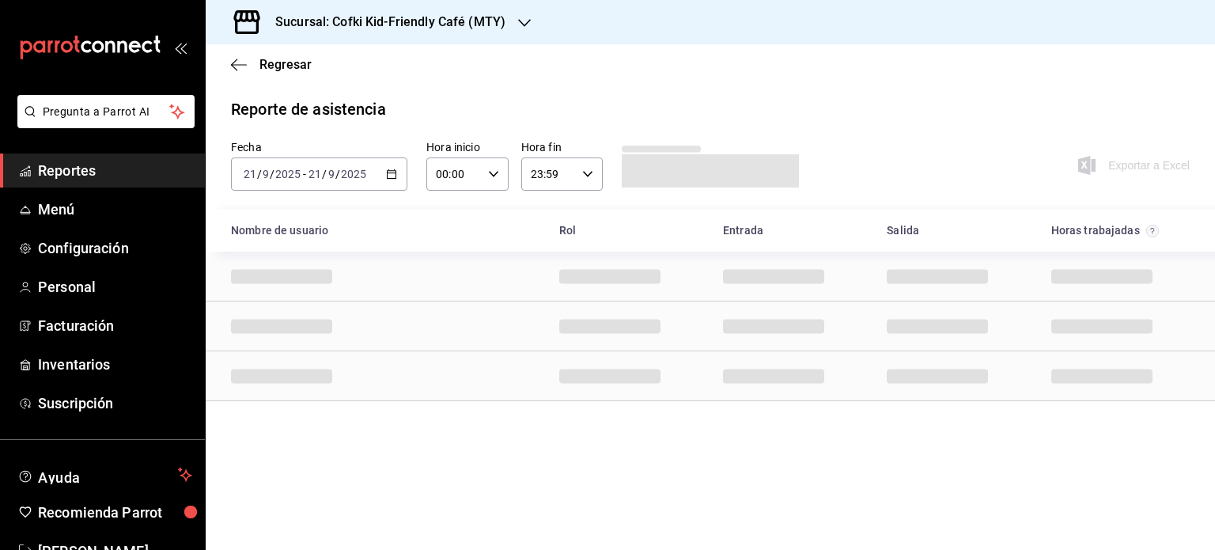
click at [397, 173] on div "[DATE] [DATE] - [DATE] [DATE]" at bounding box center [319, 173] width 176 height 33
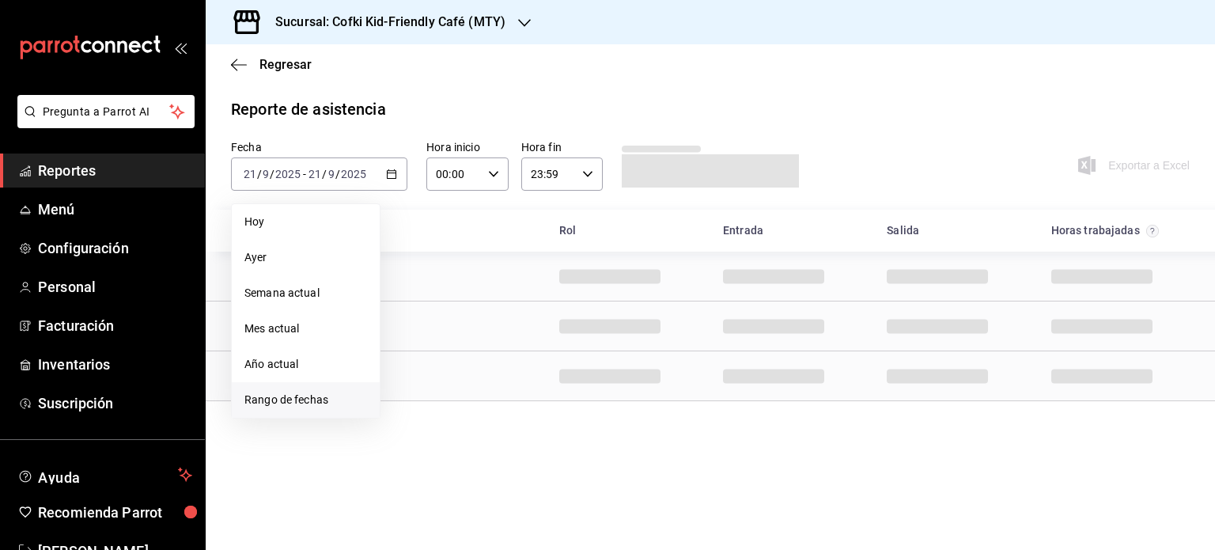
click at [345, 392] on span "Rango de fechas" at bounding box center [305, 400] width 123 height 17
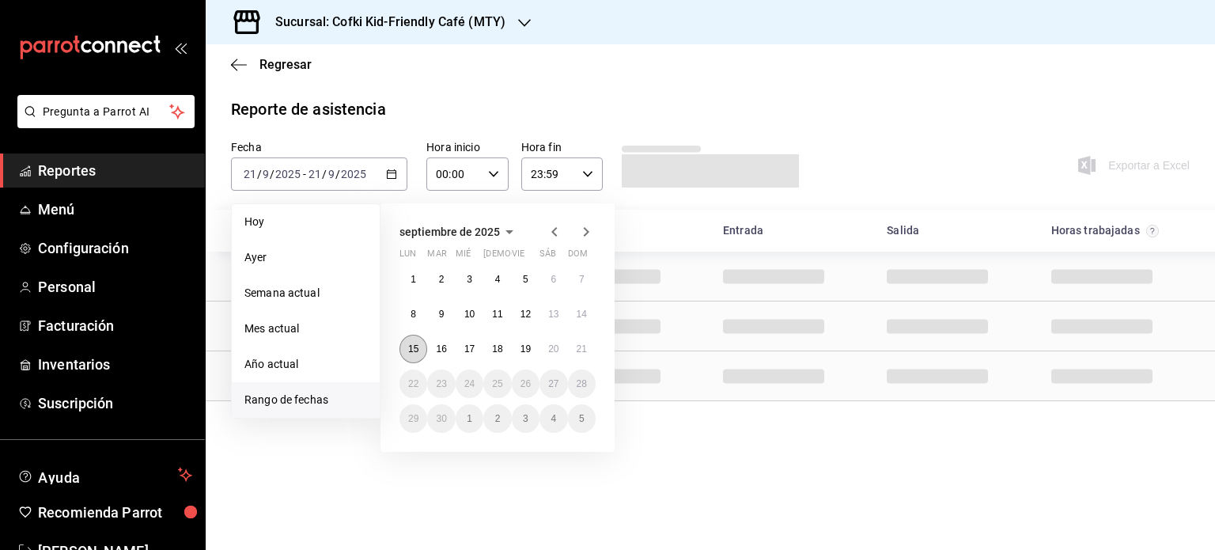
click at [409, 346] on abbr "15" at bounding box center [413, 348] width 10 height 11
click at [583, 342] on button "21" at bounding box center [582, 349] width 28 height 28
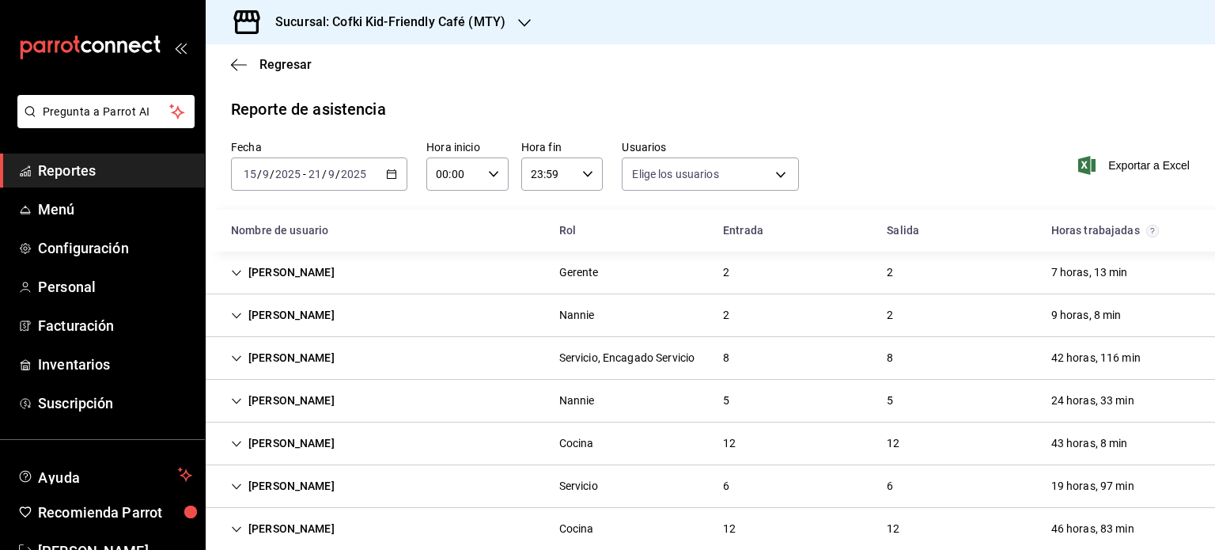
type input "f12cc0c2-6705-4469-b8e1-8791e53b7ea4,99d2542c-51fb-4dd8-9eb8-b16c94f34098,9d806…"
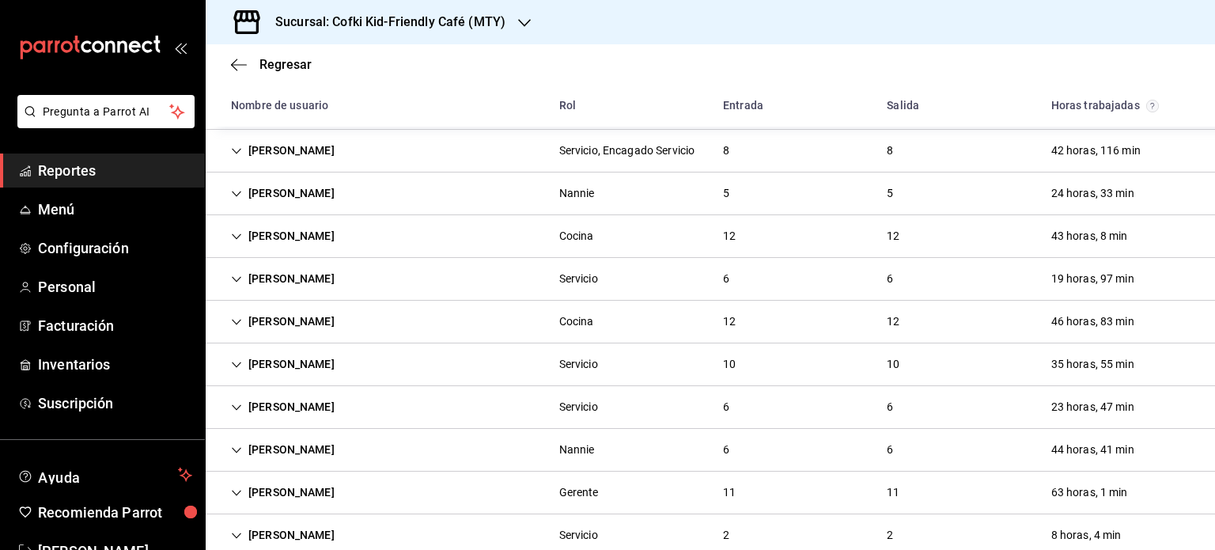
scroll to position [204, 0]
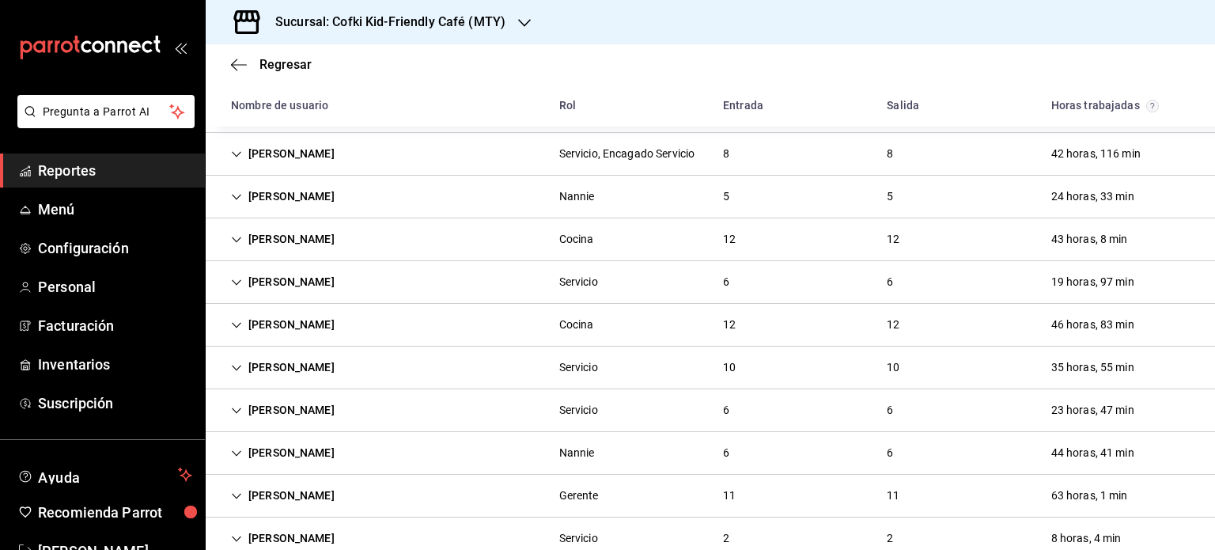
click at [477, 168] on div "[PERSON_NAME] Servicio, Encagado Servicio 8 8 42 horas, 116 min" at bounding box center [711, 154] width 1010 height 43
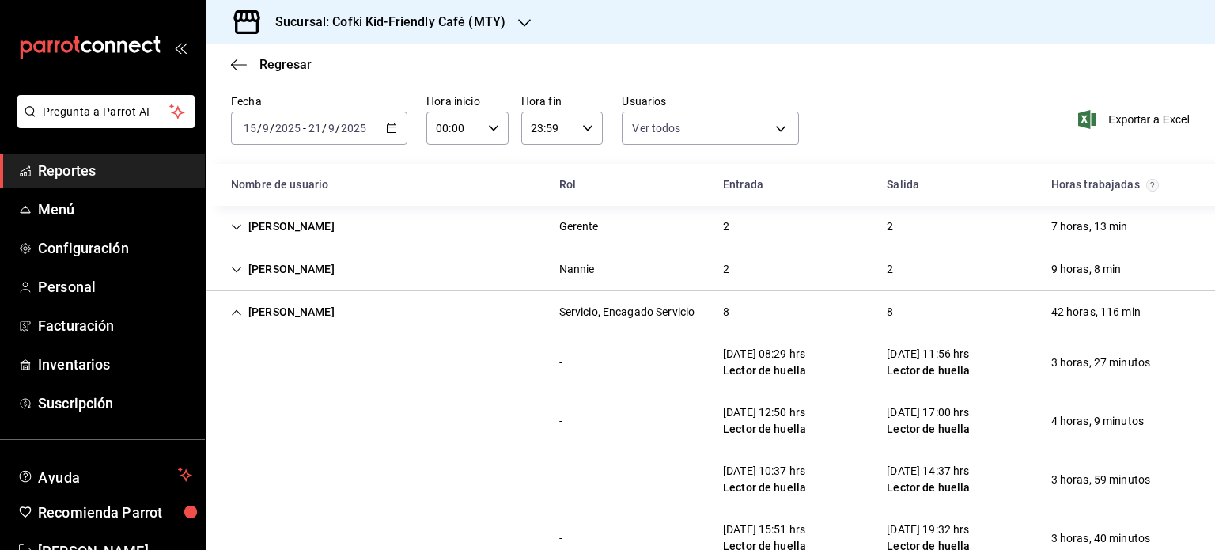
scroll to position [47, 0]
click at [519, 312] on div "[PERSON_NAME] Servicio, Encagado Servicio 8 8 42 horas, 116 min" at bounding box center [711, 311] width 1010 height 42
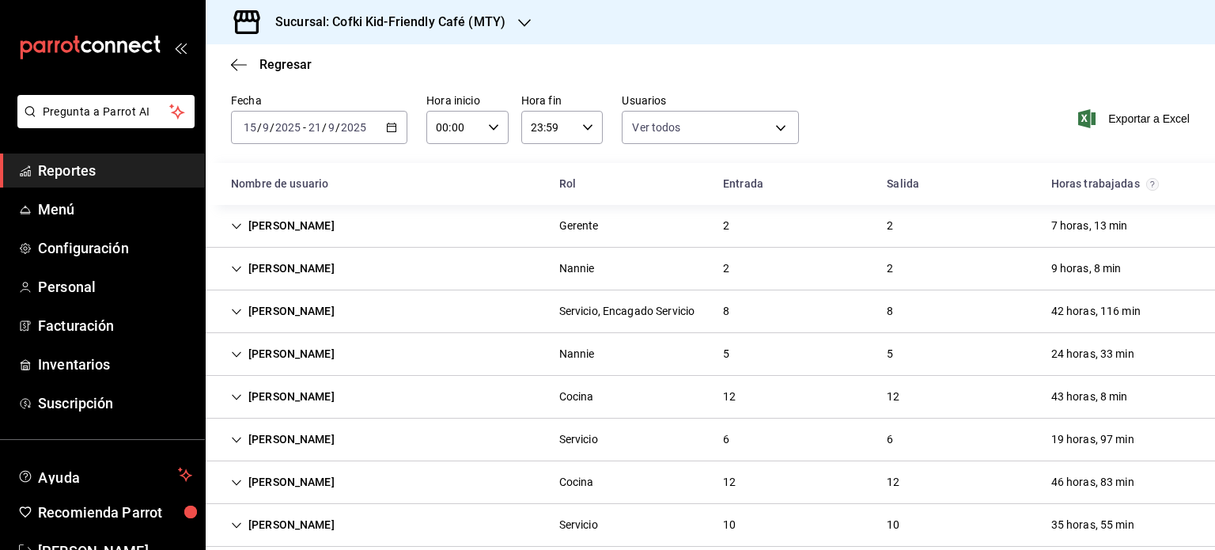
click at [499, 373] on div "[PERSON_NAME] [PERSON_NAME] 5 5 24 horas, 33 min" at bounding box center [711, 354] width 1010 height 43
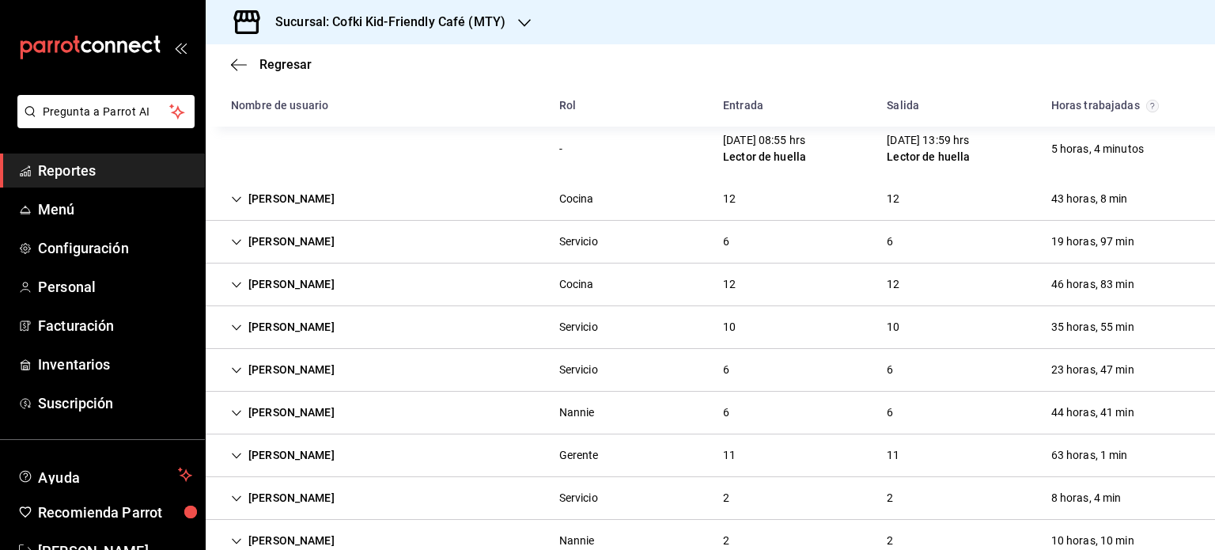
scroll to position [538, 0]
click at [479, 218] on div "[PERSON_NAME] Cocina 12 12 43 horas, 8 min" at bounding box center [711, 197] width 1010 height 43
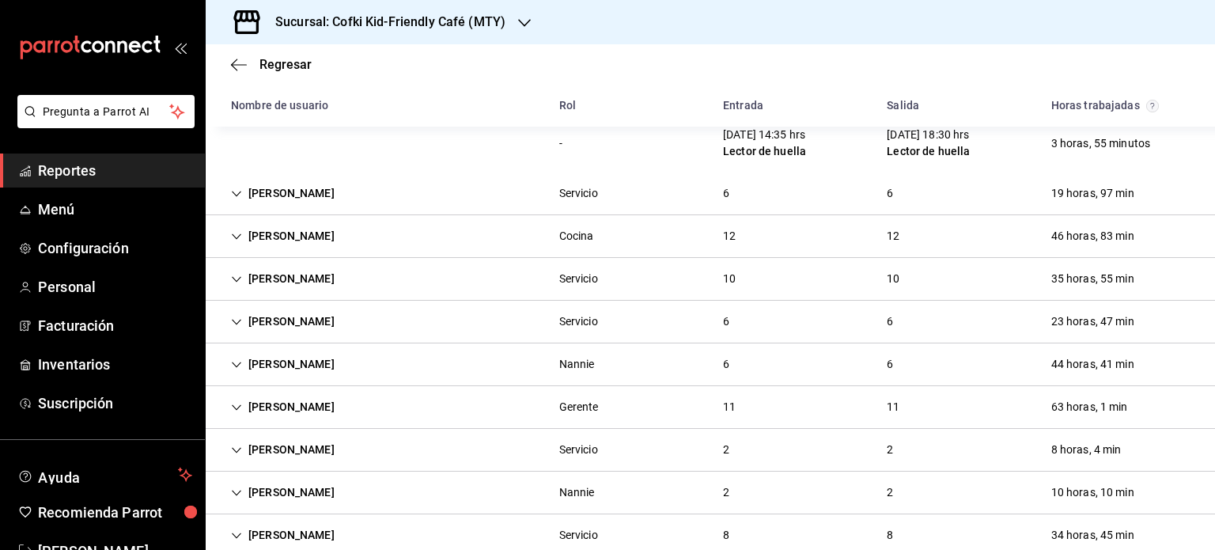
scroll to position [1300, 0]
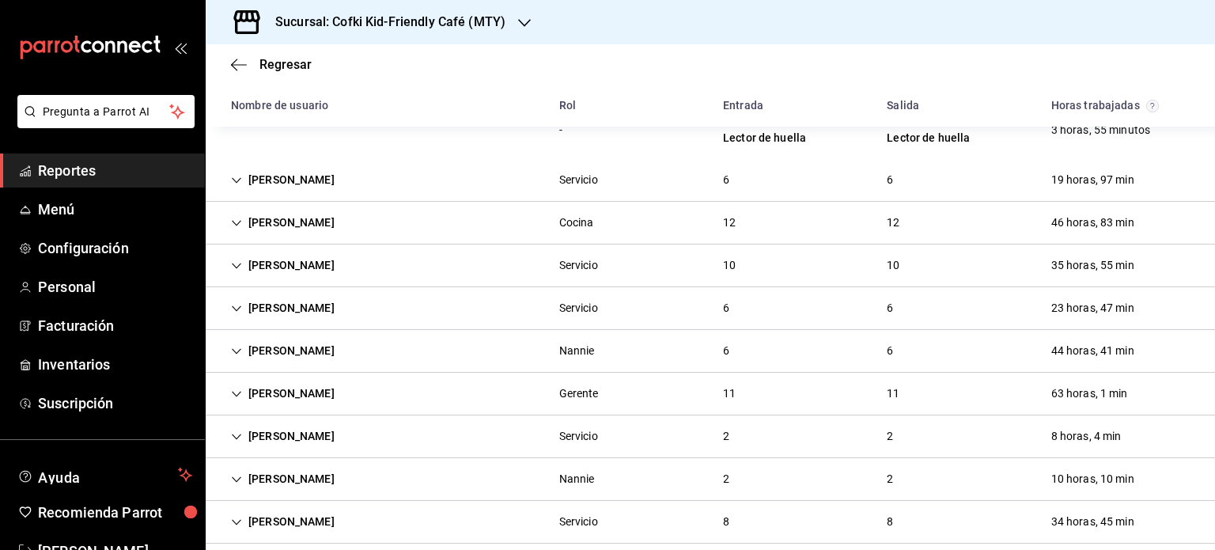
click at [600, 195] on div "Servicio" at bounding box center [579, 179] width 64 height 29
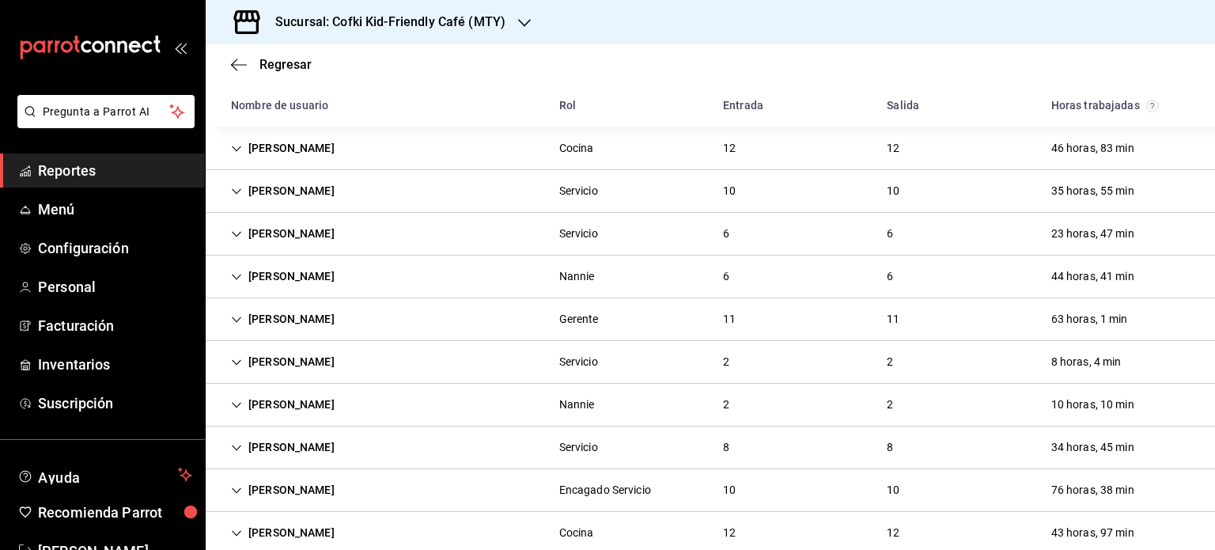
scroll to position [1726, 0]
click at [446, 157] on div "[PERSON_NAME] 12 12 46 horas, 83 min" at bounding box center [711, 147] width 1010 height 43
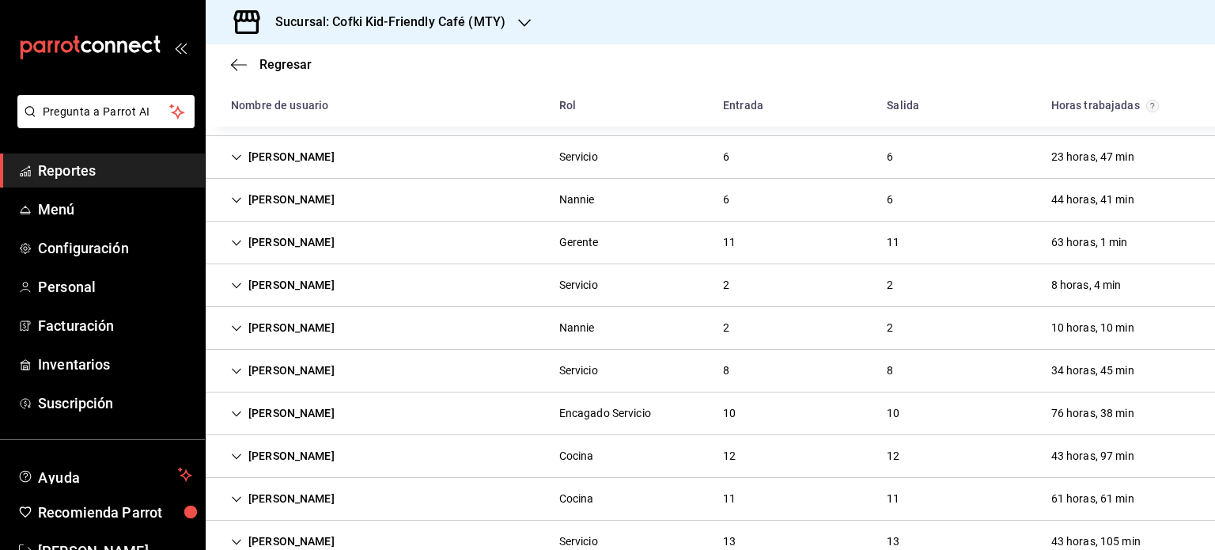
scroll to position [2477, 0]
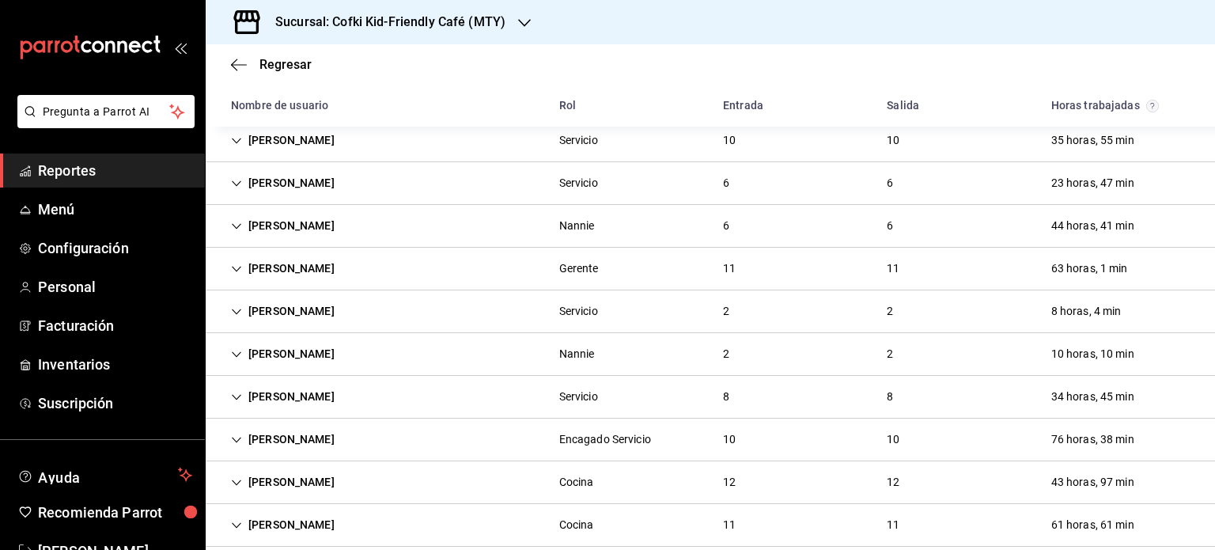
click at [501, 155] on div "[PERSON_NAME] Servicio 10 10 35 horas, 55 min" at bounding box center [711, 140] width 1010 height 43
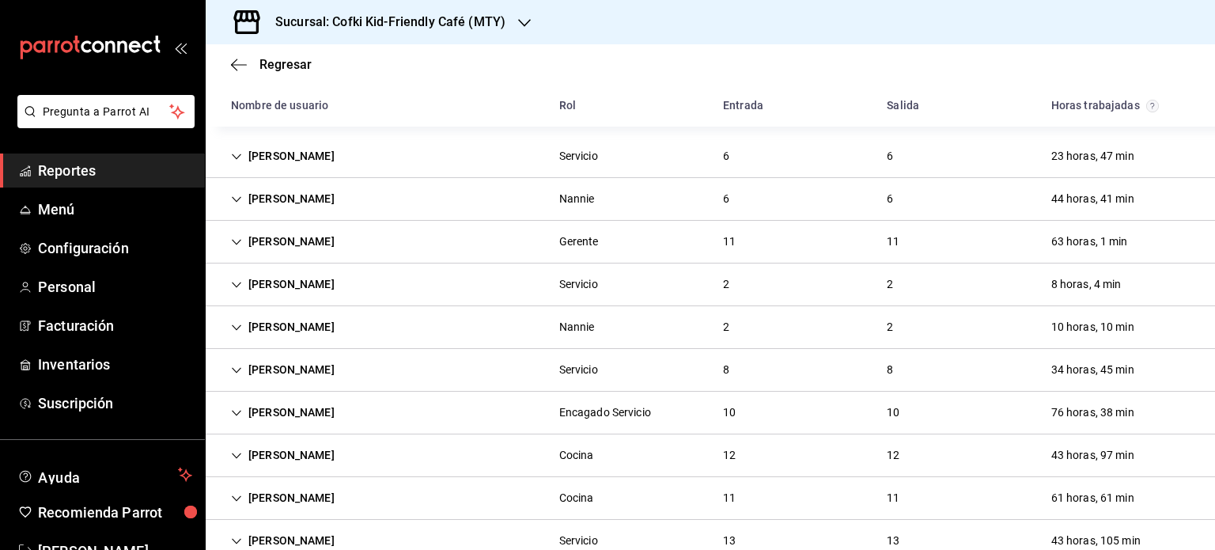
scroll to position [3092, 0]
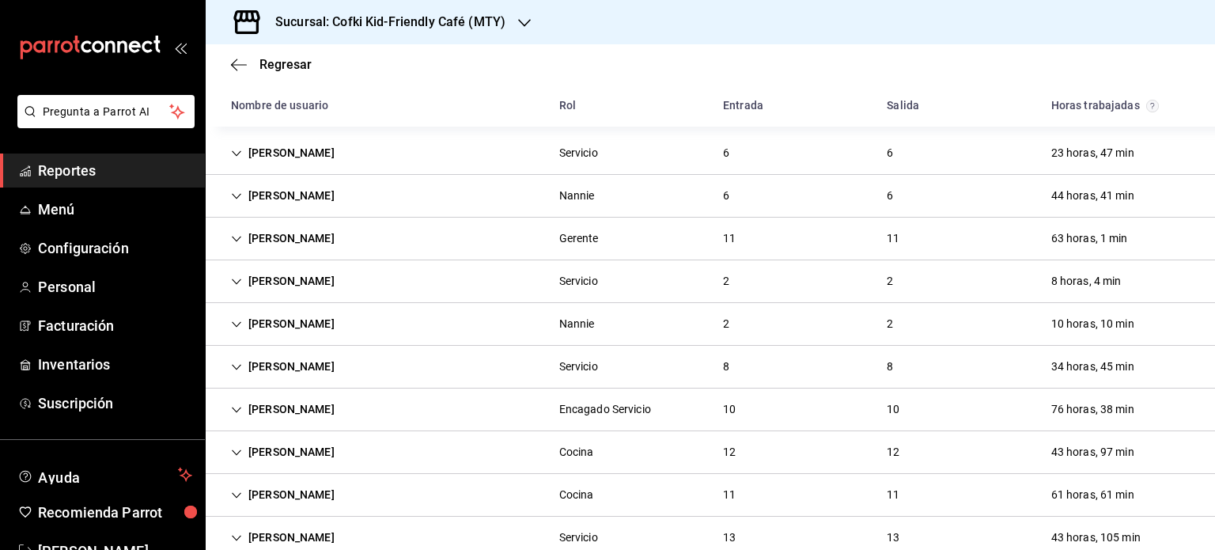
click at [604, 168] on div "Servicio" at bounding box center [579, 152] width 64 height 29
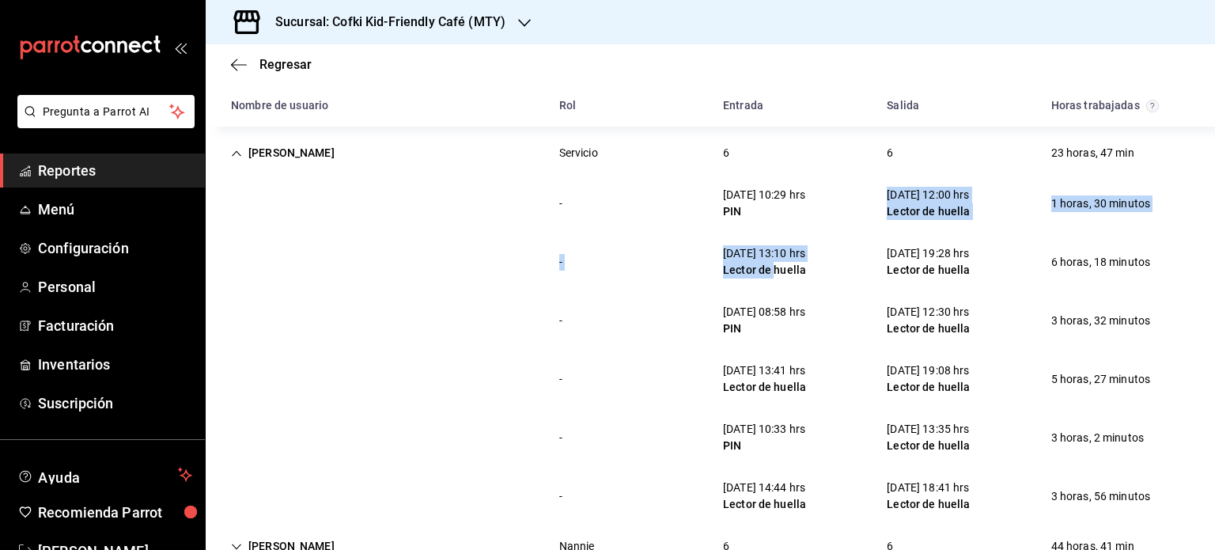
drag, startPoint x: 750, startPoint y: 220, endPoint x: 769, endPoint y: 306, distance: 88.3
click at [769, 306] on div "- [DATE] 10:29 hrs PIN [DATE] 12:00 hrs Lector de huella 1 horas, 30 minutos - …" at bounding box center [711, 349] width 1010 height 351
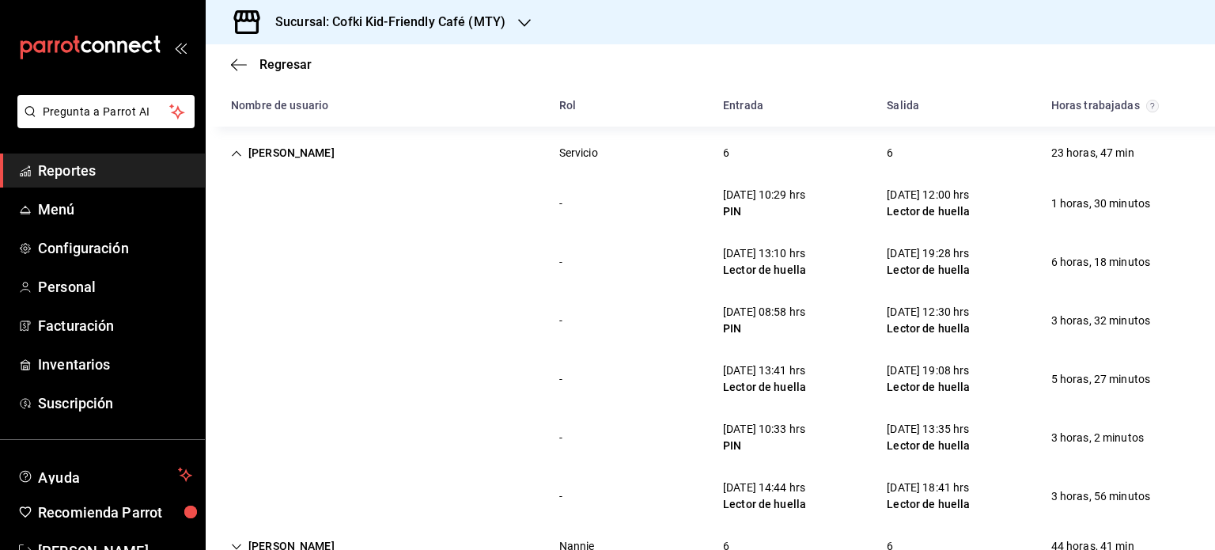
click at [770, 379] on div "[DATE] 13:41 hrs" at bounding box center [764, 370] width 83 height 17
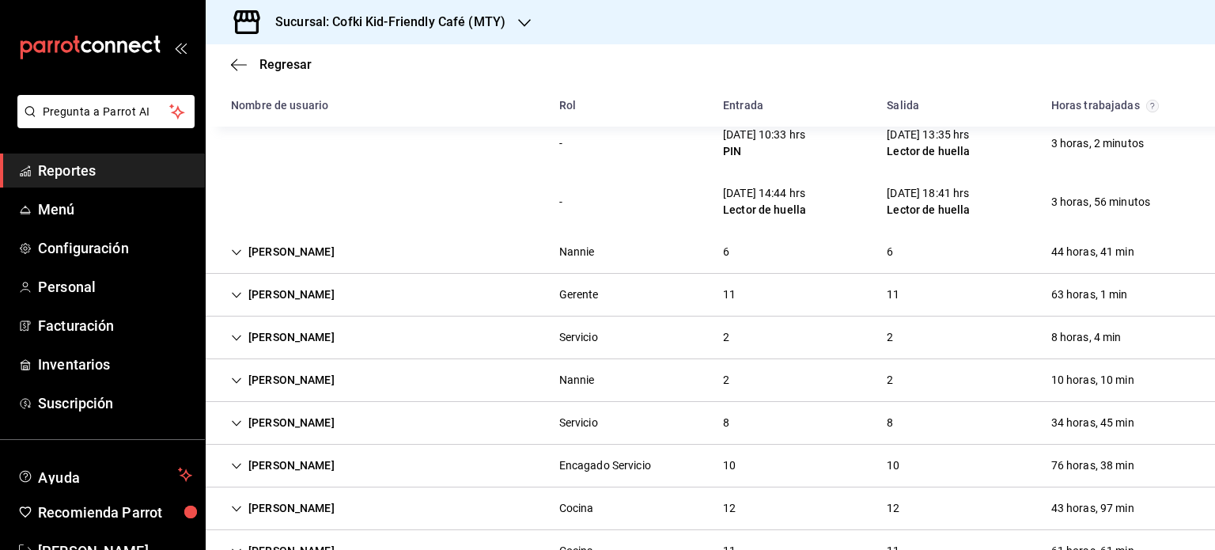
scroll to position [3491, 0]
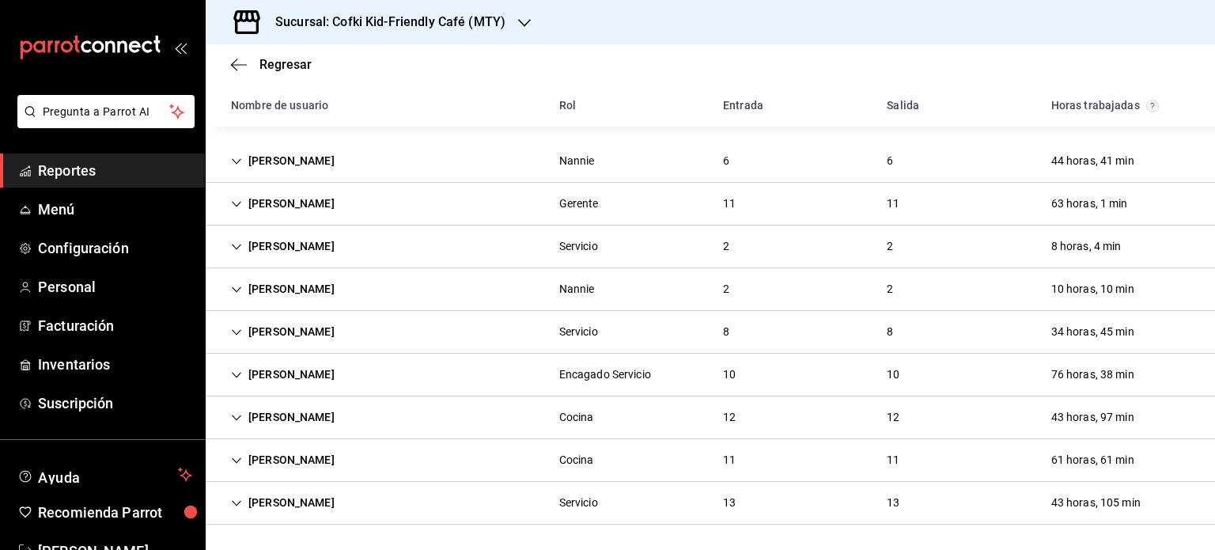
click at [537, 169] on div "[PERSON_NAME] [PERSON_NAME] 6 6 44 horas, 41 min" at bounding box center [711, 161] width 1010 height 43
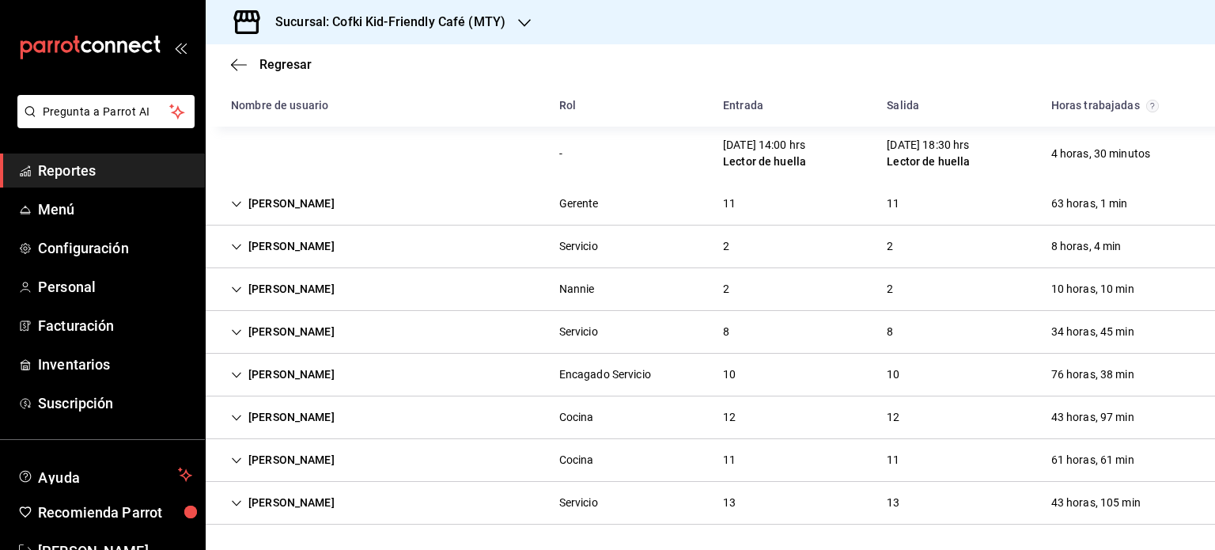
scroll to position [3842, 0]
click at [382, 242] on div "Arianne Oropeza Servicio 2 2 8 horas, 4 min" at bounding box center [711, 246] width 1010 height 43
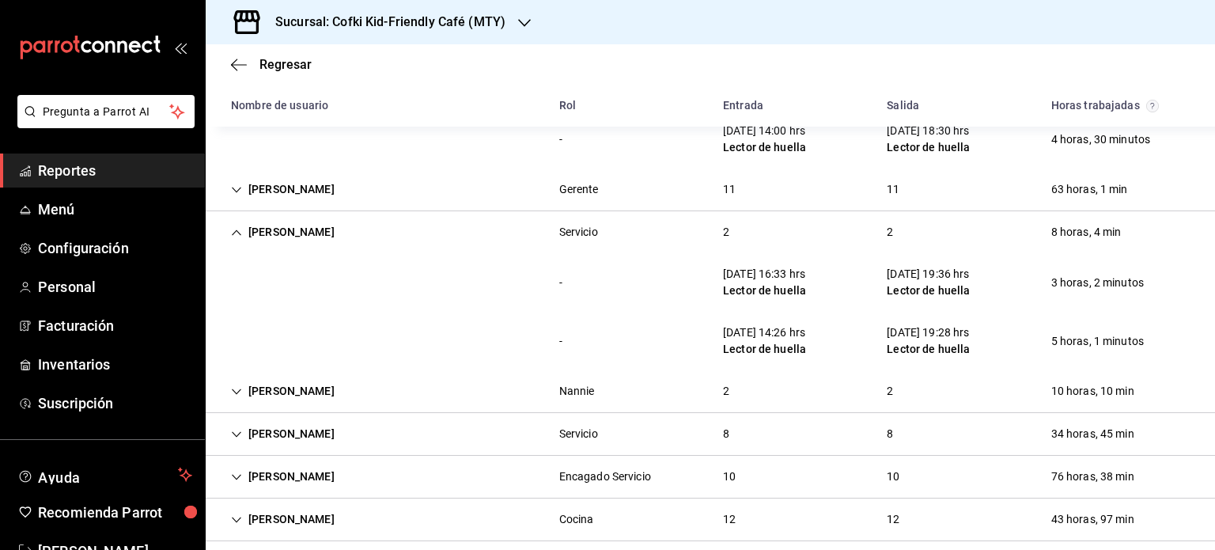
click at [492, 395] on div "Carola Treviño Nannie 2 2 10 horas, 10 min" at bounding box center [711, 391] width 1010 height 43
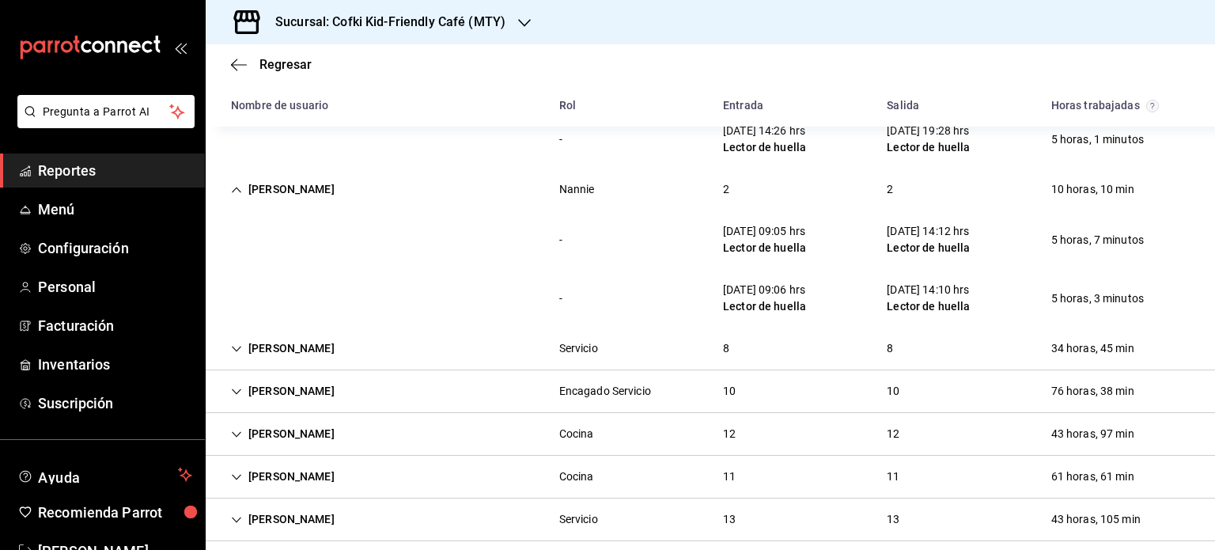
scroll to position [4075, 0]
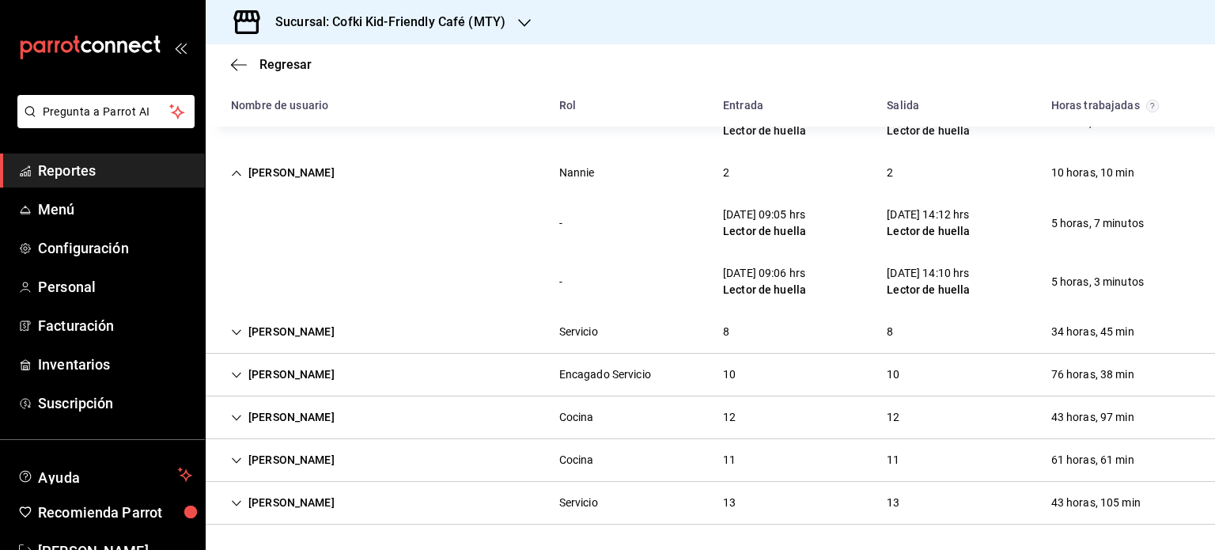
click at [425, 329] on div "Alejandra Costilla Servicio 8 8 34 horas, 45 min" at bounding box center [711, 332] width 1010 height 43
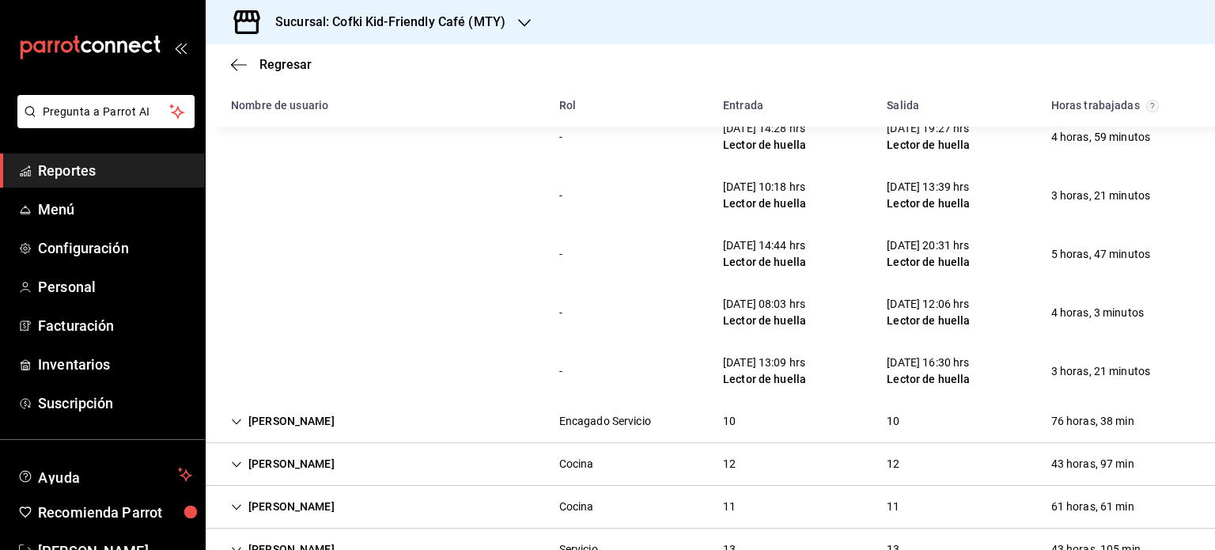
scroll to position [4543, 0]
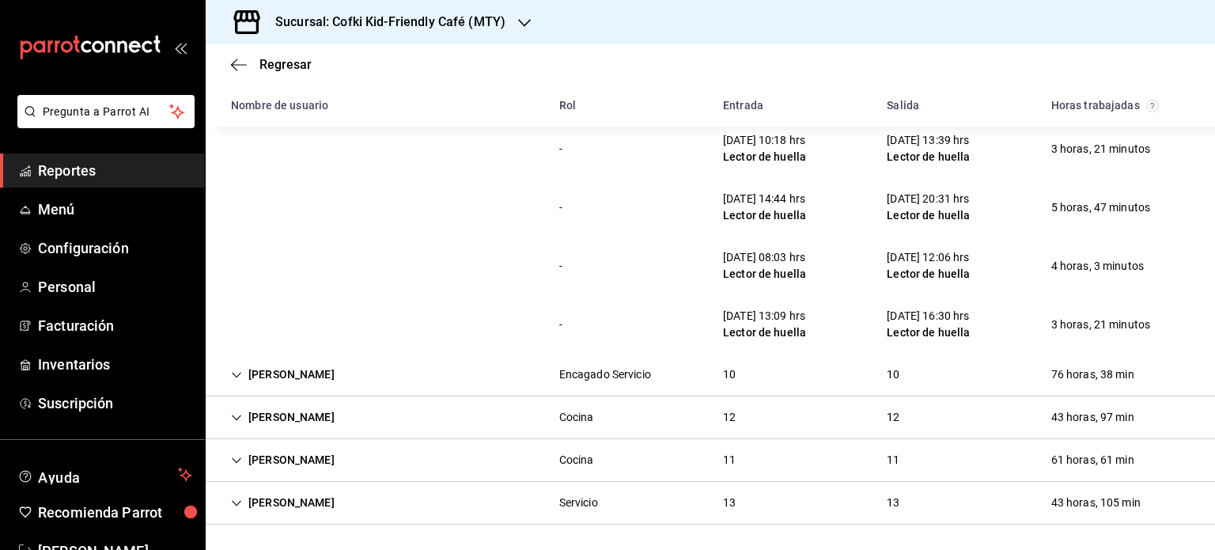
click at [536, 373] on div "Gastón Mejia Encagado Servicio 10 10 76 horas, 38 min" at bounding box center [711, 375] width 1010 height 43
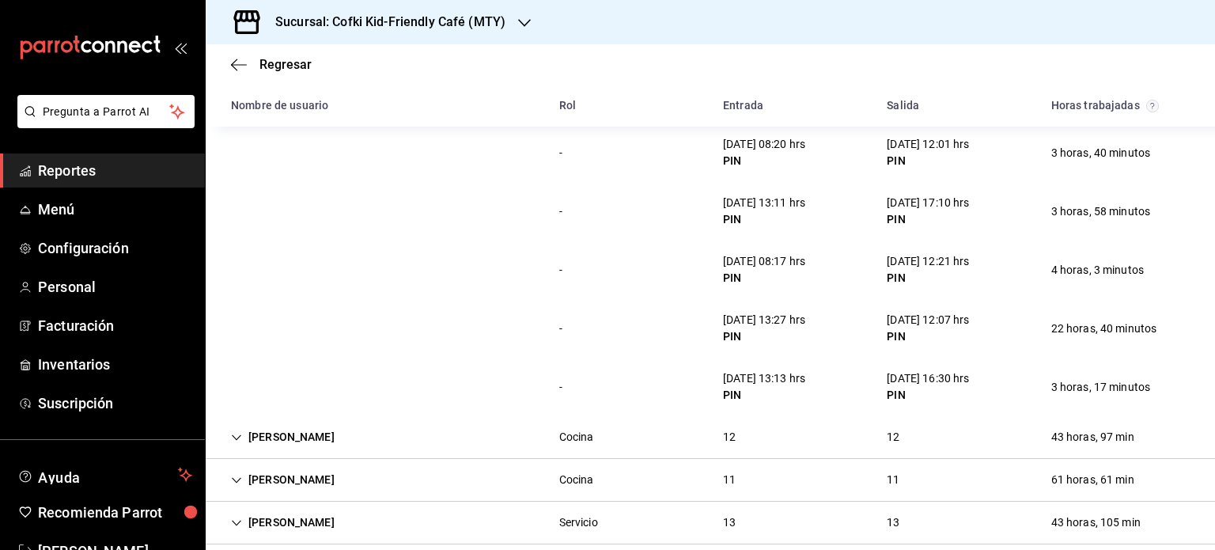
scroll to position [5128, 0]
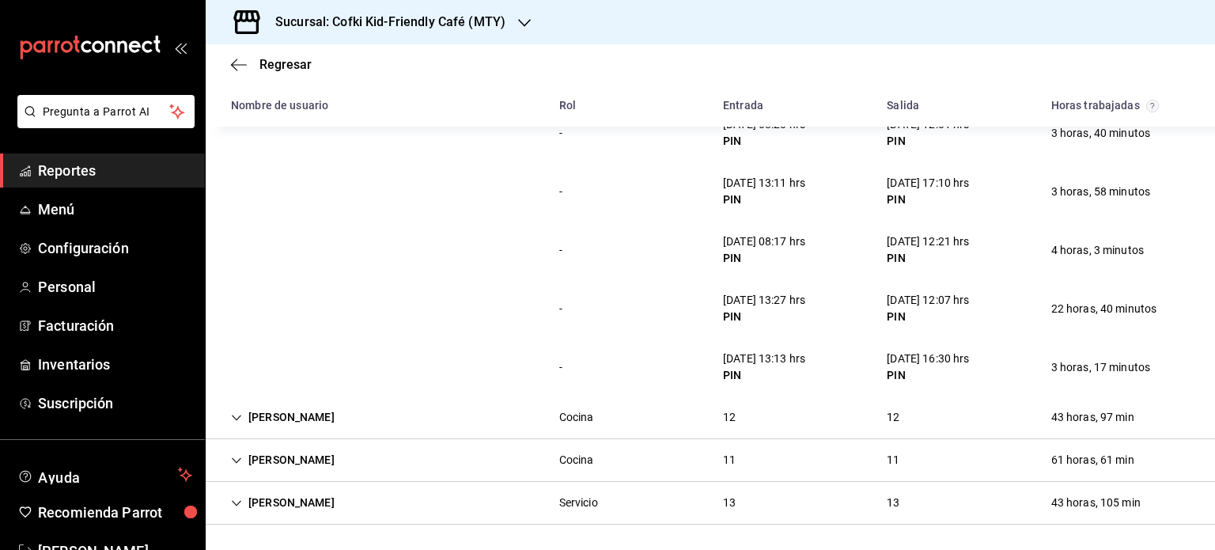
click at [649, 421] on div "Elizabeth Aquino Cocina 12 12 43 horas, 97 min" at bounding box center [711, 417] width 1010 height 43
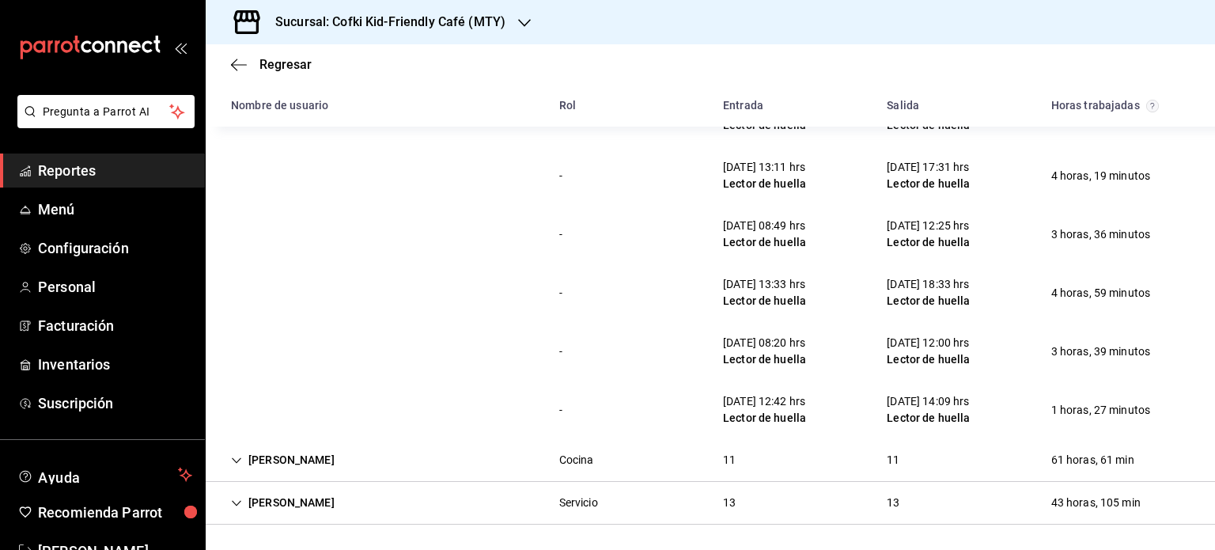
scroll to position [5829, 0]
click at [677, 475] on div "Oscar González Cocina 11 11 61 horas, 61 min" at bounding box center [711, 460] width 1010 height 43
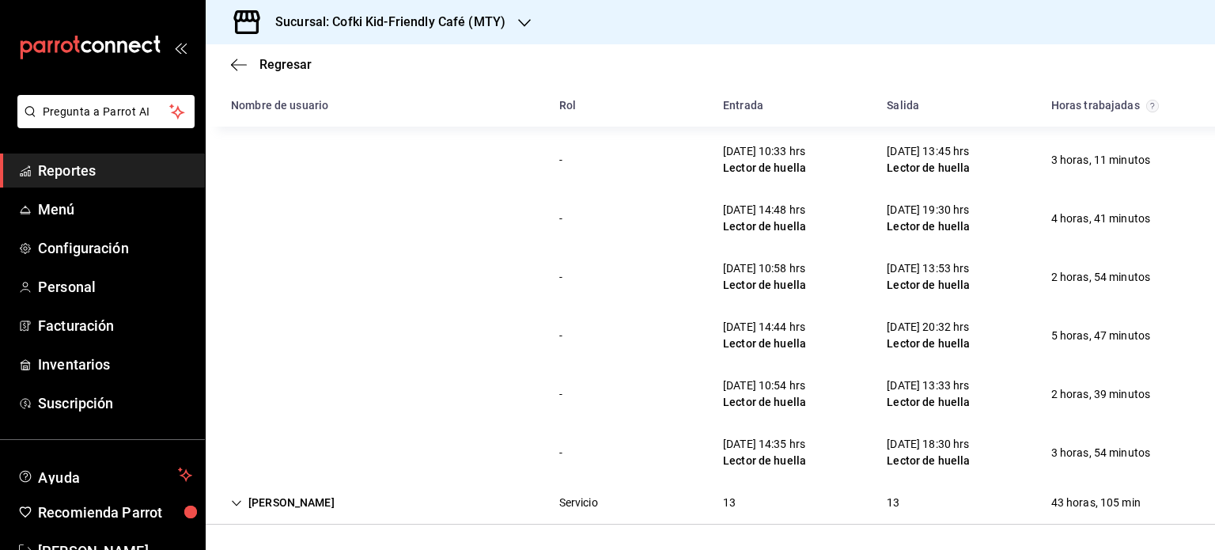
scroll to position [6473, 0]
click at [468, 509] on div "Judith Cordero Servicio 13 13 43 horas, 105 min" at bounding box center [711, 503] width 1010 height 43
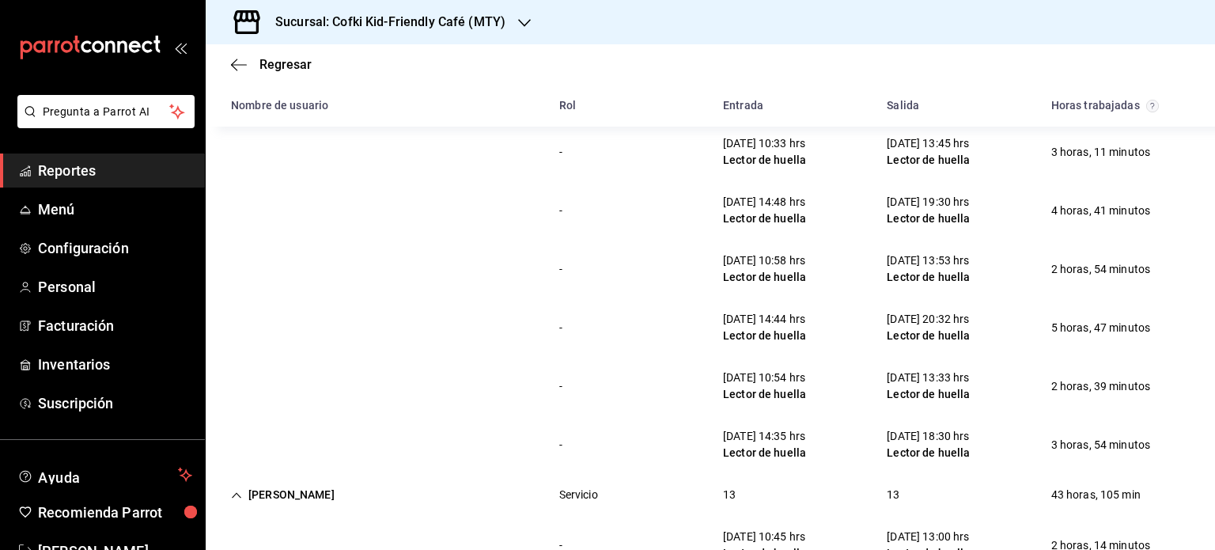
scroll to position [6462, 0]
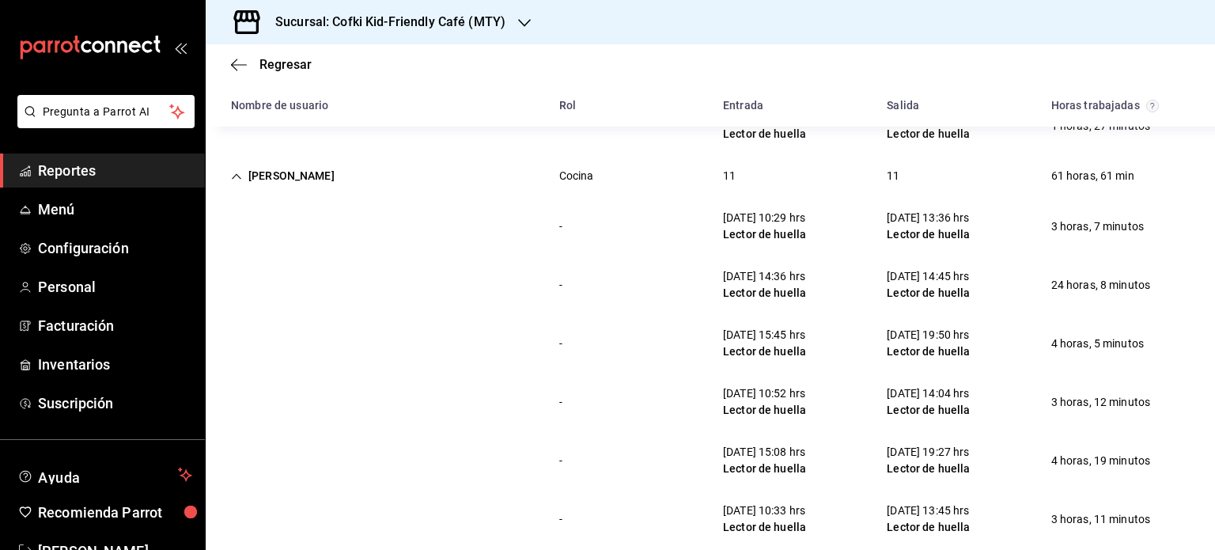
click at [421, 360] on div "- 16/09/25 15:45 hrs Lector de huella 16/09/25 19:50 hrs Lector de huella 4 hor…" at bounding box center [711, 343] width 1010 height 59
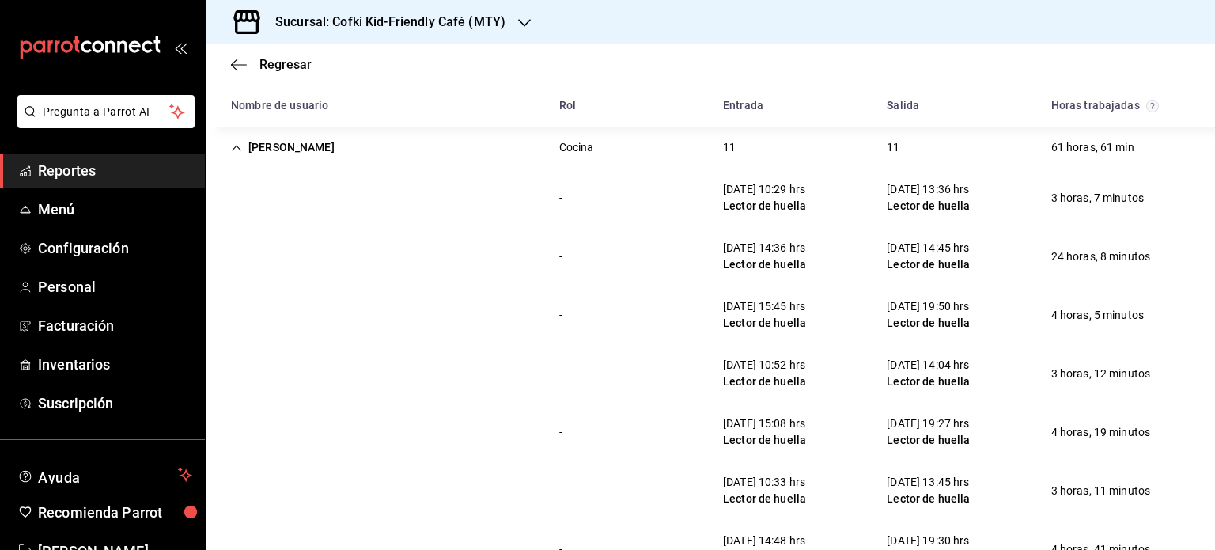
scroll to position [6131, 0]
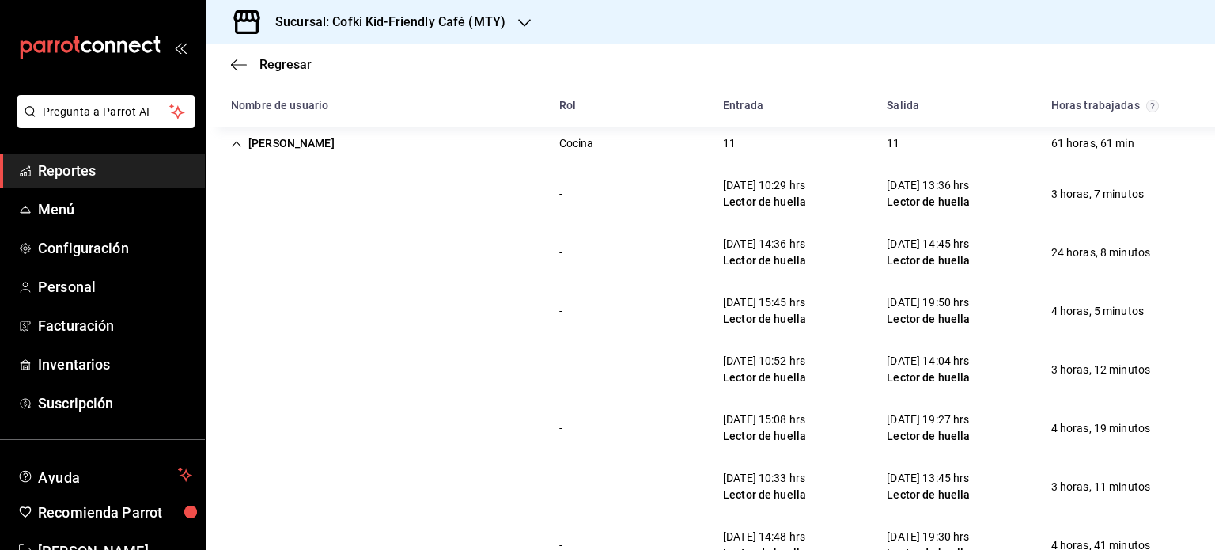
click at [240, 150] on icon "Cell" at bounding box center [236, 143] width 11 height 11
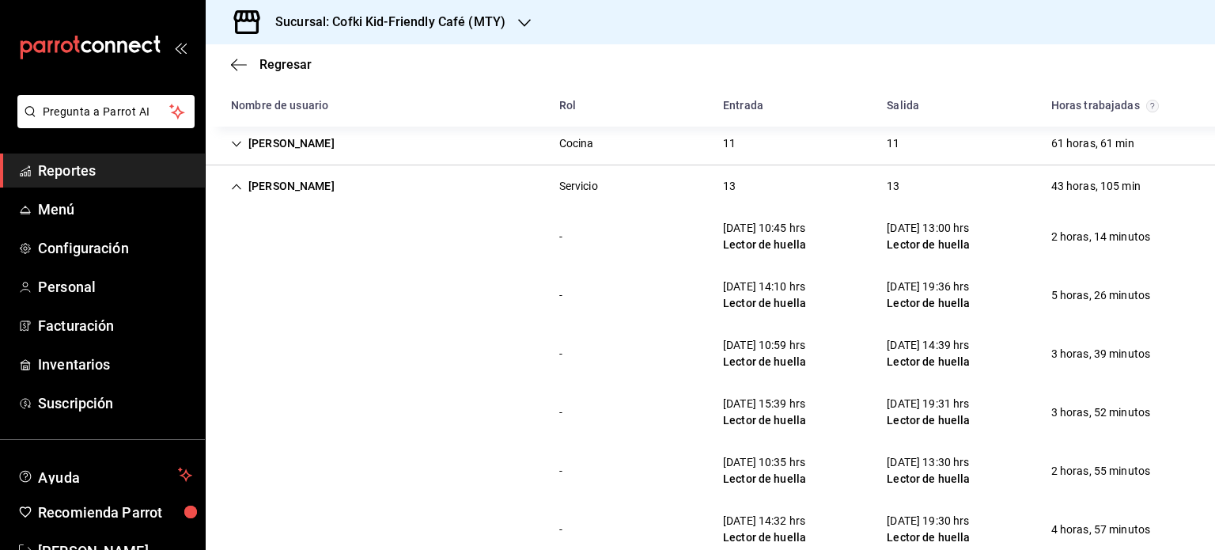
click at [246, 196] on div "[PERSON_NAME]" at bounding box center [282, 186] width 129 height 29
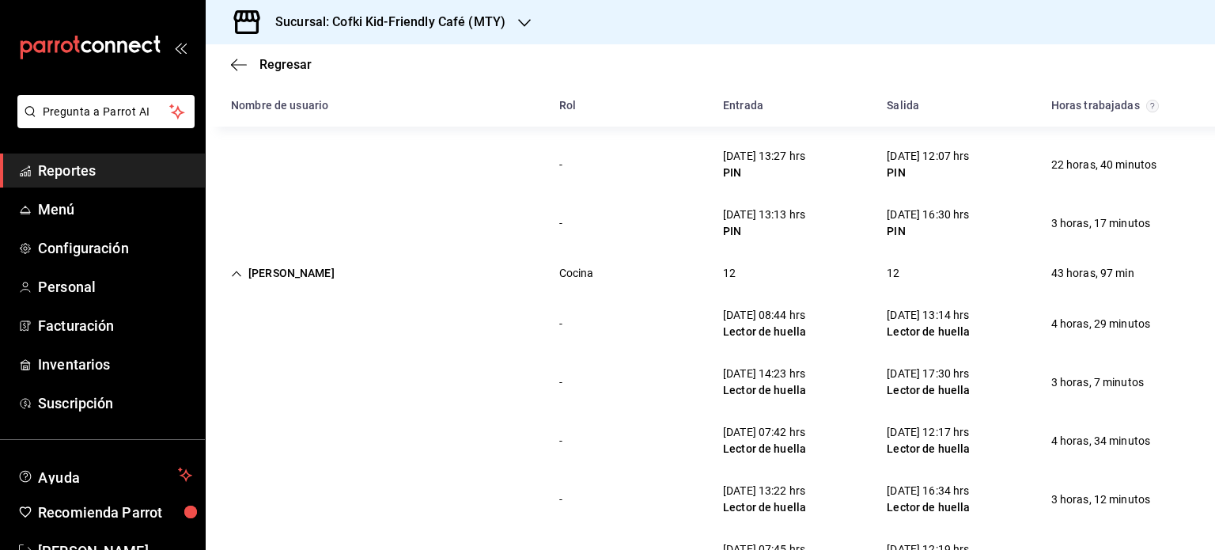
click at [247, 276] on div "[PERSON_NAME]" at bounding box center [282, 273] width 129 height 29
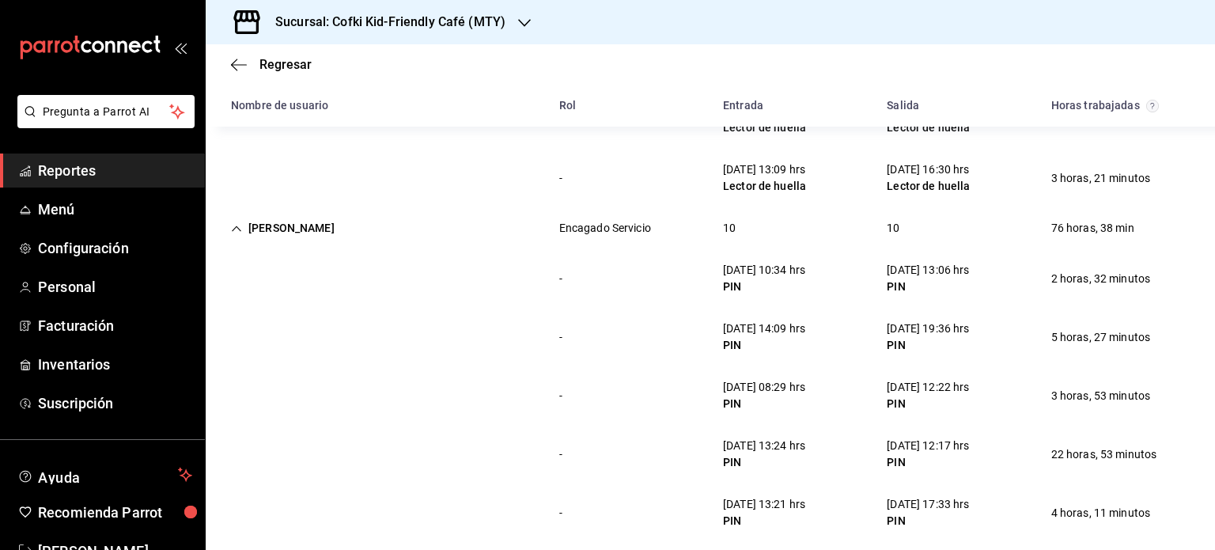
click at [246, 243] on div "[PERSON_NAME]" at bounding box center [282, 228] width 129 height 29
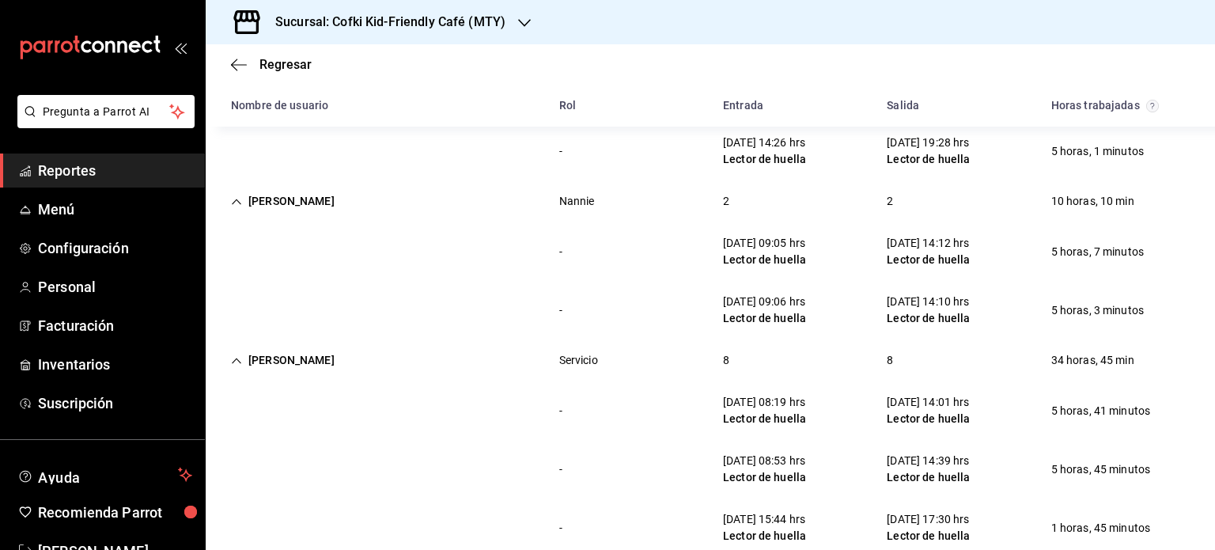
scroll to position [4038, 0]
